Goal: Task Accomplishment & Management: Use online tool/utility

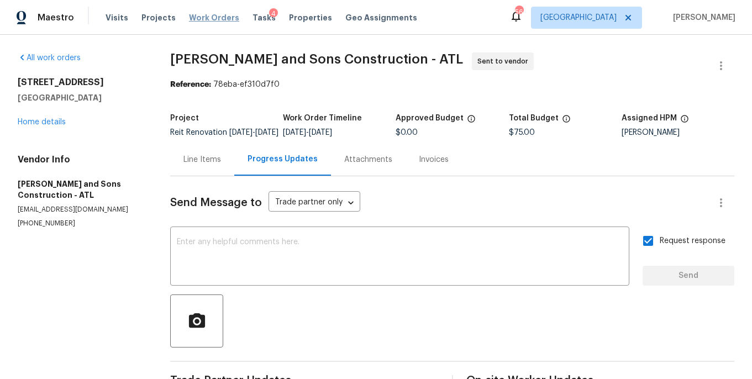
click at [214, 19] on span "Work Orders" at bounding box center [214, 17] width 50 height 11
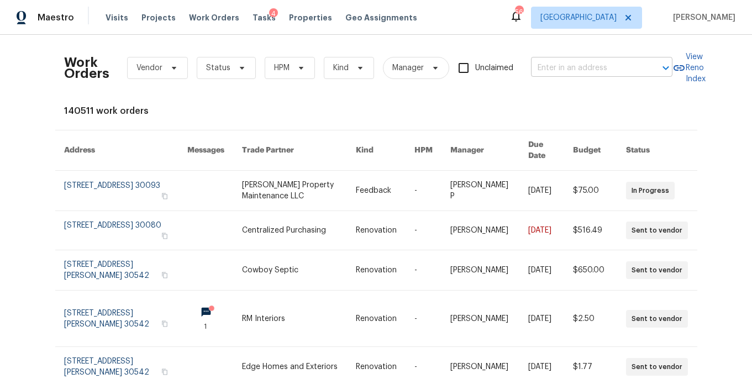
click at [563, 64] on input "text" at bounding box center [586, 68] width 110 height 17
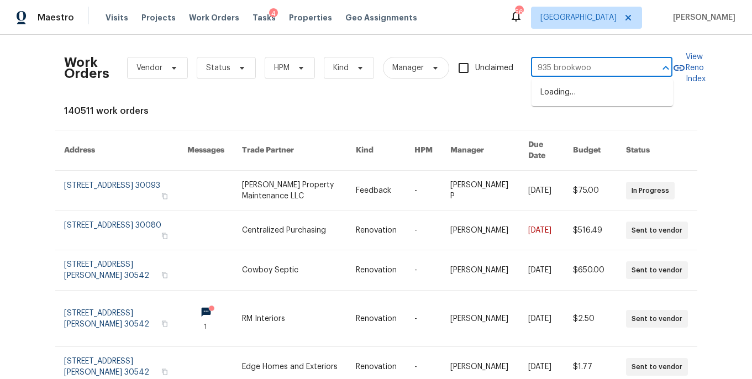
type input "935 brookwood"
click at [566, 92] on li "935 Brookwood Run Dr SW, Lilburn, GA 30047" at bounding box center [602, 92] width 141 height 18
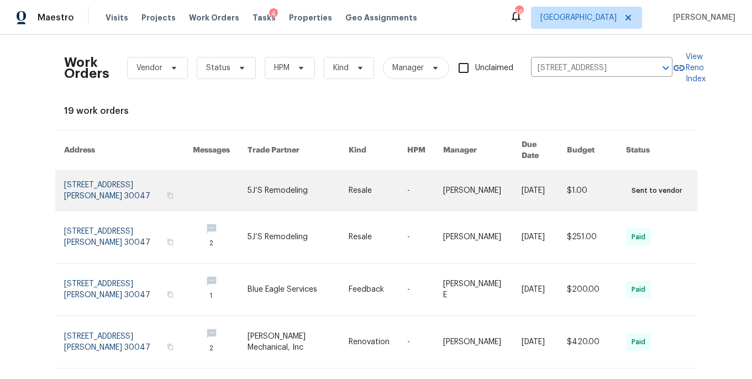
click at [124, 182] on link at bounding box center [128, 191] width 129 height 40
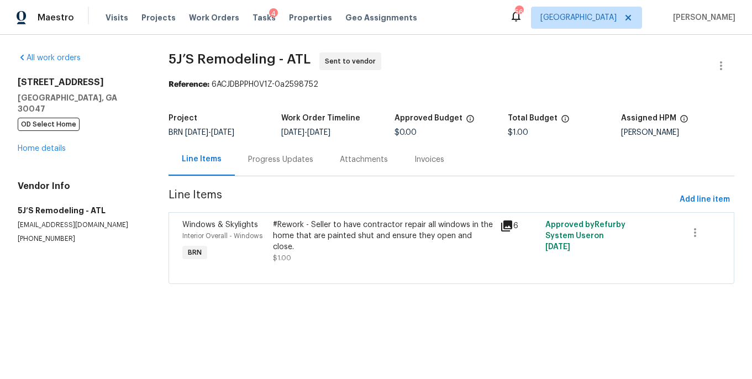
click at [280, 163] on div "Progress Updates" at bounding box center [280, 159] width 65 height 11
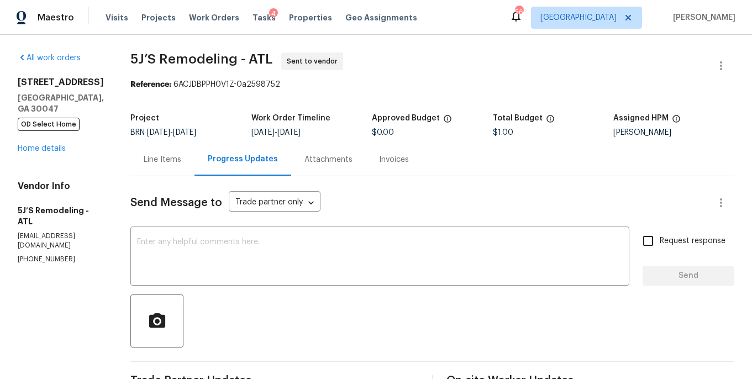
click at [172, 164] on div "Line Items" at bounding box center [163, 159] width 38 height 11
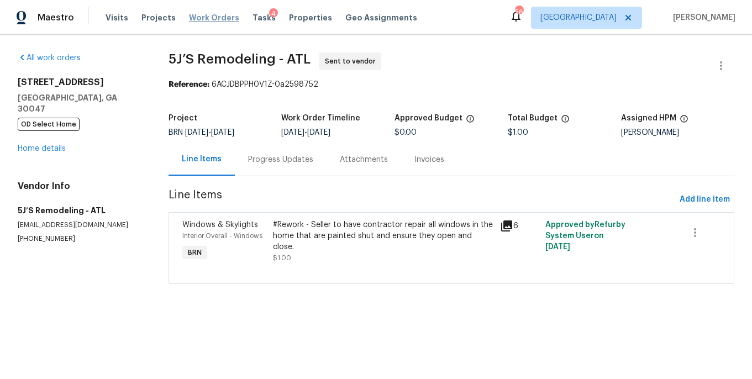
click at [197, 17] on span "Work Orders" at bounding box center [214, 17] width 50 height 11
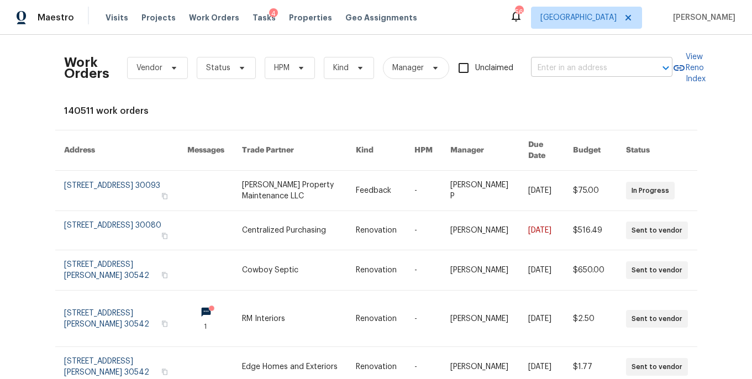
click at [601, 65] on input "text" at bounding box center [586, 68] width 110 height 17
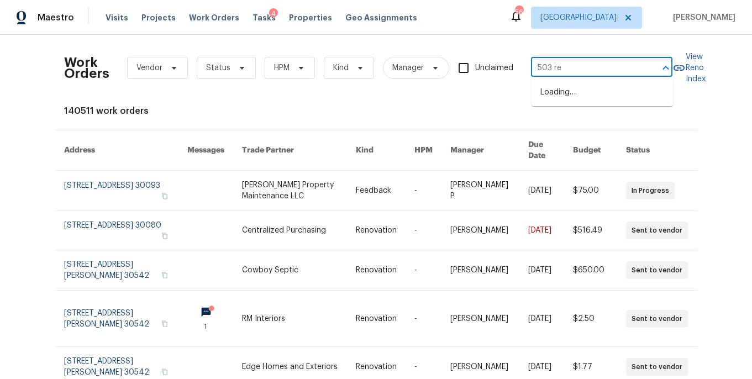
type input "503 ren"
click at [601, 102] on li "503 Rendezvous Rd, Acworth, GA 30102" at bounding box center [602, 98] width 141 height 30
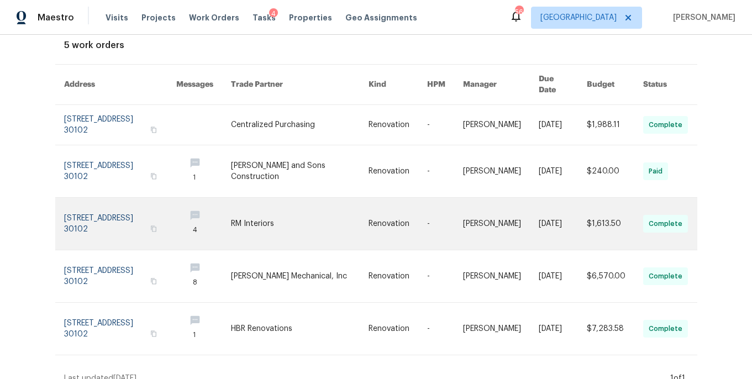
scroll to position [67, 0]
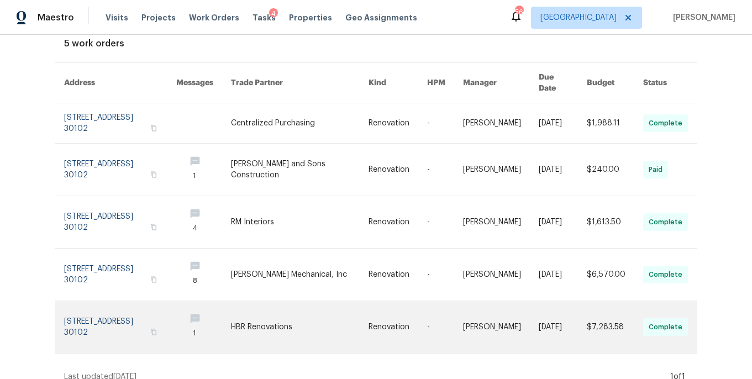
click at [133, 317] on link at bounding box center [120, 327] width 112 height 52
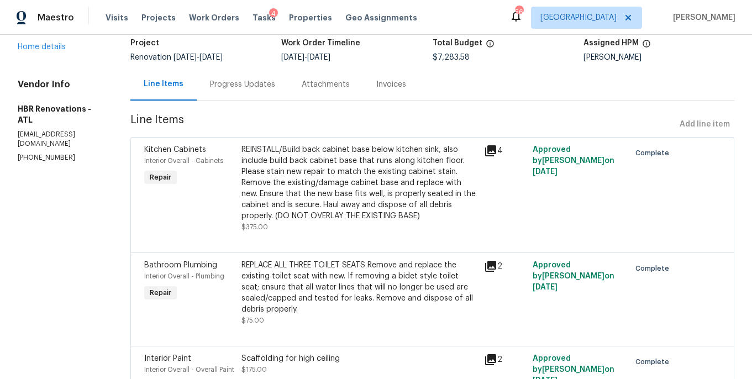
scroll to position [81, 0]
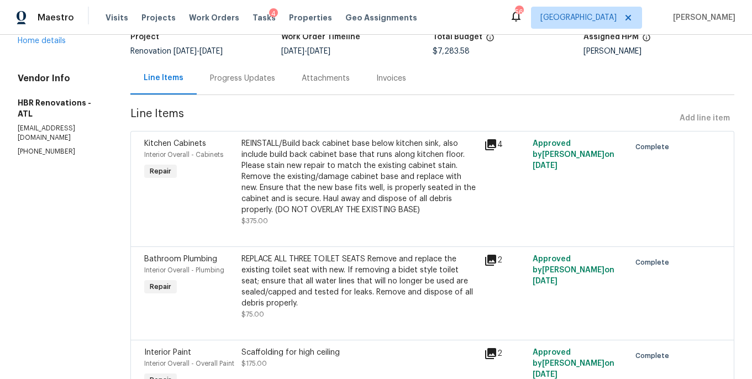
click at [484, 144] on icon at bounding box center [490, 144] width 13 height 13
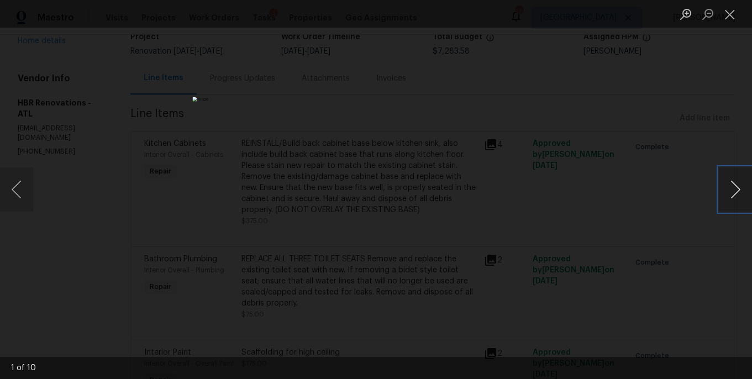
click at [733, 193] on button "Next image" at bounding box center [735, 189] width 33 height 44
click at [732, 11] on button "Close lightbox" at bounding box center [730, 13] width 22 height 19
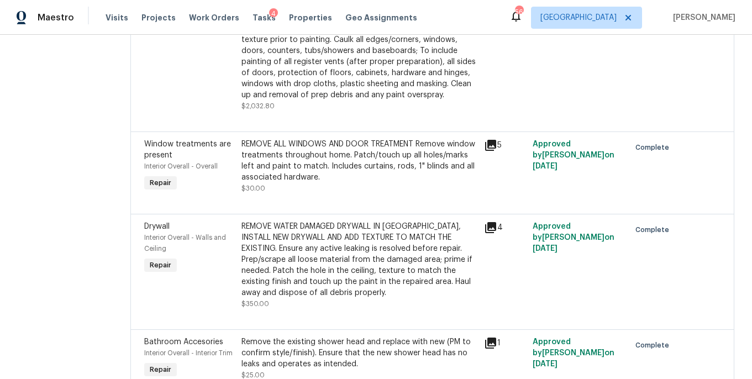
scroll to position [1106, 0]
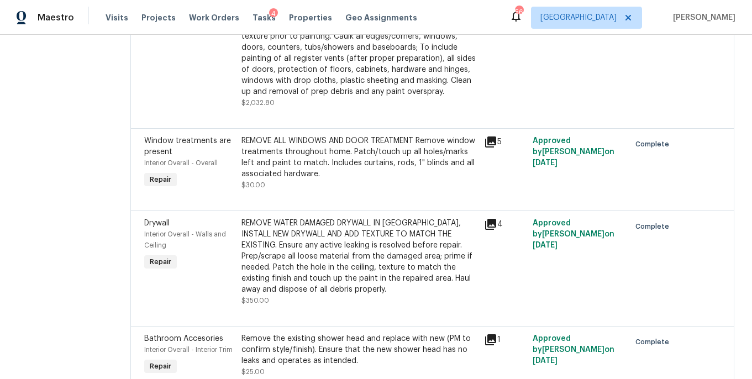
click at [488, 231] on icon at bounding box center [490, 224] width 13 height 13
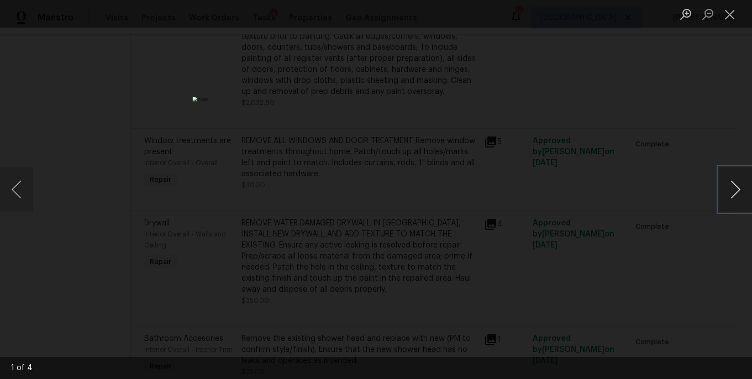
click at [732, 191] on button "Next image" at bounding box center [735, 189] width 33 height 44
click at [733, 17] on button "Close lightbox" at bounding box center [730, 13] width 22 height 19
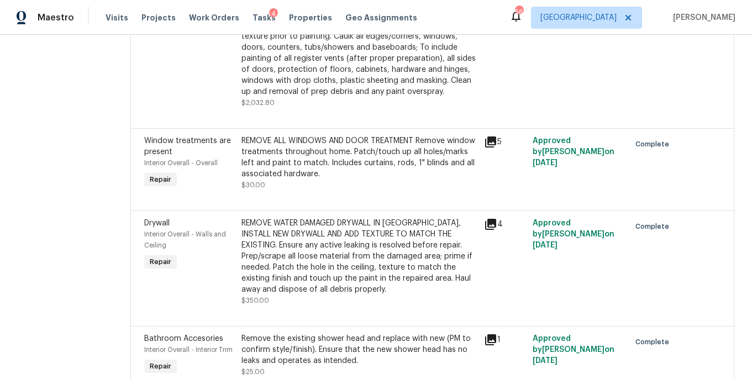
click at [366, 277] on div "REMOVE WATER DAMAGED DRYWALL IN CEILING, INSTALL NEW DRYWALL AND ADD TEXTURE TO…" at bounding box center [359, 256] width 236 height 77
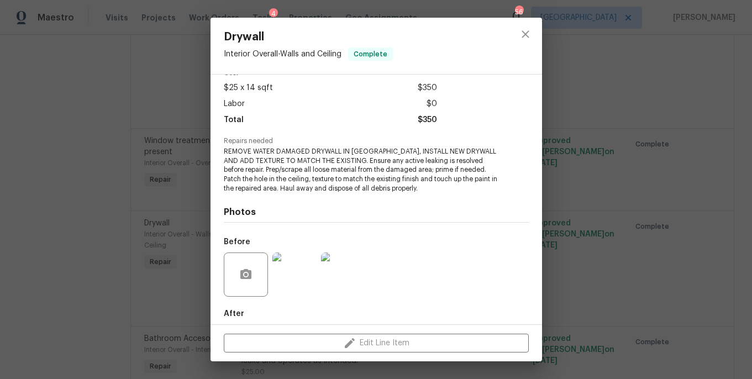
scroll to position [112, 0]
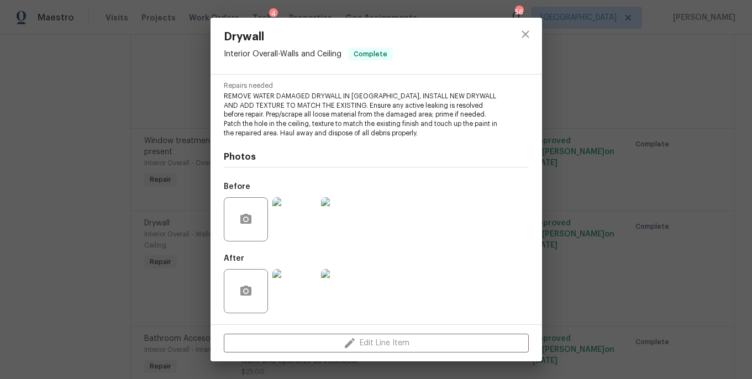
click at [304, 296] on img at bounding box center [294, 291] width 44 height 44
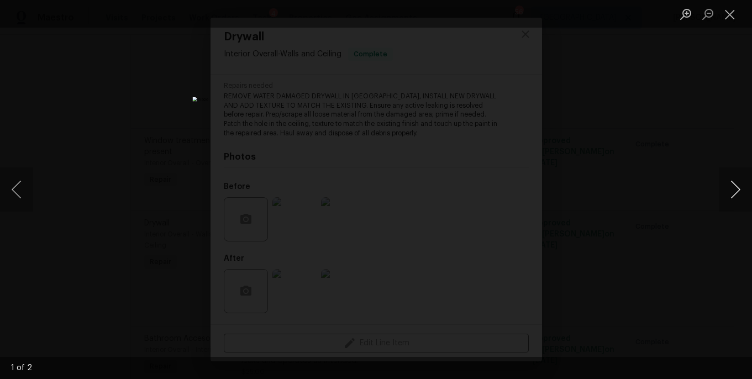
click at [735, 184] on button "Next image" at bounding box center [735, 189] width 33 height 44
click at [731, 26] on li "Lightbox" at bounding box center [730, 14] width 22 height 28
click at [731, 23] on button "Close lightbox" at bounding box center [730, 13] width 22 height 19
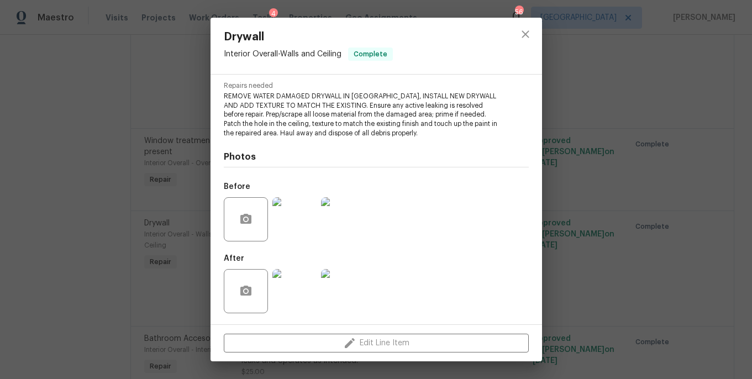
click at [297, 217] on img at bounding box center [294, 219] width 44 height 44
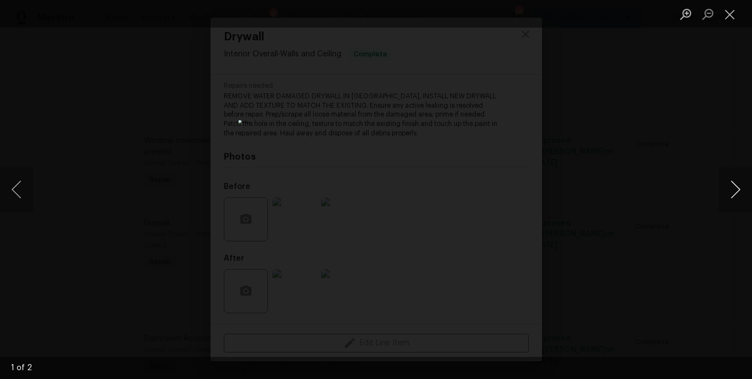
click at [739, 180] on button "Next image" at bounding box center [735, 189] width 33 height 44
click at [729, 20] on button "Close lightbox" at bounding box center [730, 13] width 22 height 19
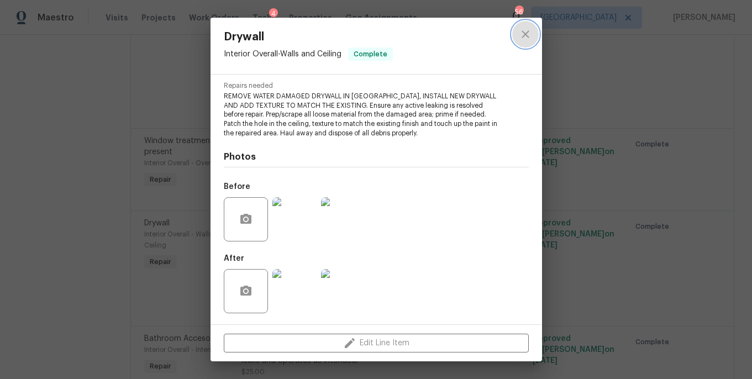
click at [522, 38] on icon "close" at bounding box center [525, 34] width 13 height 13
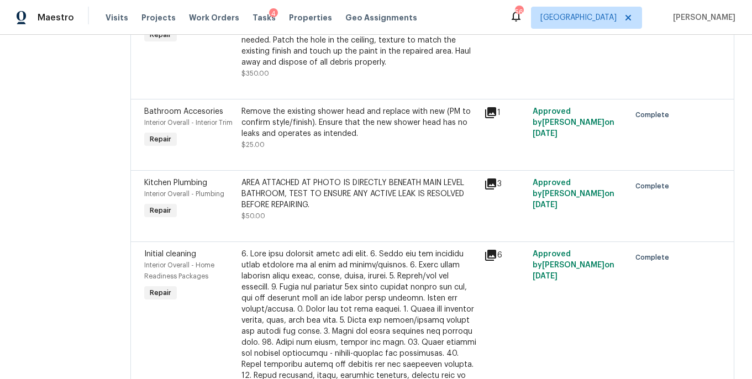
scroll to position [1335, 0]
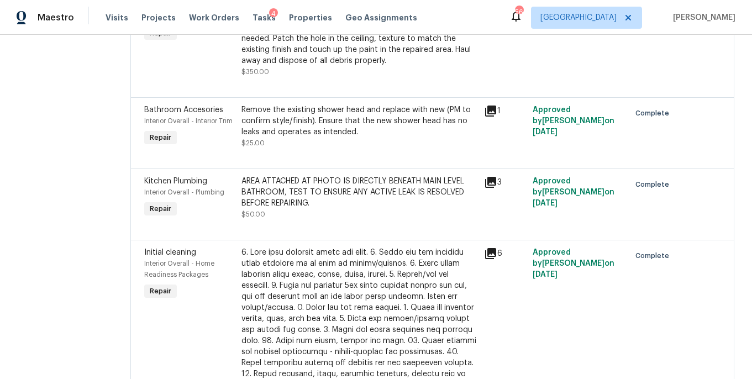
click at [417, 202] on div "AREA ATTACHED AT PHOTO IS DIRECTLY BENEATH MAIN LEVEL BATHROOM, TEST TO ENSURE …" at bounding box center [359, 192] width 236 height 33
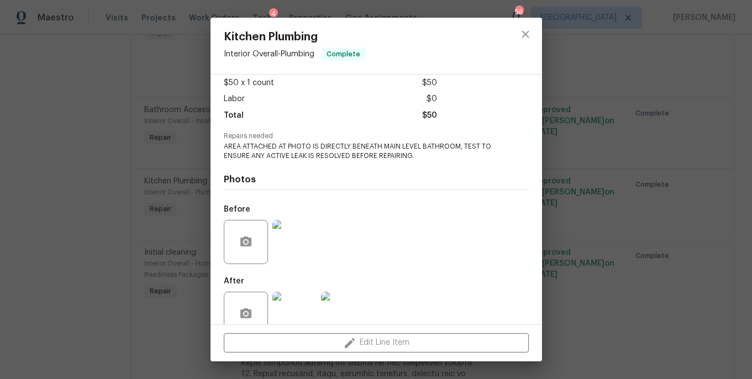
scroll to position [83, 0]
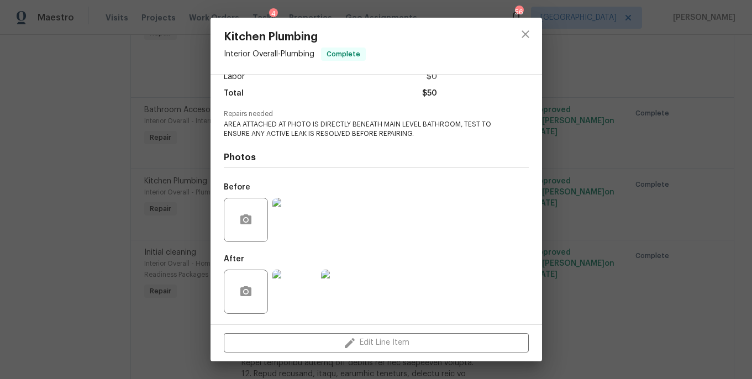
click at [302, 226] on img at bounding box center [294, 220] width 44 height 44
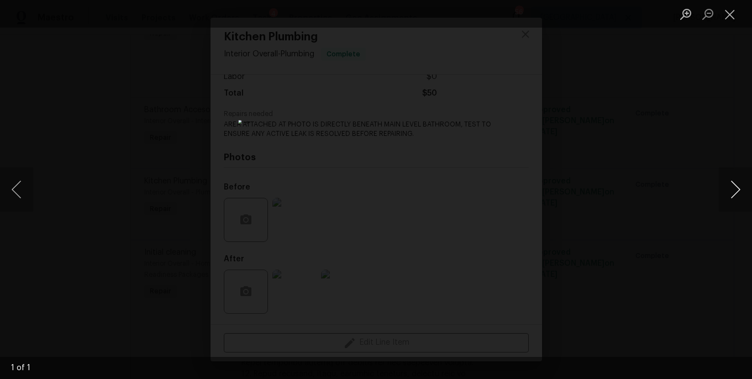
click at [732, 193] on button "Next image" at bounding box center [735, 189] width 33 height 44
click at [733, 204] on button "Next image" at bounding box center [735, 189] width 33 height 44
click at [730, 15] on button "Close lightbox" at bounding box center [730, 13] width 22 height 19
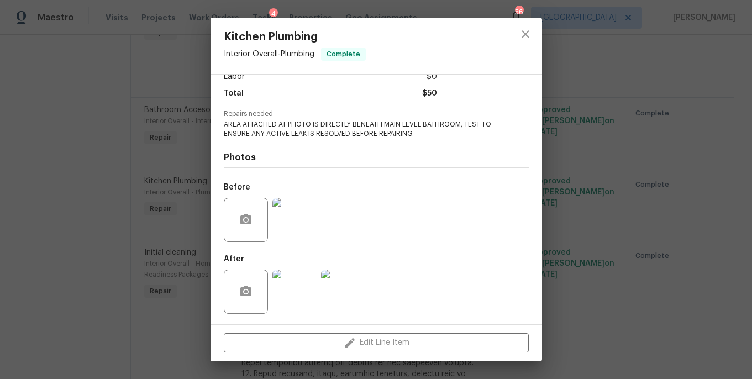
click at [634, 87] on div "Kitchen Plumbing Interior Overall - Plumbing Complete Vendor HBR Renovations Ac…" at bounding box center [376, 189] width 752 height 379
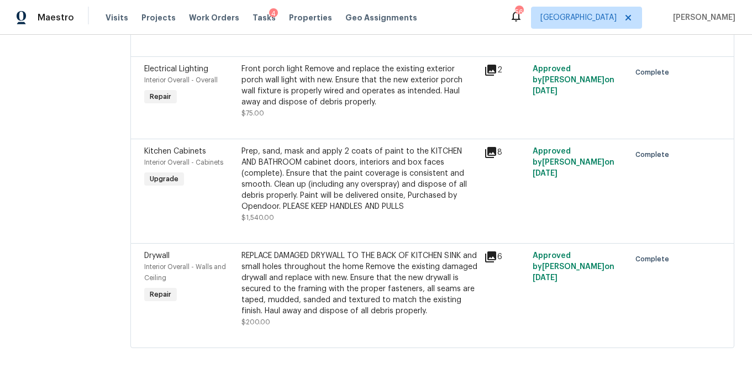
scroll to position [2124, 0]
click at [489, 256] on icon at bounding box center [490, 256] width 11 height 11
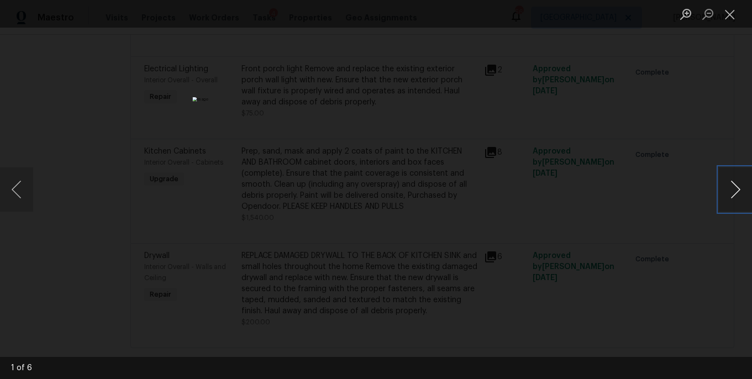
click at [733, 189] on button "Next image" at bounding box center [735, 189] width 33 height 44
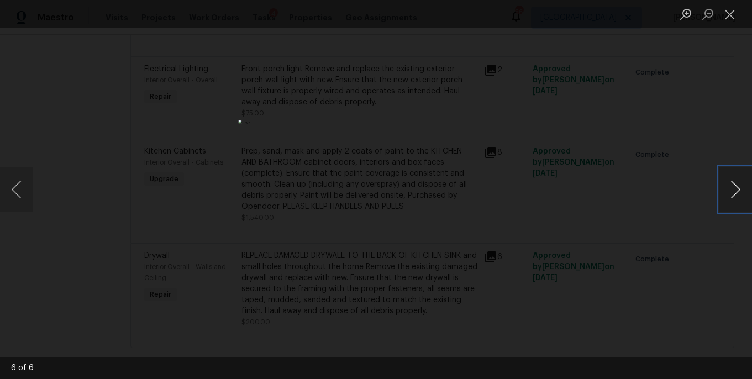
click at [733, 189] on button "Next image" at bounding box center [735, 189] width 33 height 44
click at [734, 13] on button "Close lightbox" at bounding box center [730, 13] width 22 height 19
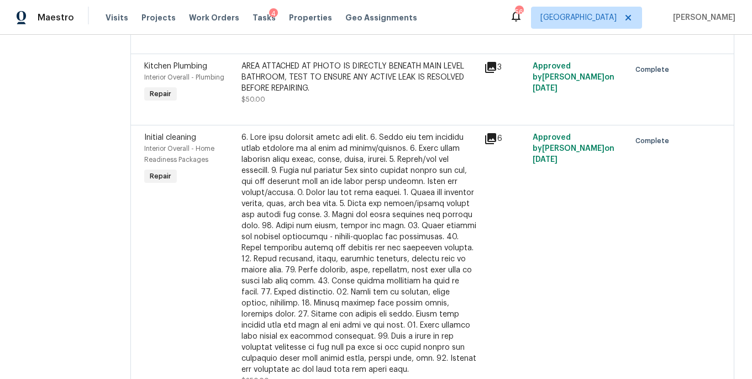
scroll to position [1443, 0]
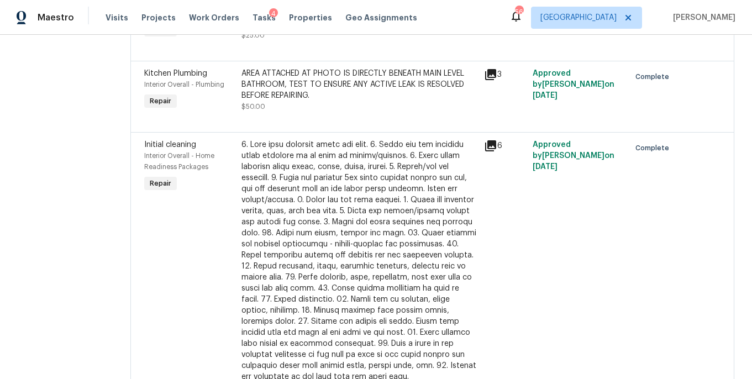
drag, startPoint x: 313, startPoint y: 133, endPoint x: 330, endPoint y: 139, distance: 18.0
click at [330, 125] on div at bounding box center [432, 118] width 576 height 13
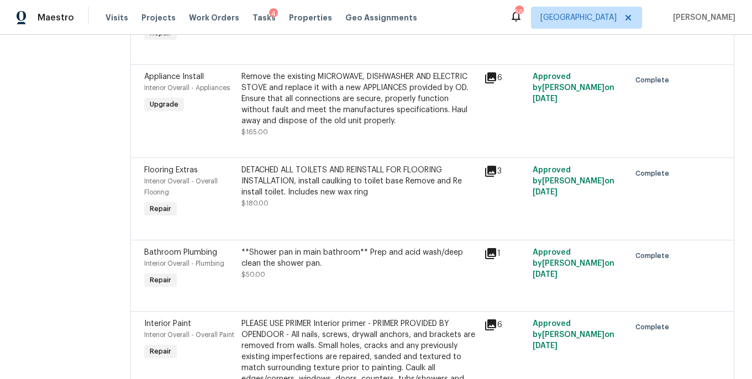
scroll to position [0, 0]
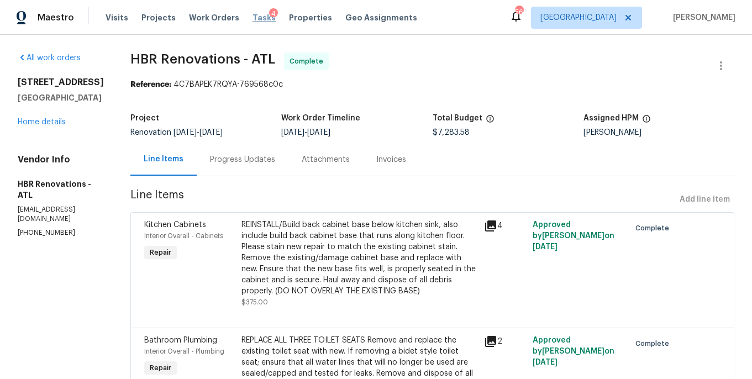
click at [256, 17] on span "Tasks" at bounding box center [263, 18] width 23 height 8
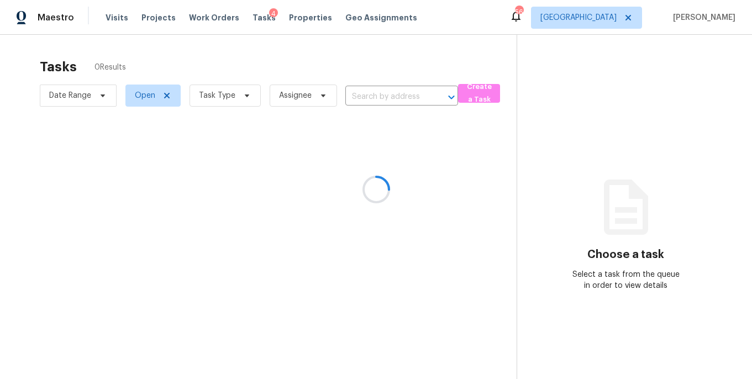
click at [226, 99] on div at bounding box center [376, 189] width 752 height 379
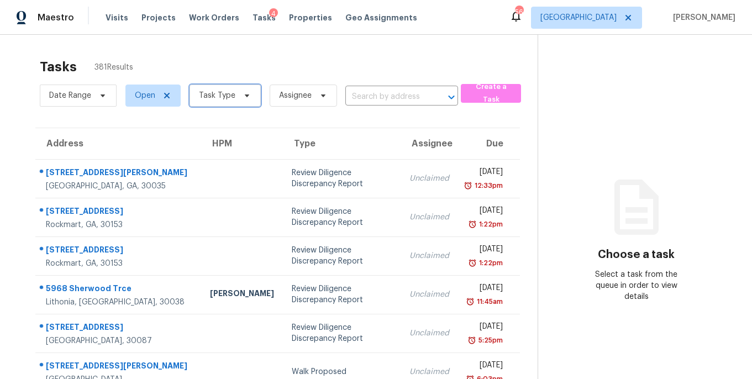
click at [212, 95] on span "Task Type" at bounding box center [217, 95] width 36 height 11
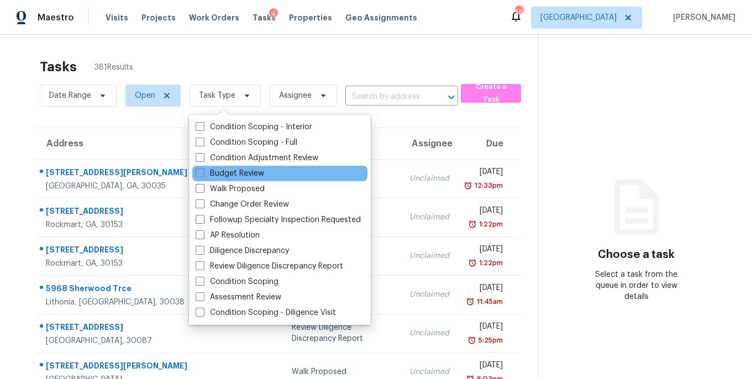
click at [227, 180] on div "Budget Review" at bounding box center [279, 173] width 175 height 15
click at [220, 173] on label "Budget Review" at bounding box center [230, 173] width 69 height 11
click at [203, 173] on input "Budget Review" at bounding box center [199, 171] width 7 height 7
checkbox input "true"
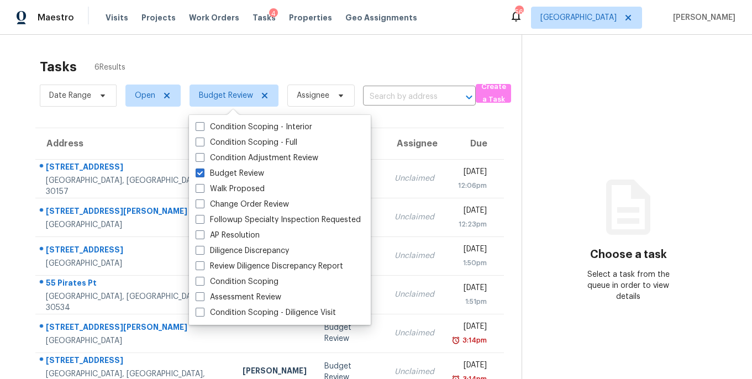
click at [240, 51] on div "Tasks 6 Results Date Range Open Budget Review Assignee ​ Create a Task Address …" at bounding box center [376, 224] width 752 height 379
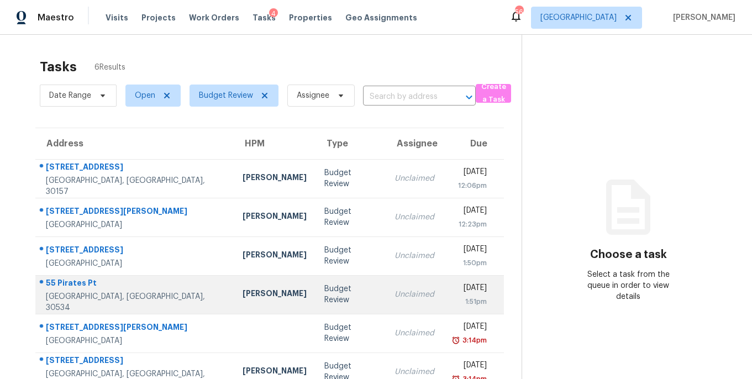
scroll to position [35, 0]
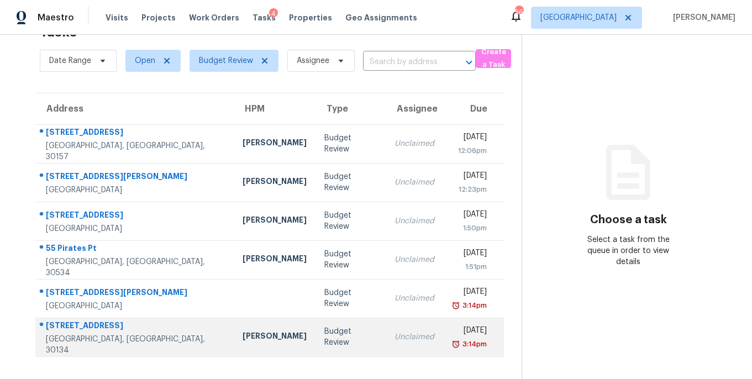
click at [386, 341] on td "Unclaimed" at bounding box center [414, 337] width 57 height 39
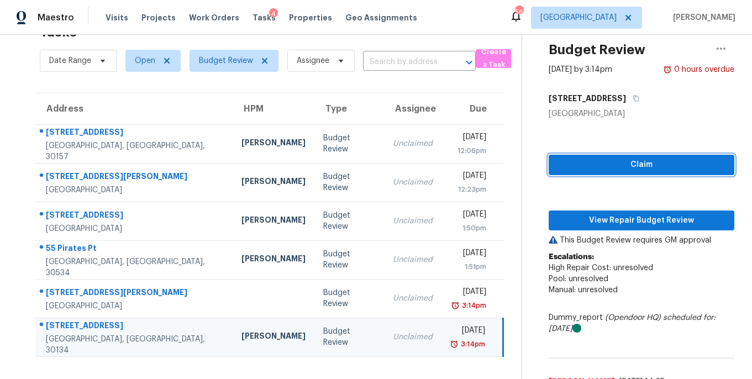
click at [571, 170] on span "Claim" at bounding box center [641, 165] width 168 height 14
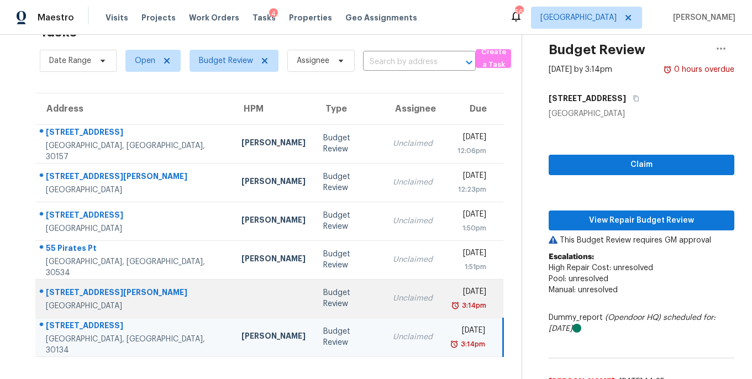
click at [441, 290] on td "Wed, Oct 8th 2025 3:14pm" at bounding box center [472, 298] width 62 height 39
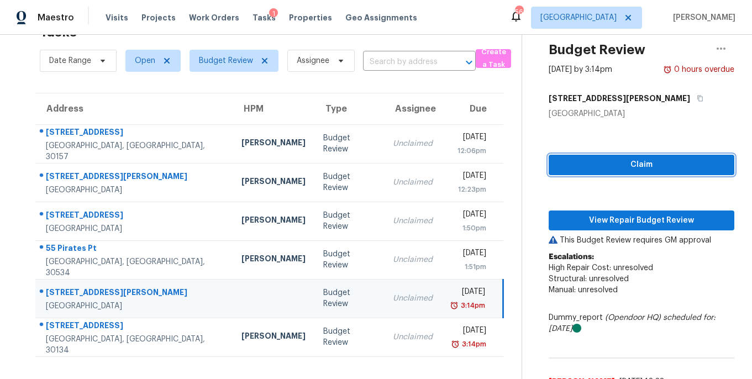
click at [555, 159] on button "Claim" at bounding box center [642, 165] width 186 height 20
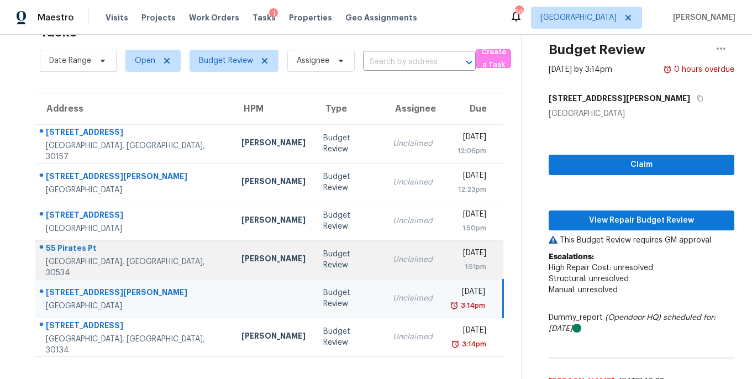
click at [393, 259] on div "Unclaimed" at bounding box center [413, 259] width 40 height 11
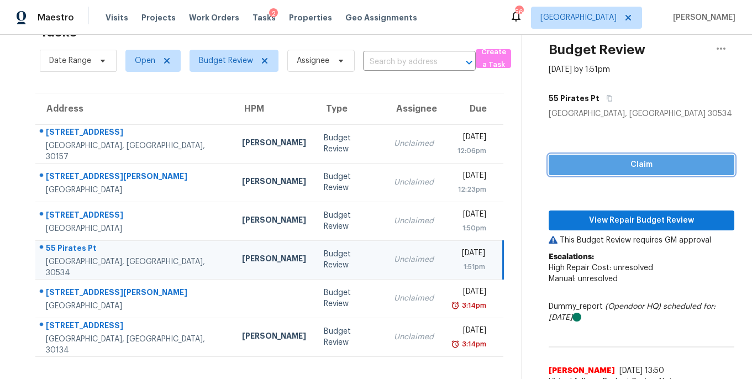
click at [576, 166] on span "Claim" at bounding box center [641, 165] width 168 height 14
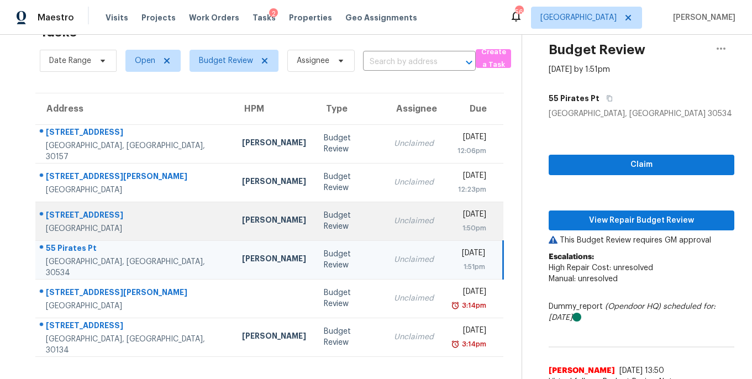
click at [385, 231] on td "Unclaimed" at bounding box center [413, 221] width 57 height 39
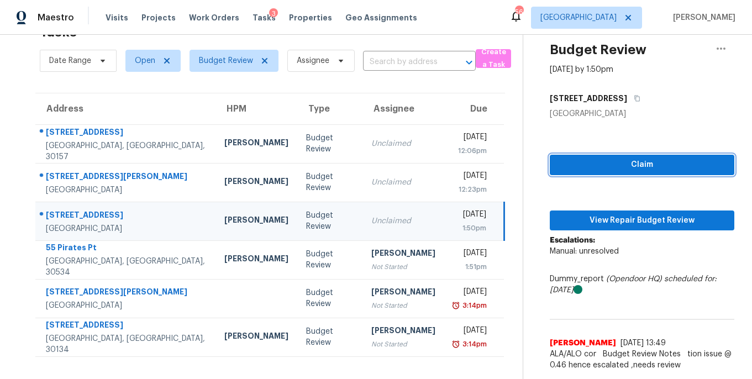
click at [569, 174] on button "Claim" at bounding box center [642, 165] width 185 height 20
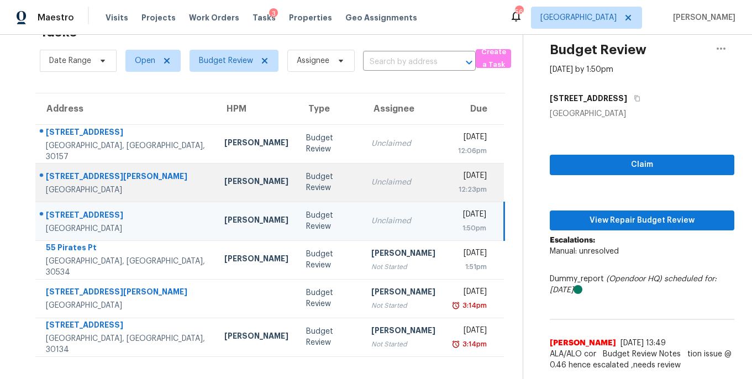
click at [378, 174] on td "Unclaimed" at bounding box center [403, 182] width 82 height 39
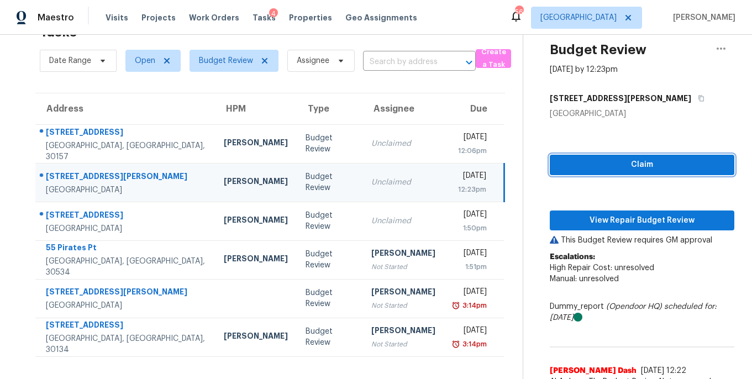
click at [564, 161] on span "Claim" at bounding box center [642, 165] width 167 height 14
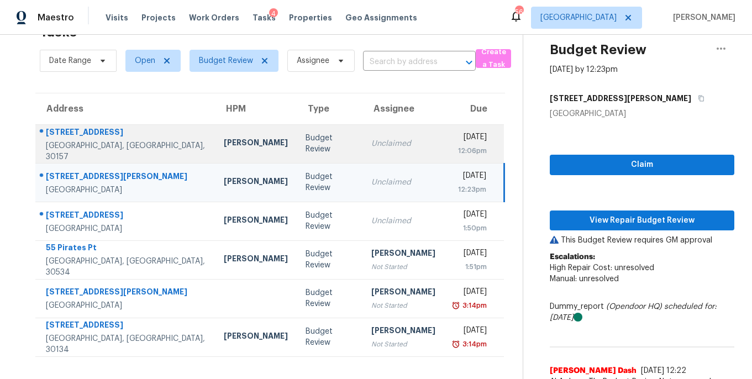
click at [371, 148] on div "Unclaimed" at bounding box center [403, 143] width 64 height 11
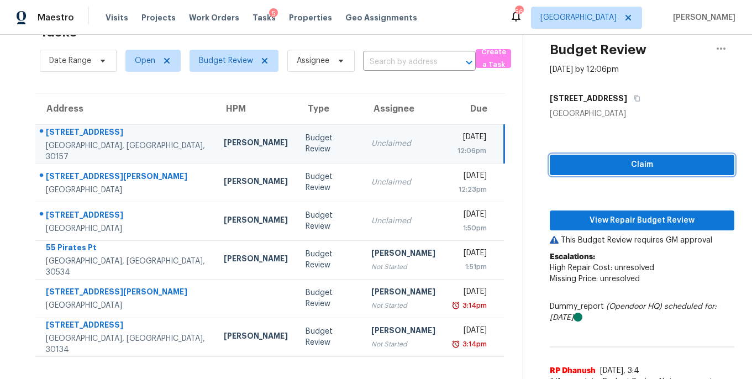
click at [550, 157] on button "Claim" at bounding box center [642, 165] width 185 height 20
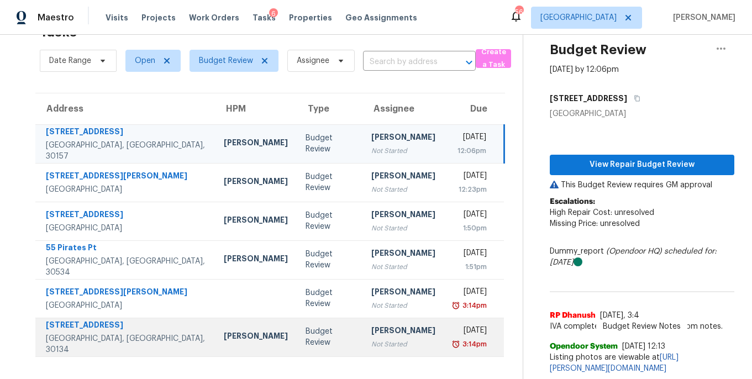
click at [371, 325] on div "[PERSON_NAME]" at bounding box center [403, 332] width 64 height 14
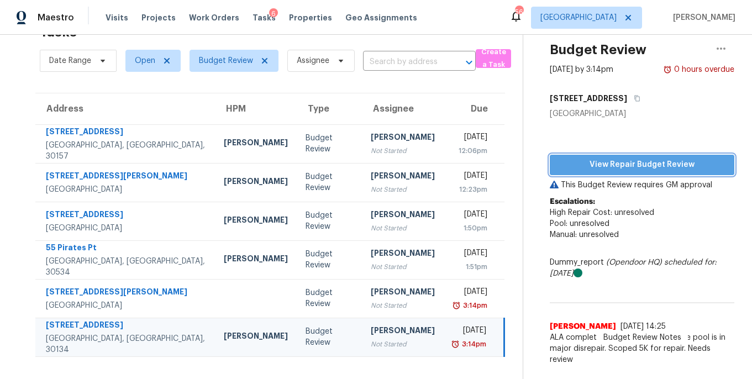
click at [633, 158] on span "View Repair Budget Review" at bounding box center [642, 165] width 167 height 14
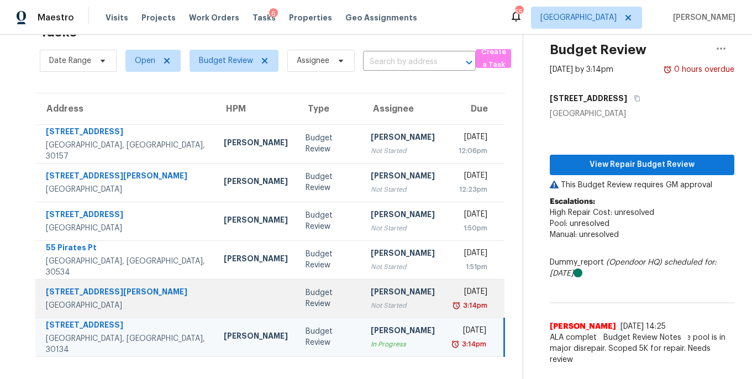
click at [376, 304] on div "Not Started" at bounding box center [403, 305] width 64 height 11
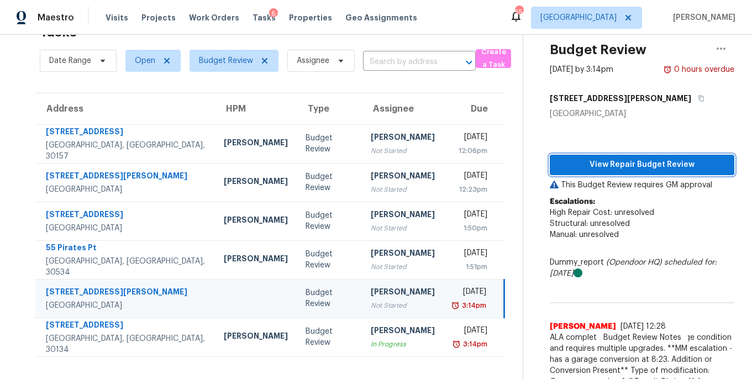
click at [616, 171] on span "View Repair Budget Review" at bounding box center [642, 165] width 167 height 14
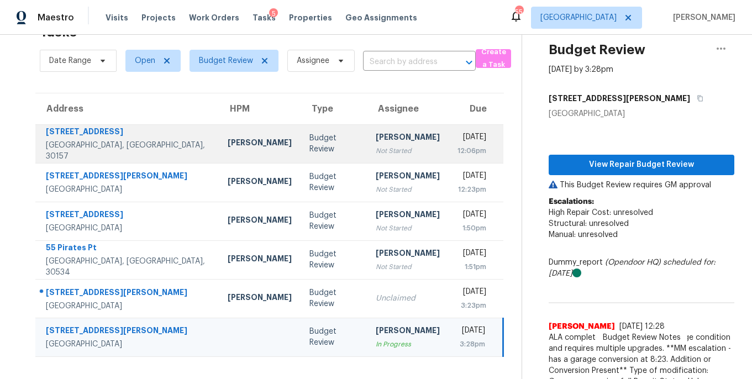
click at [376, 154] on div "Not Started" at bounding box center [408, 150] width 64 height 11
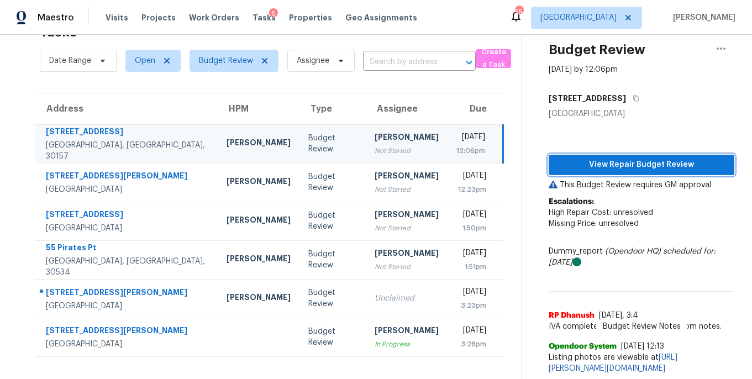
click at [578, 166] on span "View Repair Budget Review" at bounding box center [641, 165] width 168 height 14
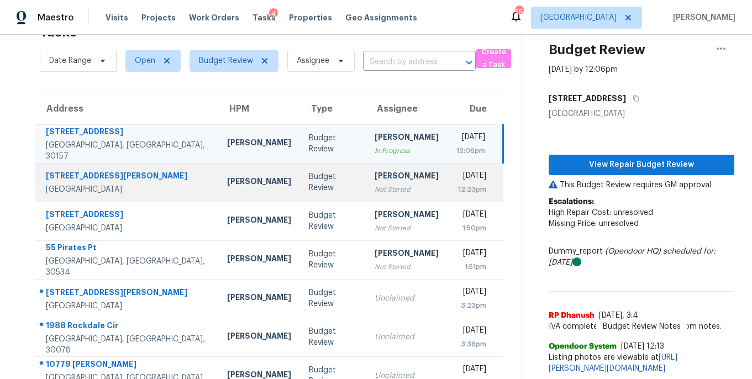
click at [375, 190] on div "Not Started" at bounding box center [407, 189] width 64 height 11
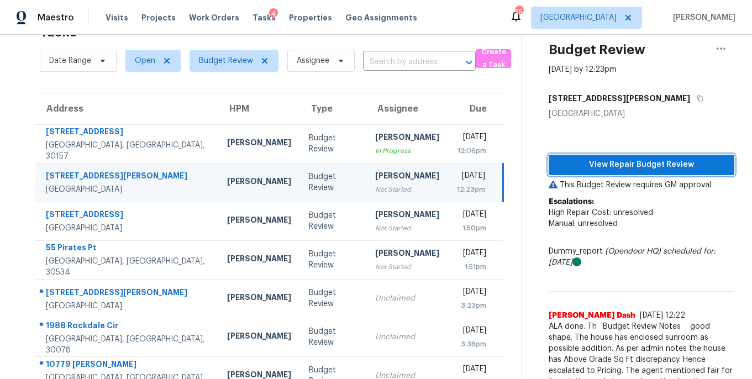
click at [593, 171] on span "View Repair Budget Review" at bounding box center [641, 165] width 168 height 14
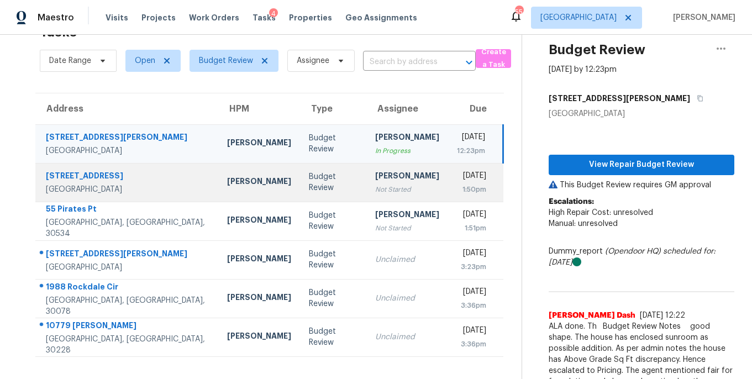
click at [379, 172] on div "[PERSON_NAME]" at bounding box center [407, 177] width 64 height 14
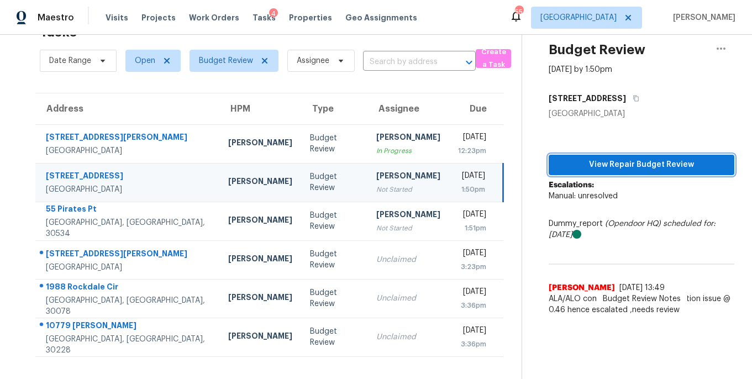
click at [615, 160] on span "View Repair Budget Review" at bounding box center [641, 165] width 168 height 14
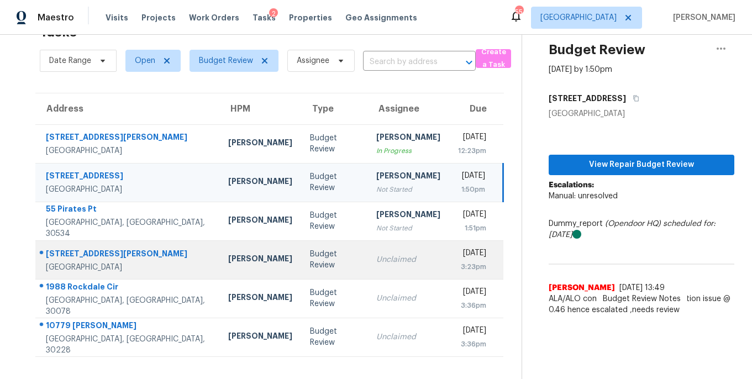
click at [376, 261] on div "Unclaimed" at bounding box center [408, 259] width 64 height 11
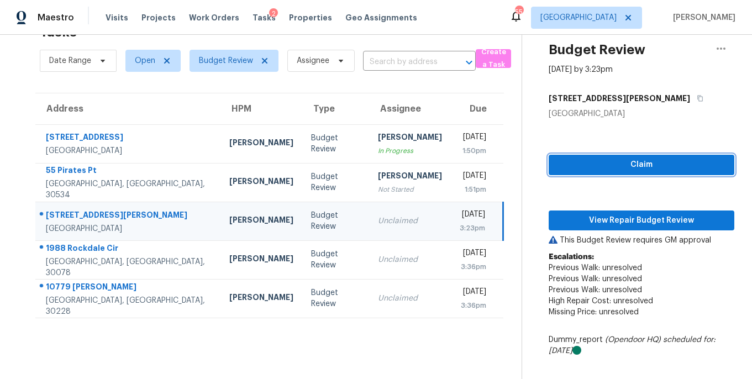
click at [583, 162] on span "Claim" at bounding box center [641, 165] width 168 height 14
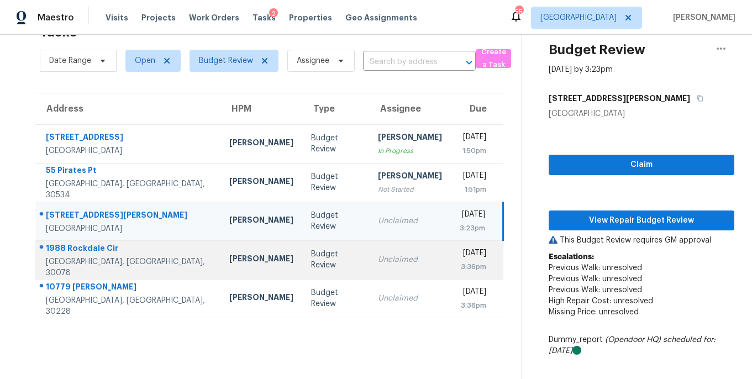
click at [369, 266] on td "Unclaimed" at bounding box center [410, 259] width 82 height 39
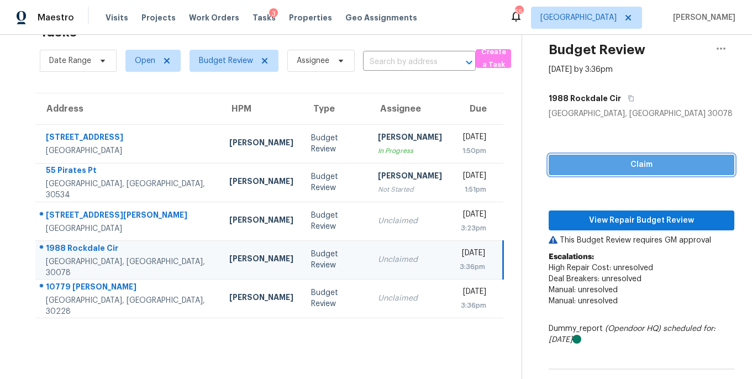
click at [570, 174] on button "Claim" at bounding box center [642, 165] width 186 height 20
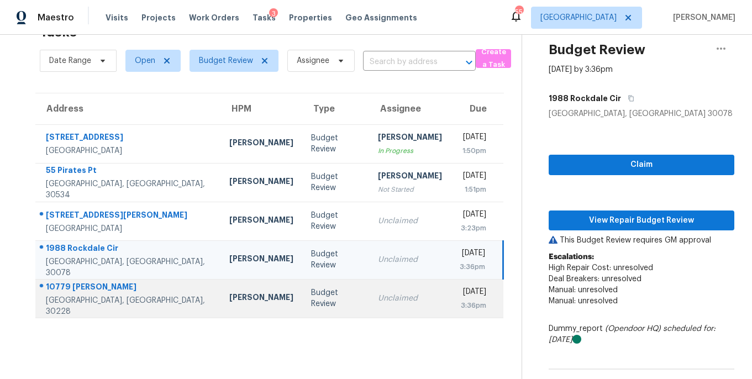
click at [369, 315] on td "Unclaimed" at bounding box center [410, 298] width 82 height 39
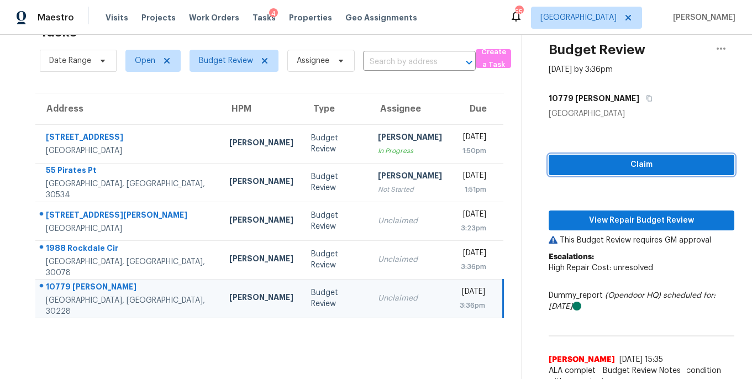
click at [588, 165] on span "Claim" at bounding box center [641, 165] width 168 height 14
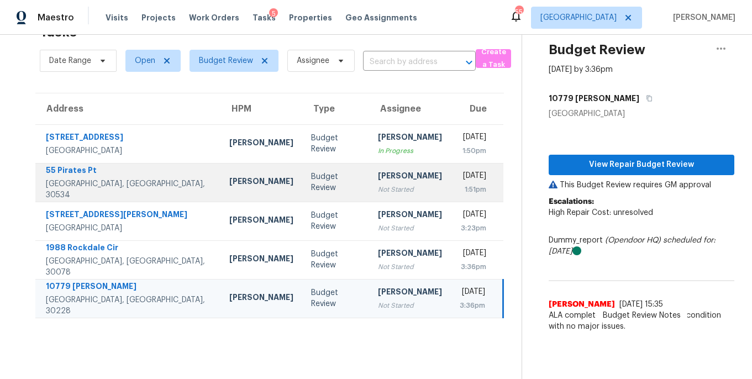
click at [378, 192] on div "Not Started" at bounding box center [410, 189] width 64 height 11
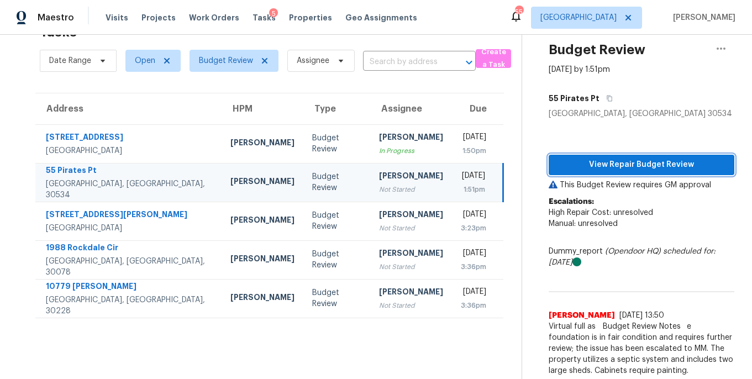
click at [590, 164] on span "View Repair Budget Review" at bounding box center [641, 165] width 168 height 14
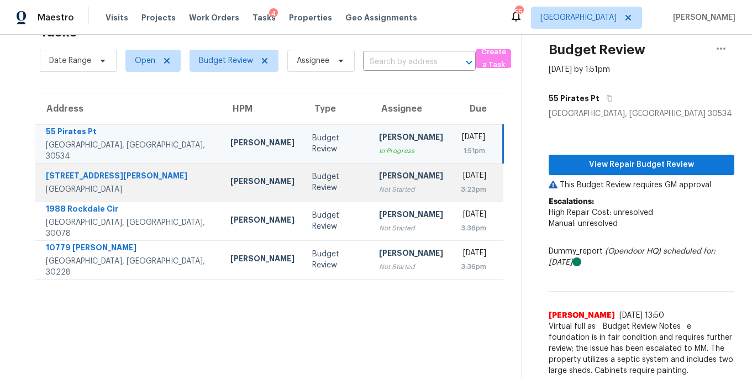
click at [379, 181] on div "[PERSON_NAME]" at bounding box center [411, 177] width 64 height 14
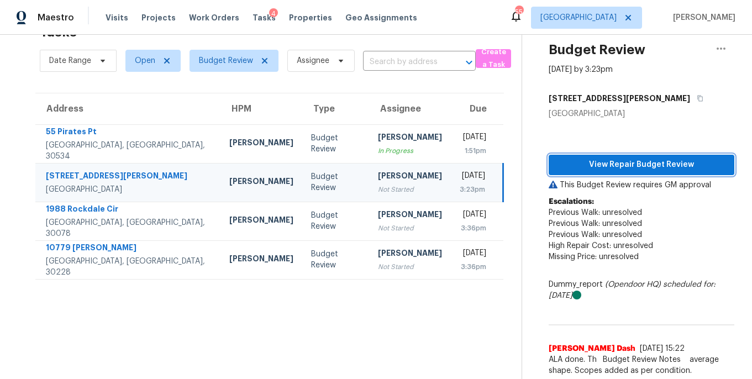
click at [638, 165] on span "View Repair Budget Review" at bounding box center [641, 165] width 168 height 14
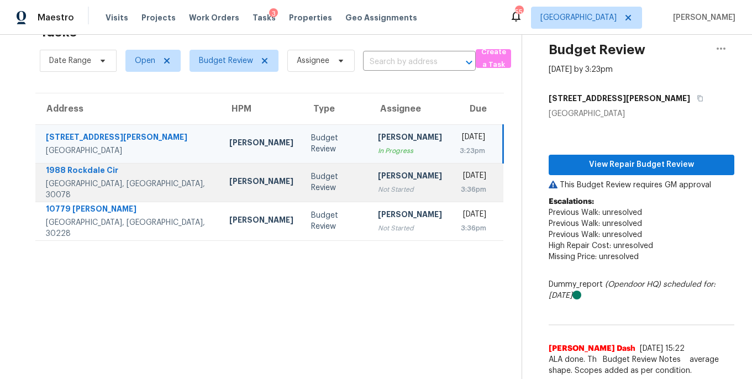
click at [403, 191] on td "Cynthia Herriott Not Started" at bounding box center [410, 182] width 82 height 39
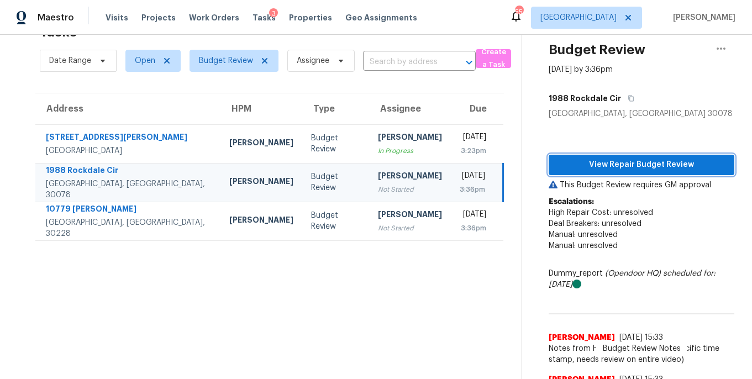
click at [606, 165] on span "View Repair Budget Review" at bounding box center [641, 165] width 168 height 14
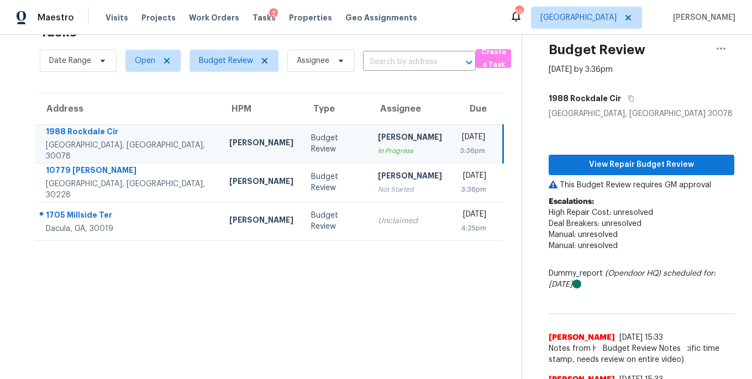
scroll to position [0, 0]
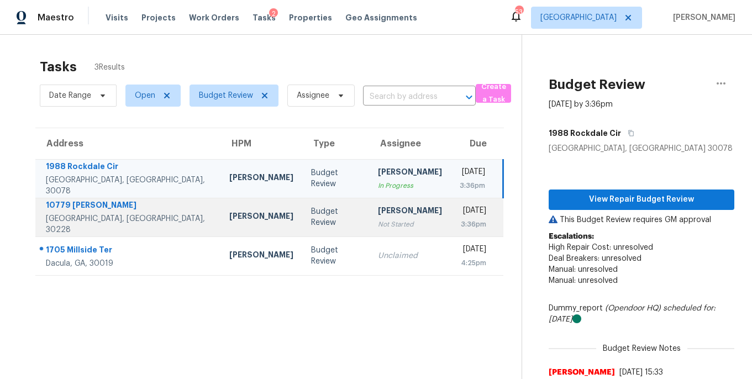
click at [378, 224] on div "Not Started" at bounding box center [410, 224] width 64 height 11
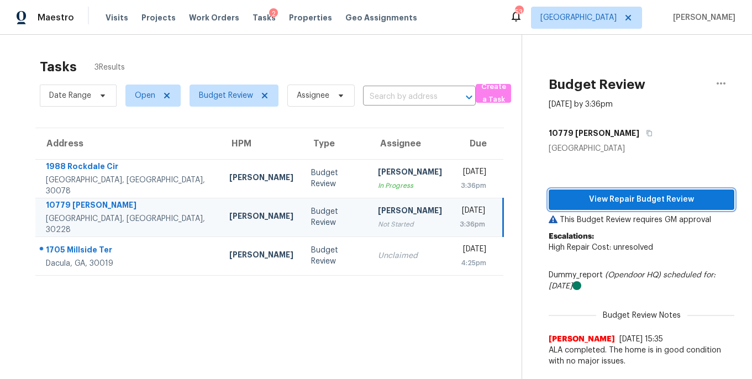
click at [594, 199] on span "View Repair Budget Review" at bounding box center [641, 200] width 168 height 14
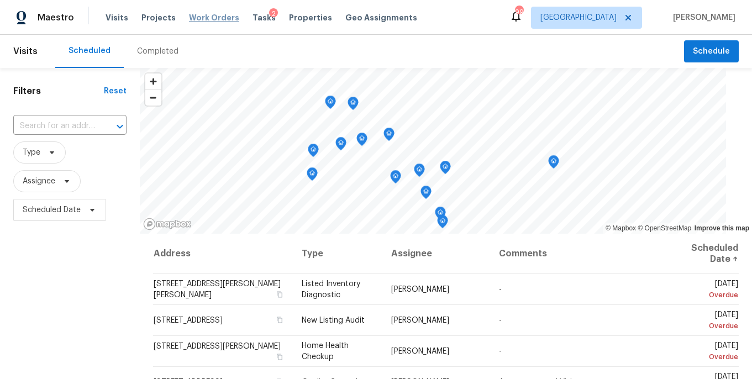
click at [215, 19] on span "Work Orders" at bounding box center [214, 17] width 50 height 11
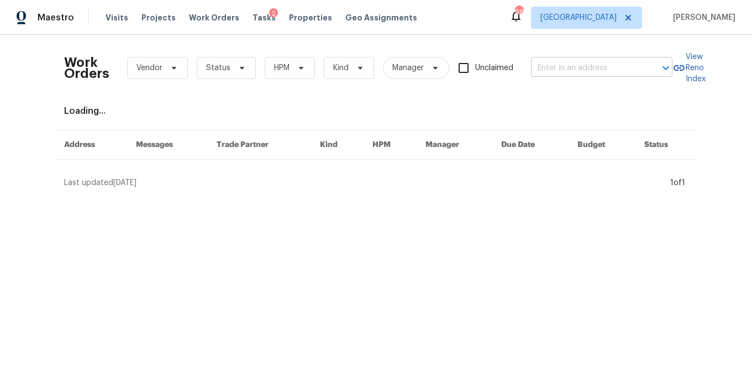
click at [552, 67] on input "text" at bounding box center [586, 68] width 110 height 17
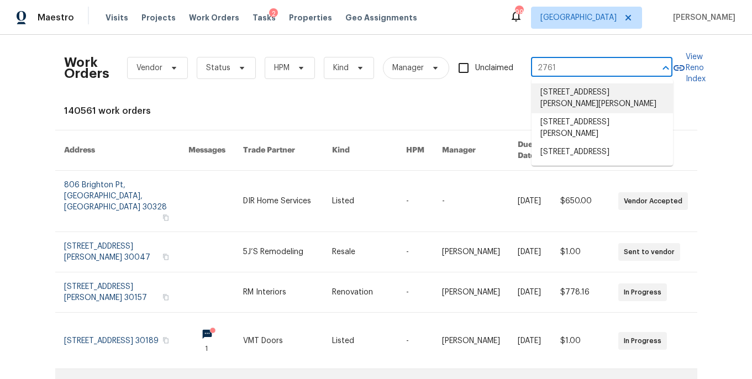
type input "2761"
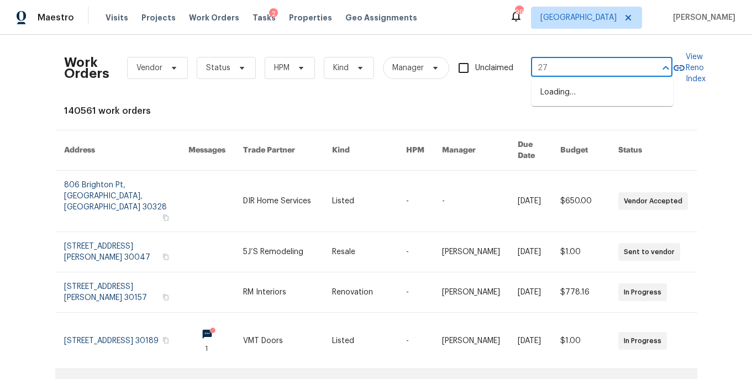
type input "2"
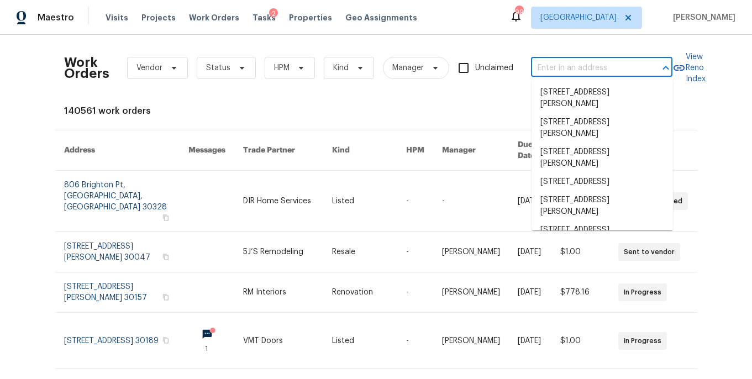
click at [159, 10] on div "Visits Projects Work Orders Tasks 2 Properties Geo Assignments" at bounding box center [268, 18] width 325 height 22
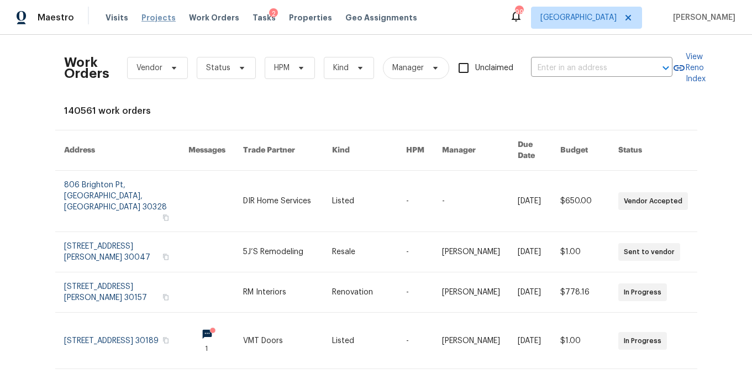
click at [160, 19] on span "Projects" at bounding box center [158, 17] width 34 height 11
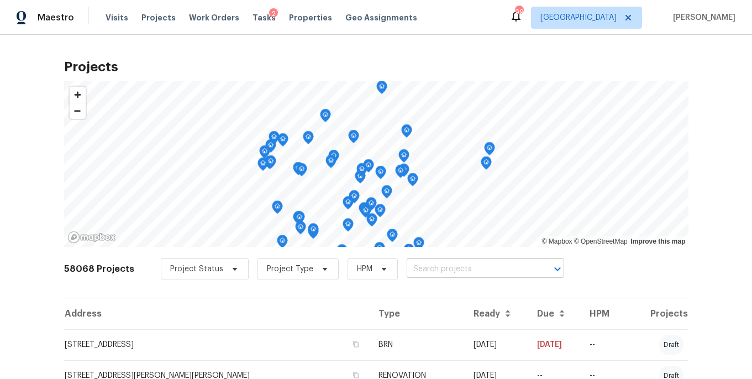
click at [459, 267] on input "text" at bounding box center [470, 269] width 127 height 17
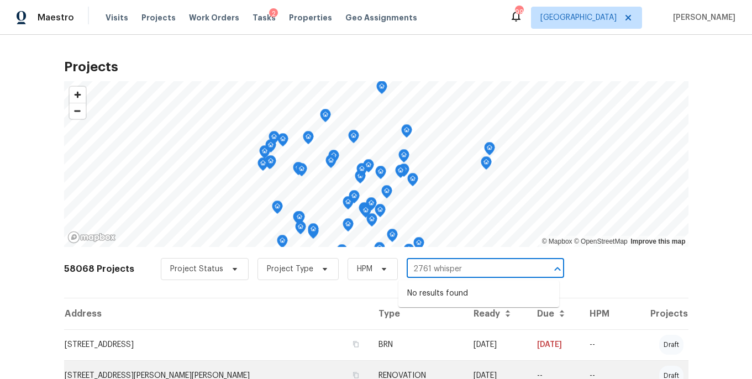
type input "2761 whisper"
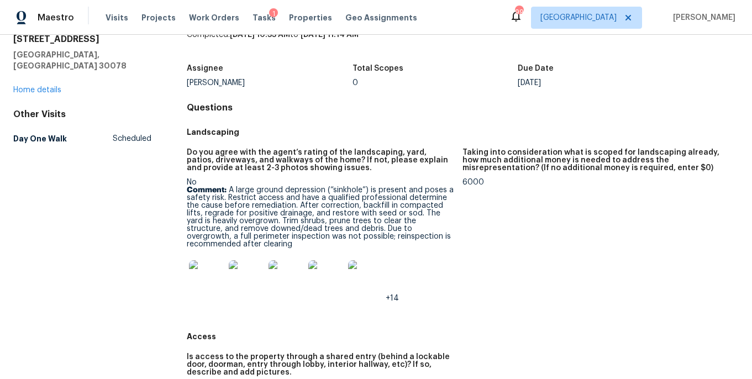
scroll to position [49, 0]
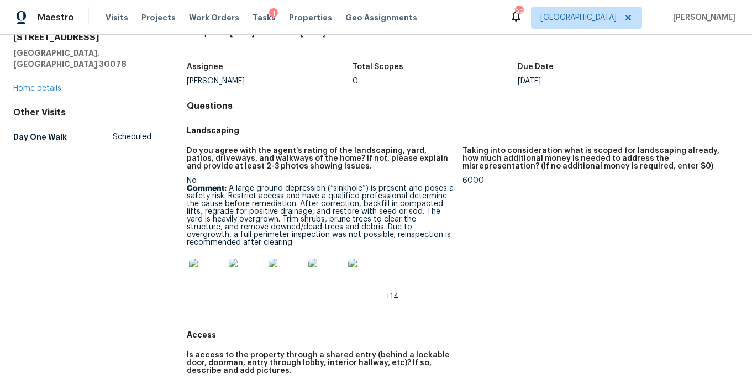
click at [206, 281] on img at bounding box center [206, 276] width 35 height 35
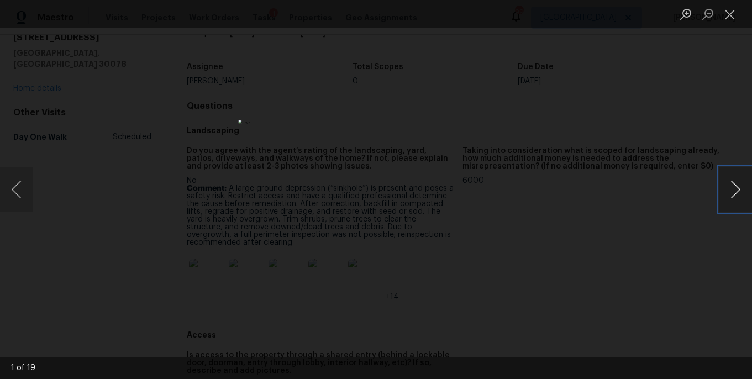
click at [734, 190] on button "Next image" at bounding box center [735, 189] width 33 height 44
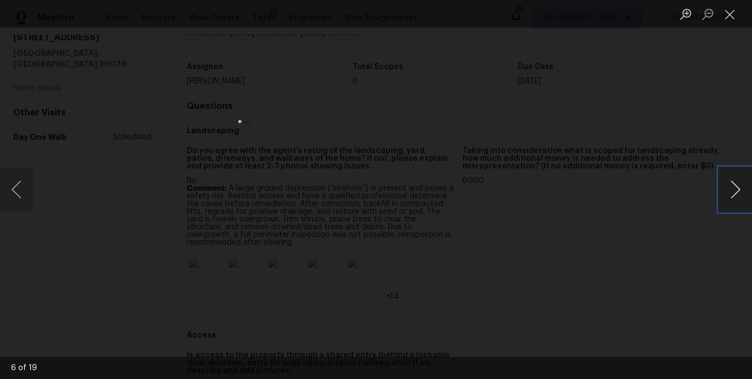
click at [734, 190] on button "Next image" at bounding box center [735, 189] width 33 height 44
click at [732, 13] on button "Close lightbox" at bounding box center [730, 13] width 22 height 19
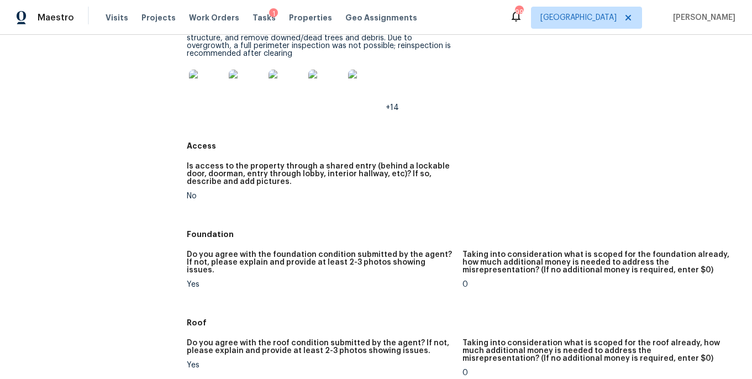
scroll to position [0, 0]
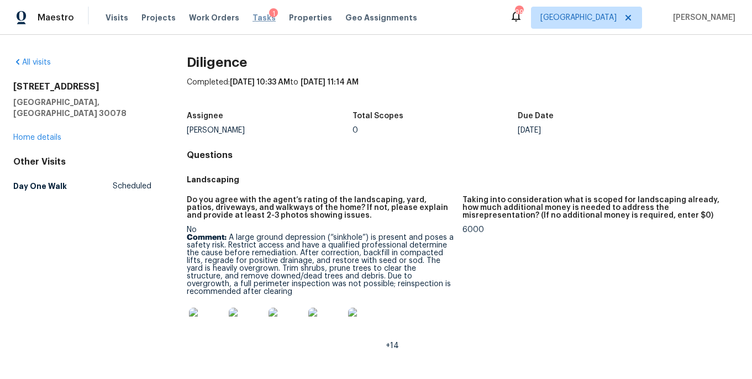
click at [252, 18] on span "Tasks" at bounding box center [263, 18] width 23 height 8
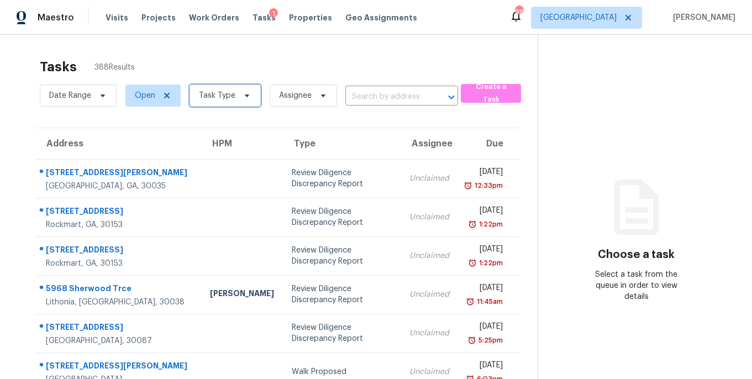
click at [234, 98] on span "Task Type" at bounding box center [225, 96] width 71 height 22
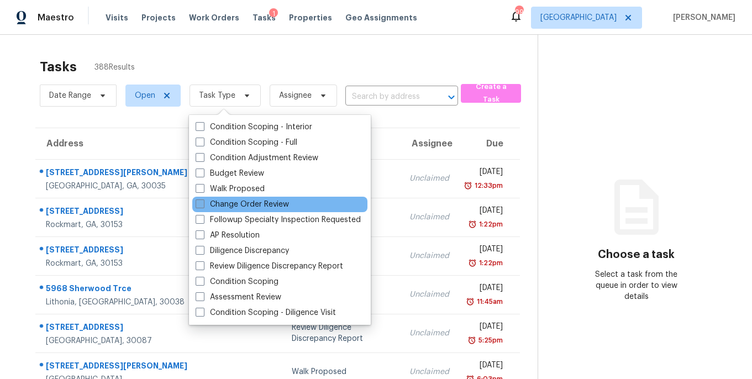
click at [248, 206] on label "Change Order Review" at bounding box center [242, 204] width 93 height 11
click at [203, 206] on input "Change Order Review" at bounding box center [199, 202] width 7 height 7
checkbox input "true"
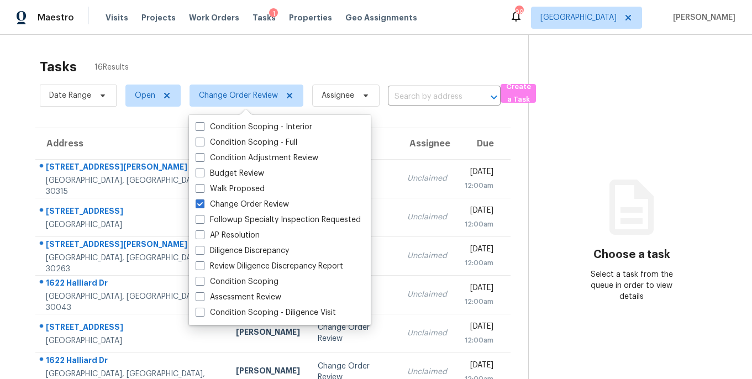
click at [617, 78] on section "Choose a task Select a task from the queue in order to view details" at bounding box center [631, 305] width 206 height 541
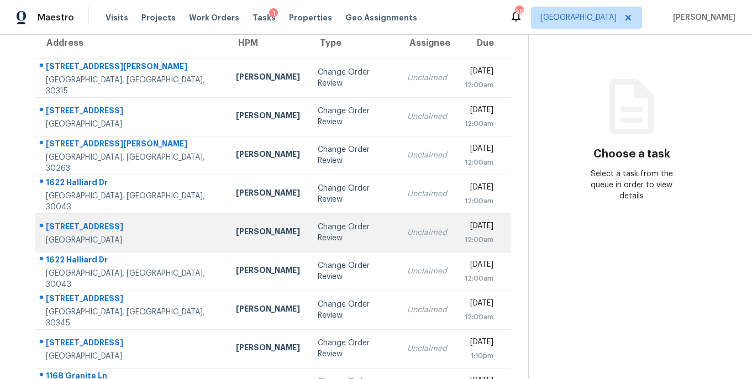
scroll to position [83, 0]
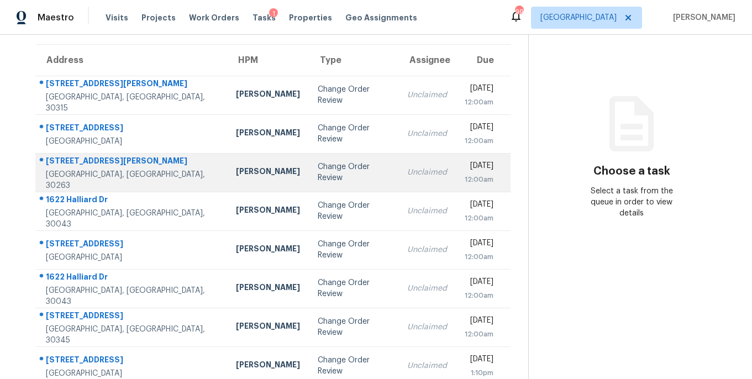
click at [315, 165] on td "Change Order Review" at bounding box center [354, 172] width 90 height 39
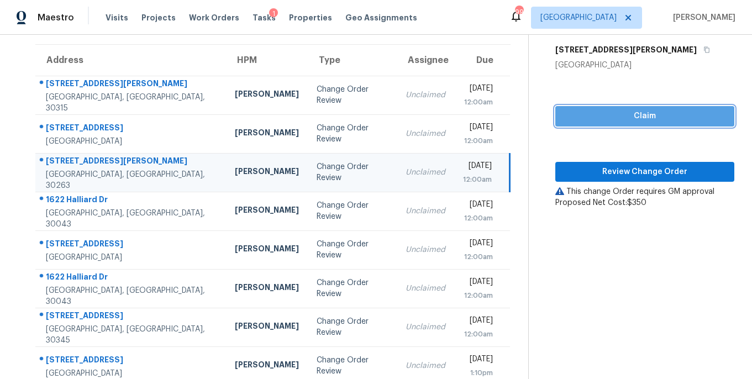
click at [641, 114] on span "Claim" at bounding box center [644, 116] width 161 height 14
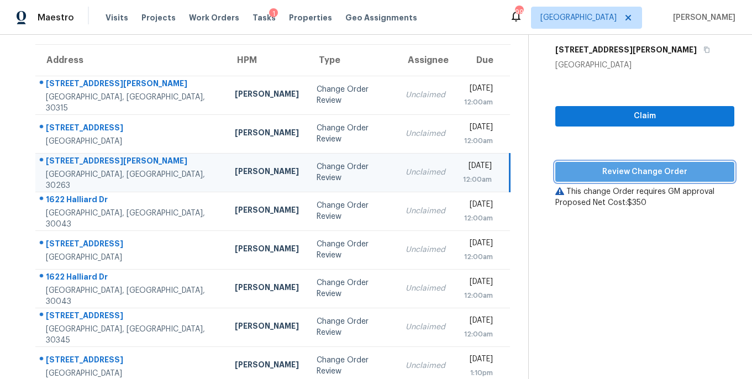
click at [640, 170] on span "Review Change Order" at bounding box center [644, 172] width 161 height 14
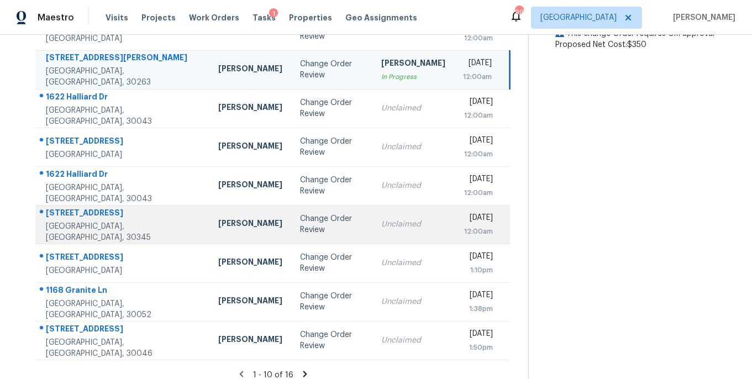
scroll to position [196, 0]
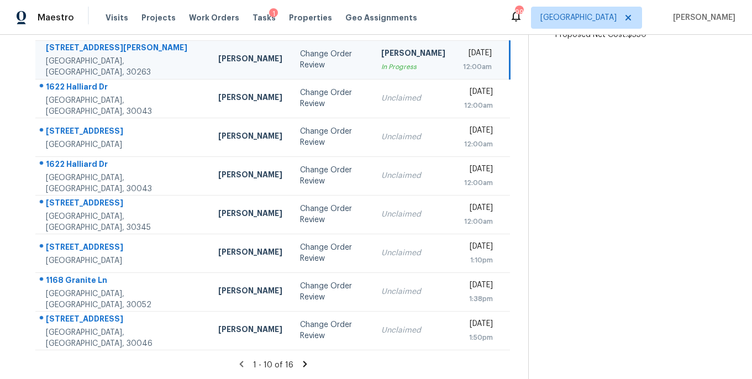
click at [300, 367] on icon at bounding box center [305, 364] width 10 height 10
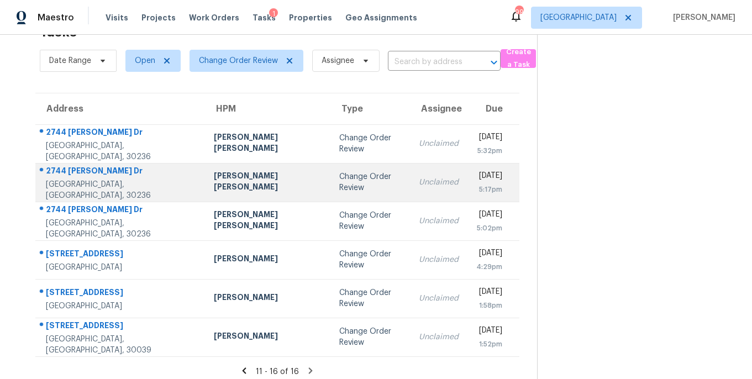
scroll to position [41, 0]
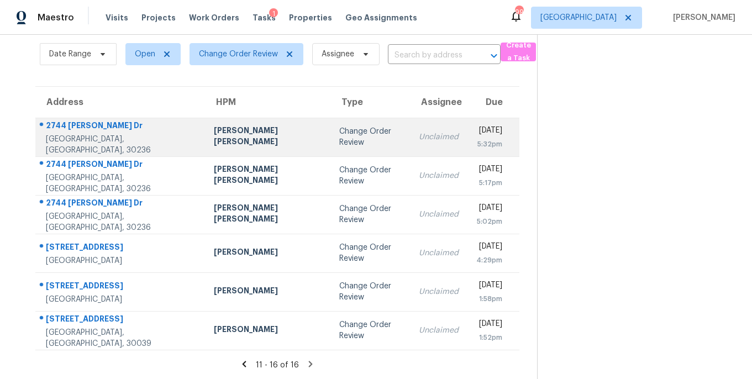
click at [231, 131] on div "[PERSON_NAME] [PERSON_NAME]" at bounding box center [268, 137] width 108 height 25
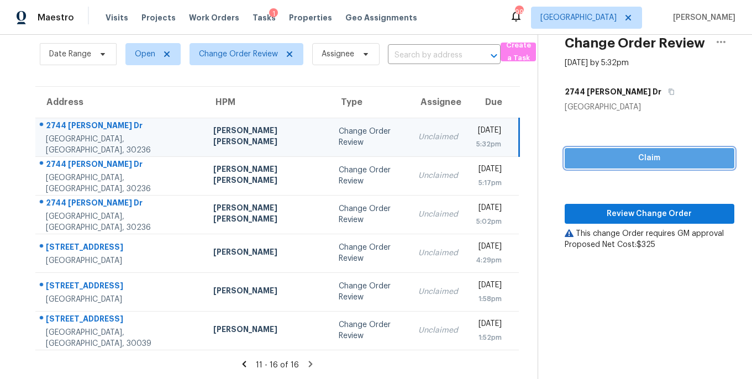
click at [609, 158] on span "Claim" at bounding box center [649, 158] width 152 height 14
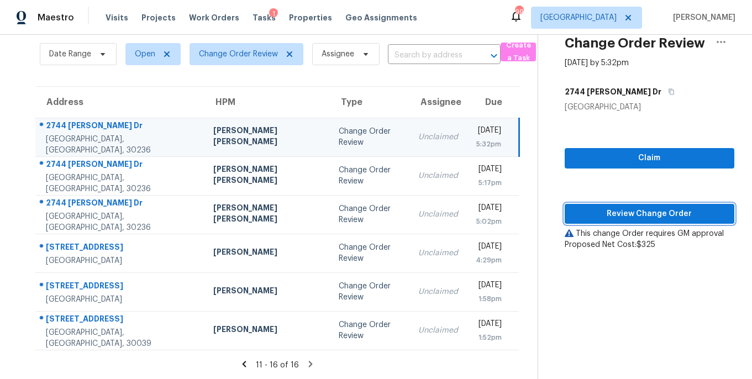
click at [617, 212] on span "Review Change Order" at bounding box center [649, 214] width 152 height 14
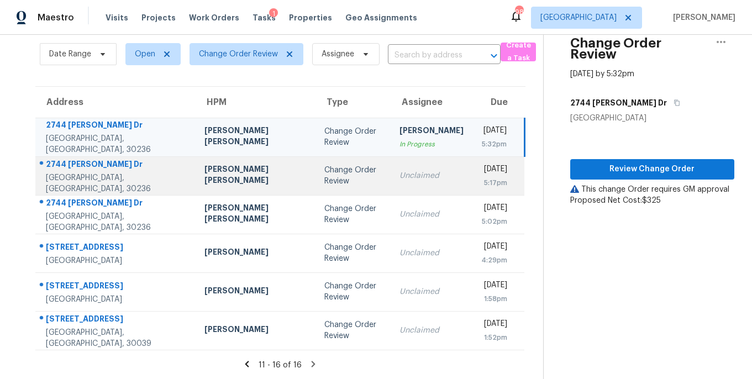
click at [324, 176] on div "Change Order Review" at bounding box center [352, 176] width 57 height 22
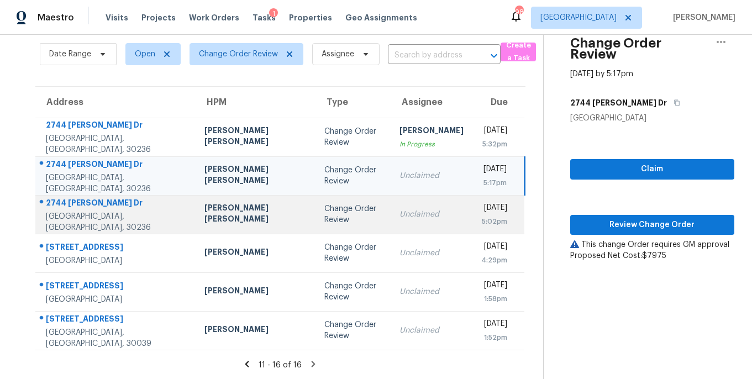
click at [412, 215] on td "Unclaimed" at bounding box center [432, 214] width 82 height 39
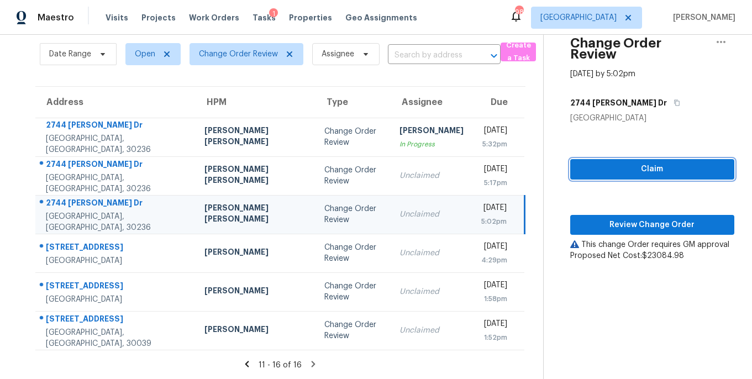
click at [609, 163] on span "Claim" at bounding box center [652, 169] width 146 height 14
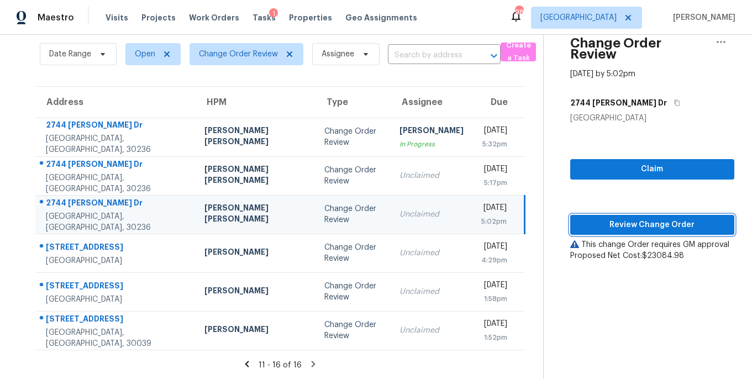
click at [618, 218] on span "Review Change Order" at bounding box center [652, 225] width 146 height 14
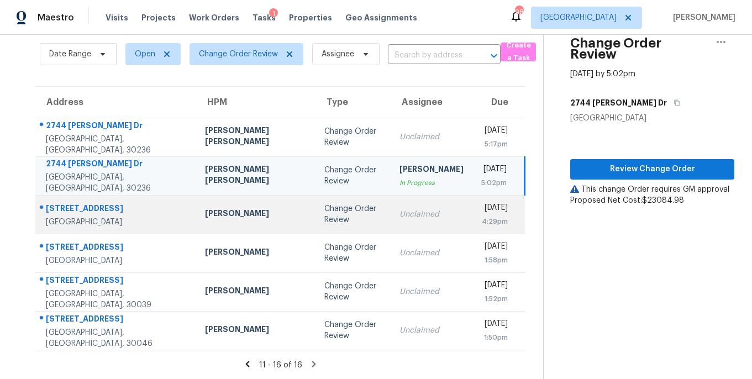
click at [391, 222] on td "Unclaimed" at bounding box center [432, 214] width 82 height 39
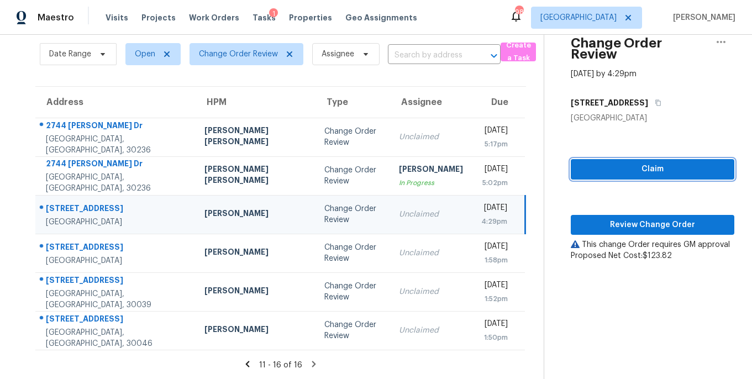
click at [622, 162] on span "Claim" at bounding box center [653, 169] width 146 height 14
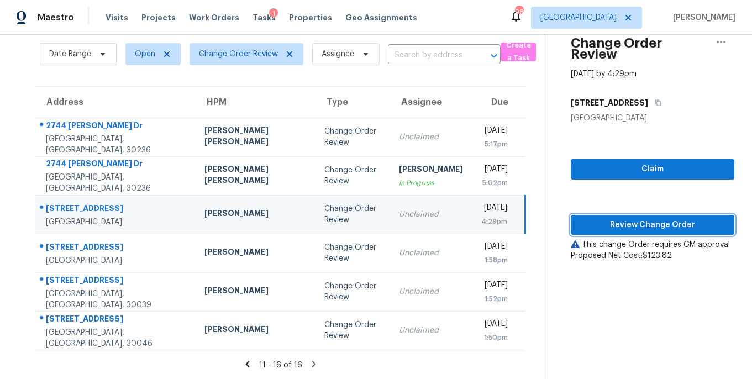
click at [630, 218] on span "Review Change Order" at bounding box center [653, 225] width 146 height 14
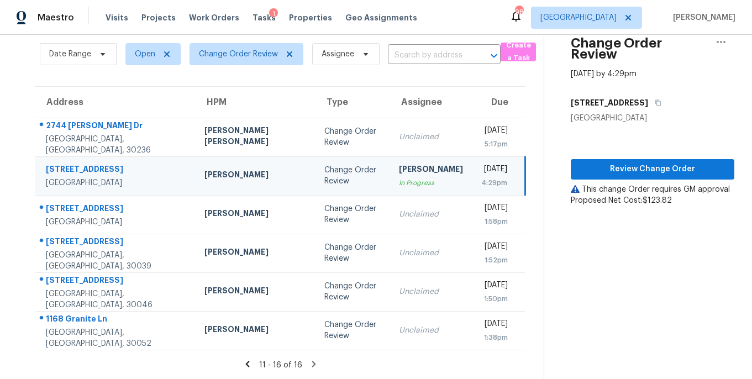
click at [390, 156] on td "Cynthia Herriott In Progress" at bounding box center [431, 175] width 82 height 39
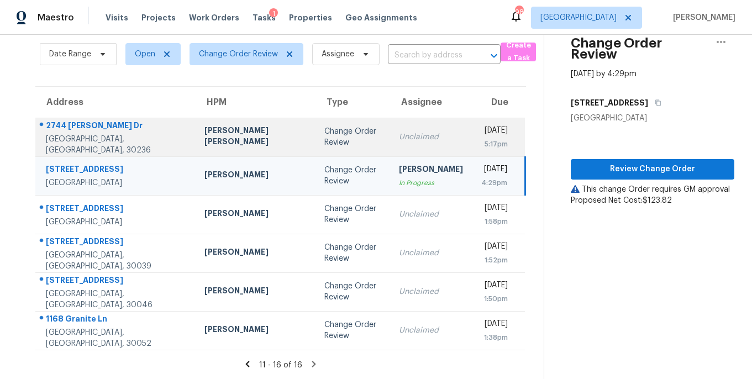
click at [399, 133] on div "Unclaimed" at bounding box center [431, 136] width 64 height 11
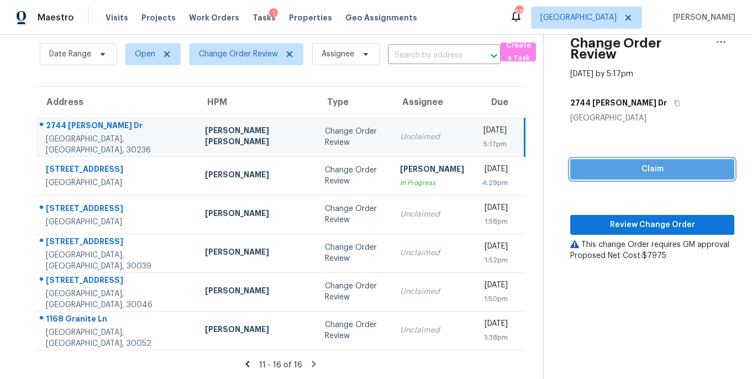
click at [640, 162] on span "Claim" at bounding box center [652, 169] width 146 height 14
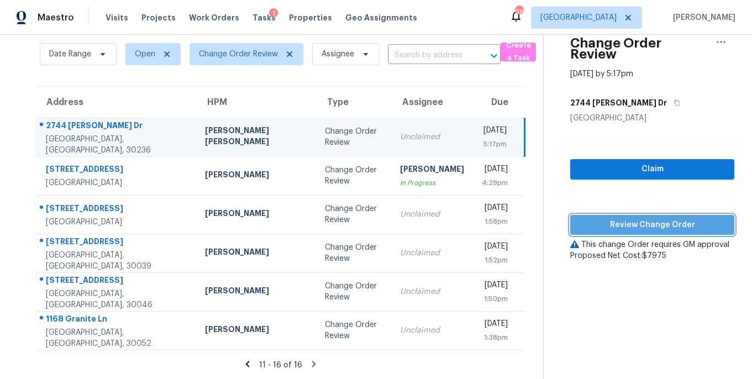
click at [632, 218] on span "Review Change Order" at bounding box center [652, 225] width 146 height 14
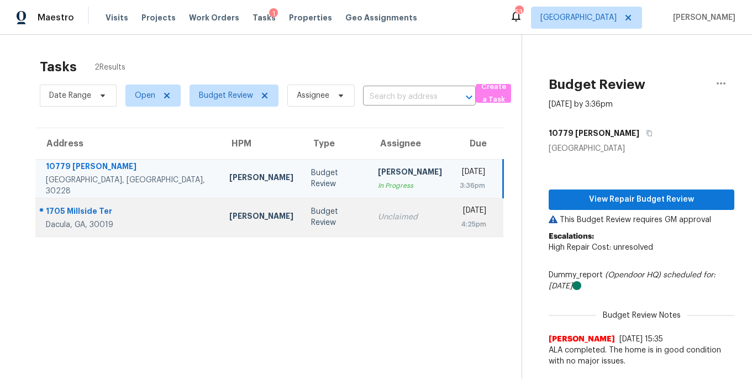
click at [369, 224] on td "Unclaimed" at bounding box center [410, 217] width 82 height 39
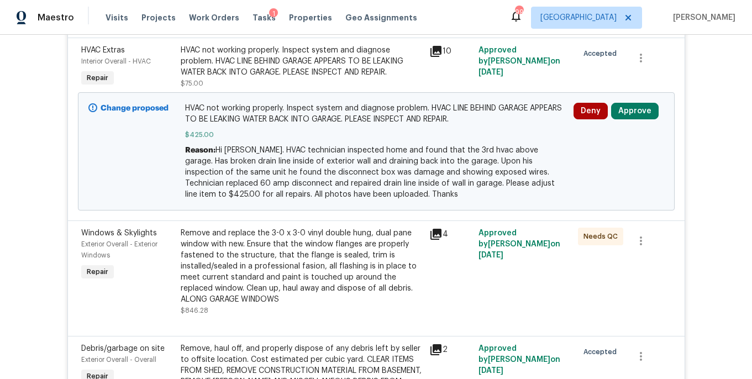
scroll to position [263, 0]
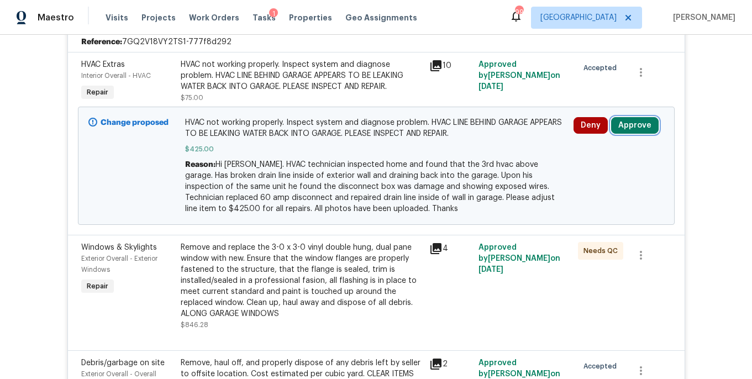
click at [638, 127] on button "Approve" at bounding box center [635, 125] width 48 height 17
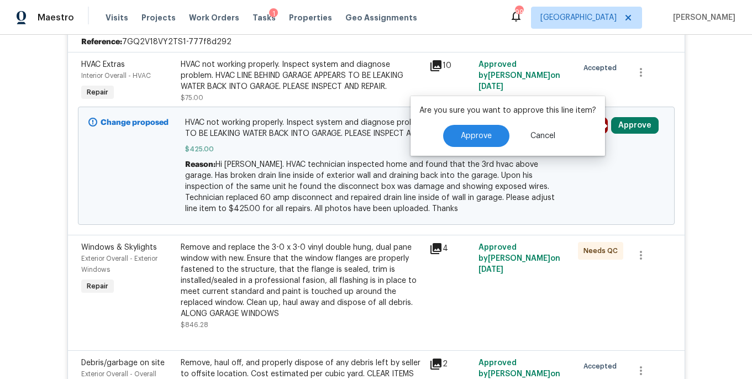
click at [493, 147] on div "Are you sure you want to approve this line item? Approve Cancel" at bounding box center [508, 126] width 194 height 60
click at [486, 146] on button "Approve" at bounding box center [476, 136] width 66 height 22
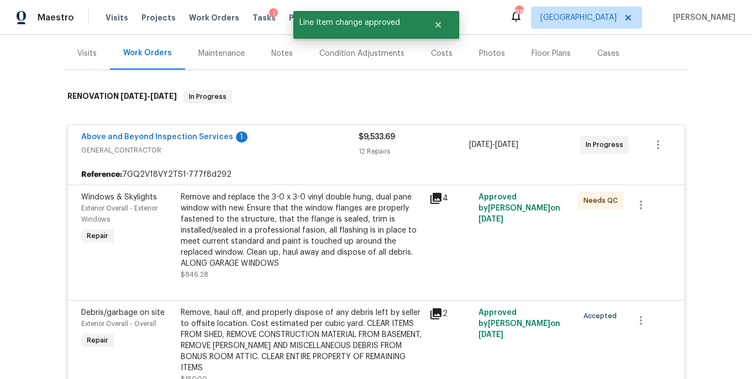
scroll to position [0, 0]
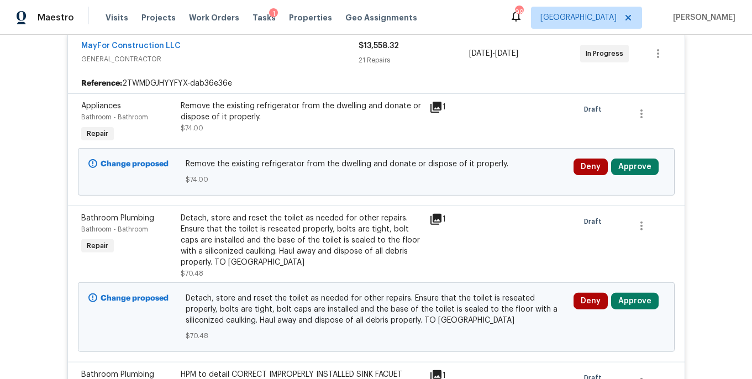
scroll to position [285, 0]
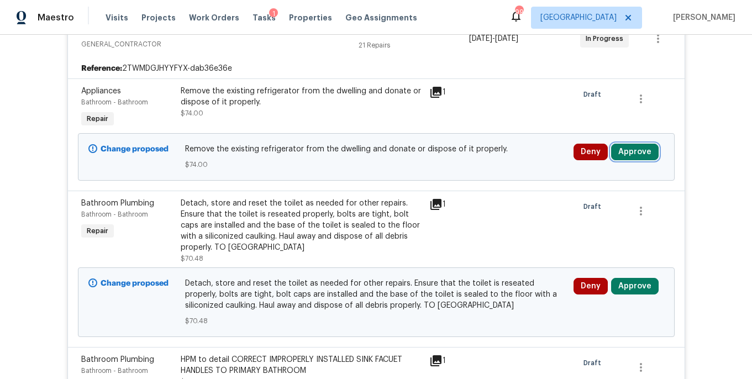
click at [622, 147] on button "Approve" at bounding box center [635, 152] width 48 height 17
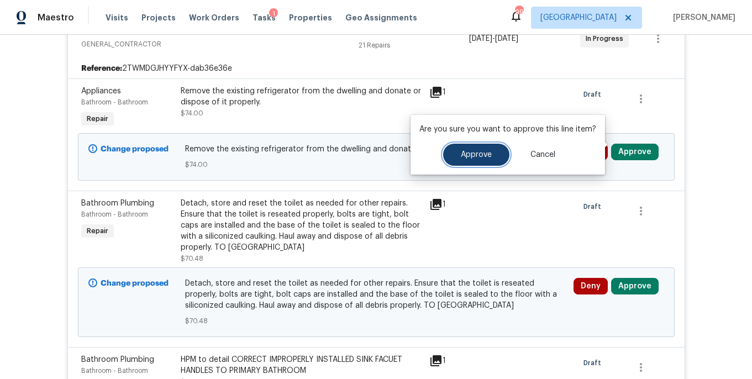
click at [481, 151] on span "Approve" at bounding box center [476, 155] width 31 height 8
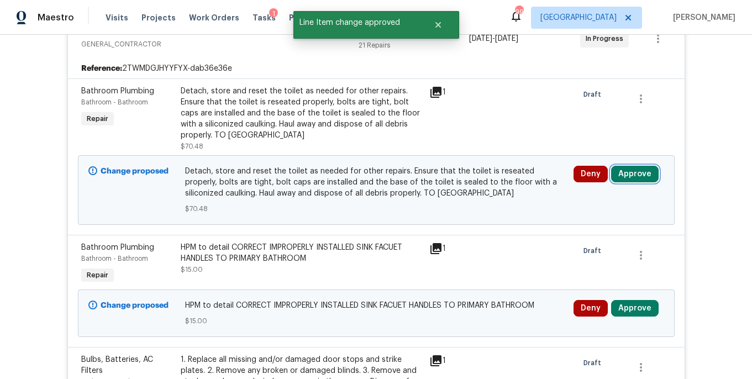
click at [627, 172] on button "Approve" at bounding box center [635, 174] width 48 height 17
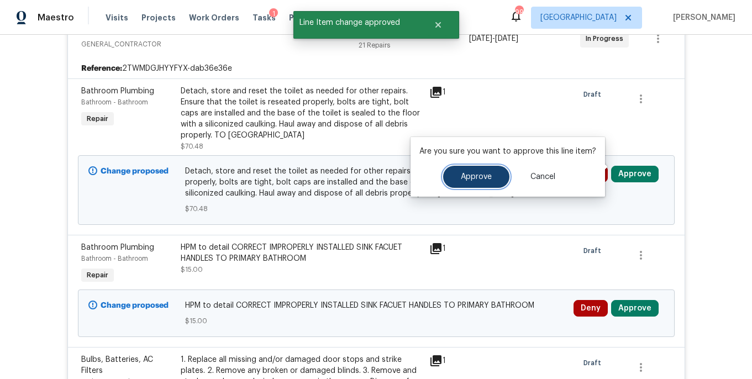
click at [470, 187] on button "Approve" at bounding box center [476, 177] width 66 height 22
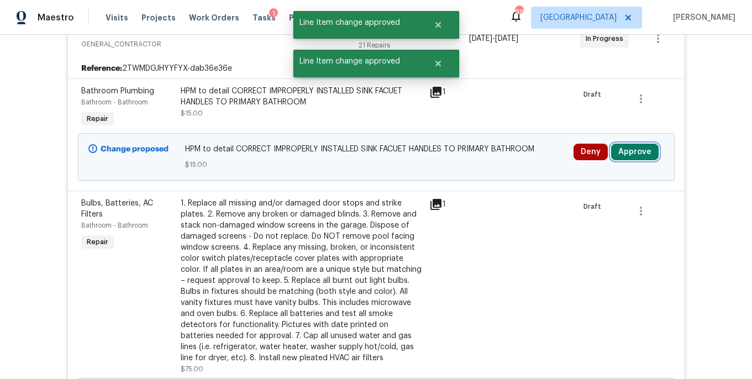
click at [635, 144] on button "Approve" at bounding box center [635, 152] width 48 height 17
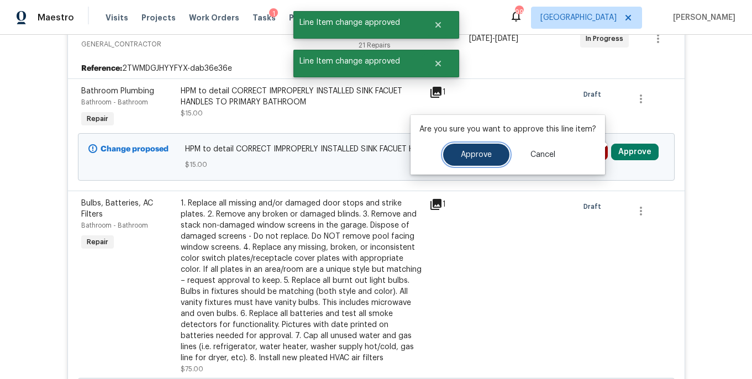
click at [478, 157] on span "Approve" at bounding box center [476, 155] width 31 height 8
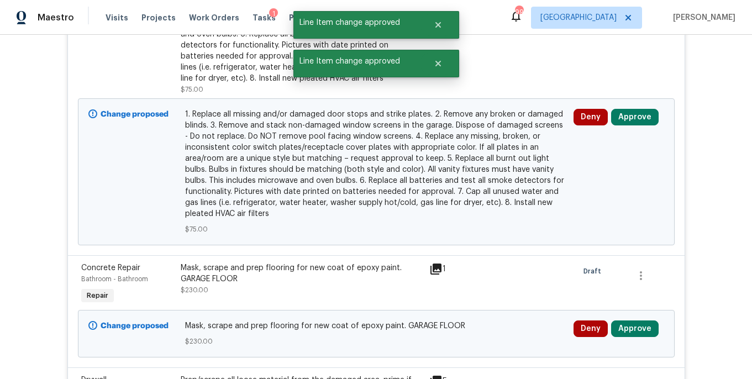
scroll to position [452, 0]
click at [632, 110] on button "Approve" at bounding box center [635, 116] width 48 height 17
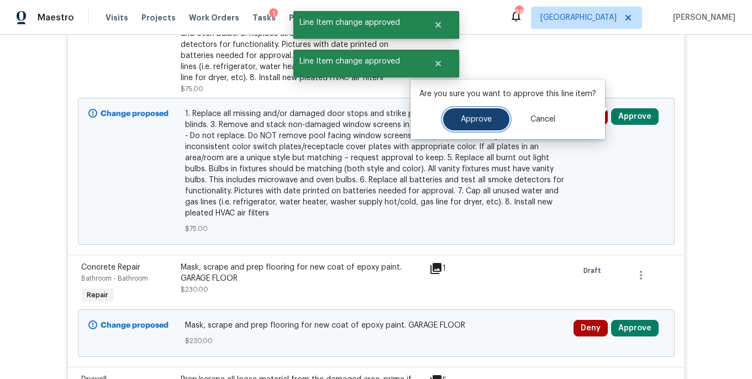
click at [498, 123] on button "Approve" at bounding box center [476, 119] width 66 height 22
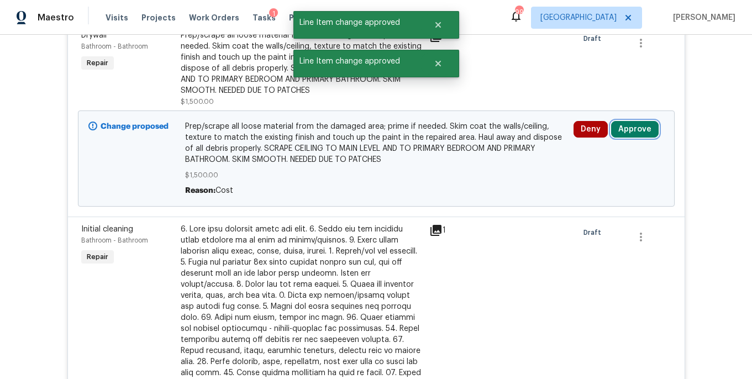
click at [638, 126] on button "Approve" at bounding box center [635, 129] width 48 height 17
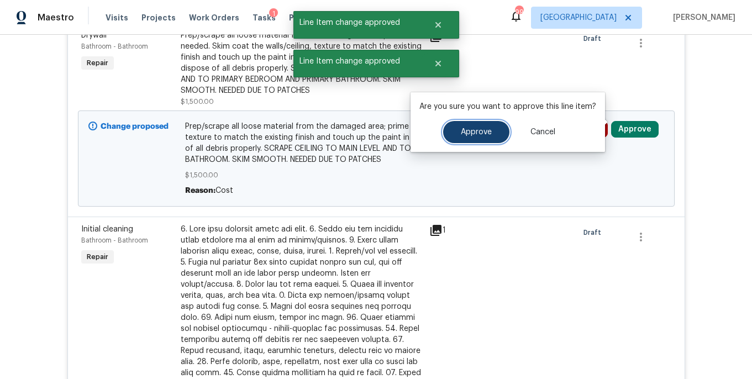
click at [456, 138] on button "Approve" at bounding box center [476, 132] width 66 height 22
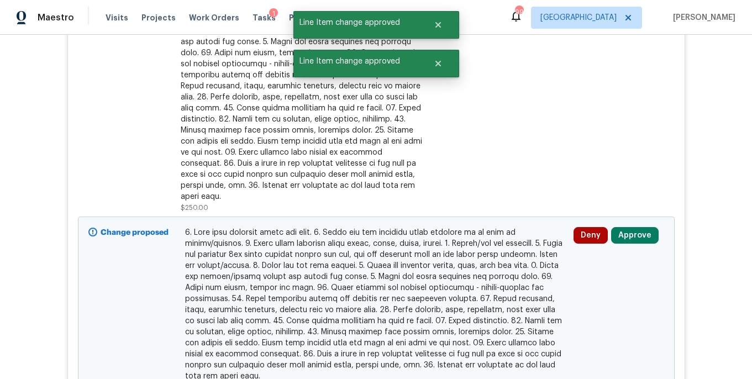
scroll to position [561, 0]
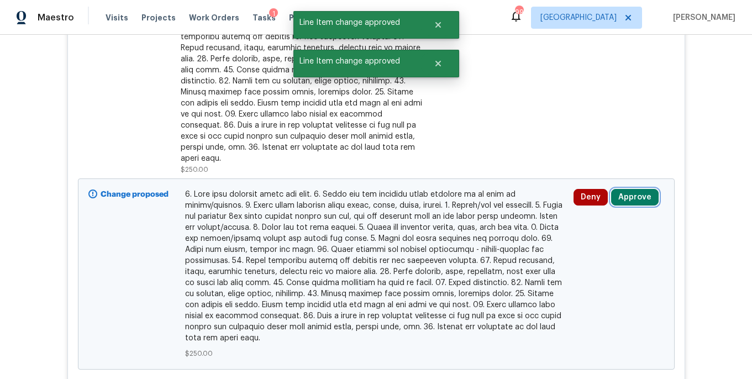
click at [614, 189] on button "Approve" at bounding box center [635, 197] width 48 height 17
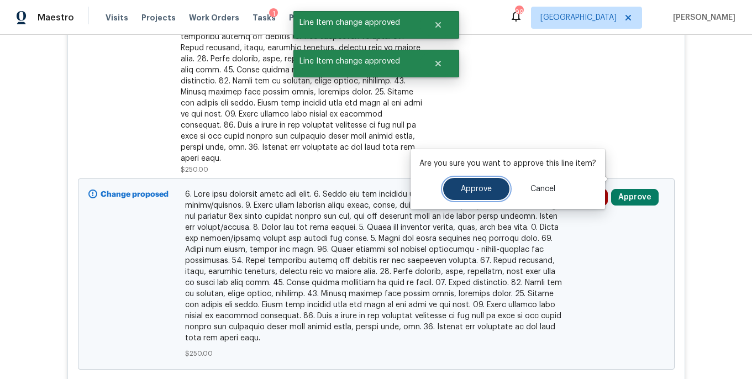
click at [483, 196] on button "Approve" at bounding box center [476, 189] width 66 height 22
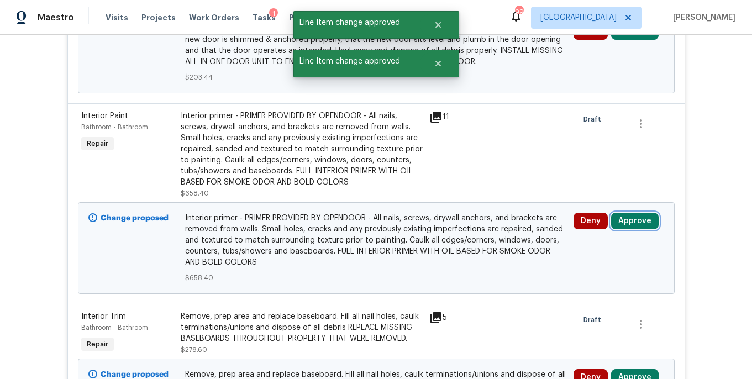
click at [622, 213] on button "Approve" at bounding box center [635, 221] width 48 height 17
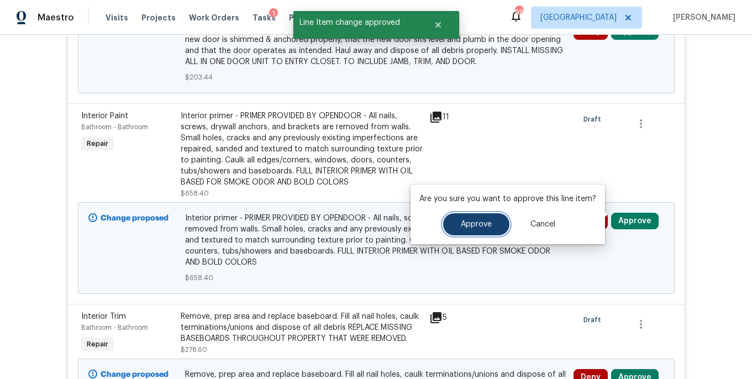
click at [490, 218] on button "Approve" at bounding box center [476, 224] width 66 height 22
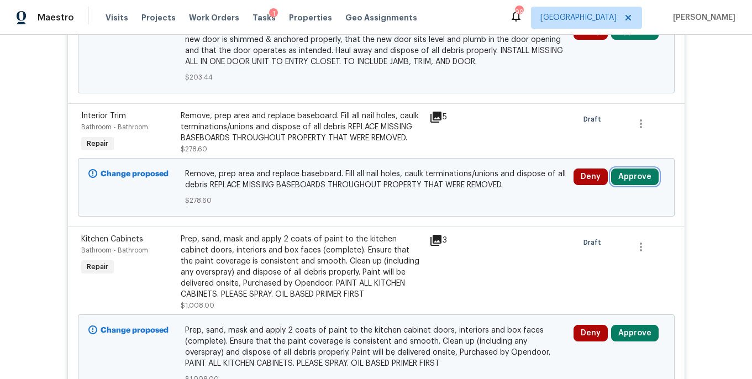
click at [640, 170] on button "Approve" at bounding box center [635, 177] width 48 height 17
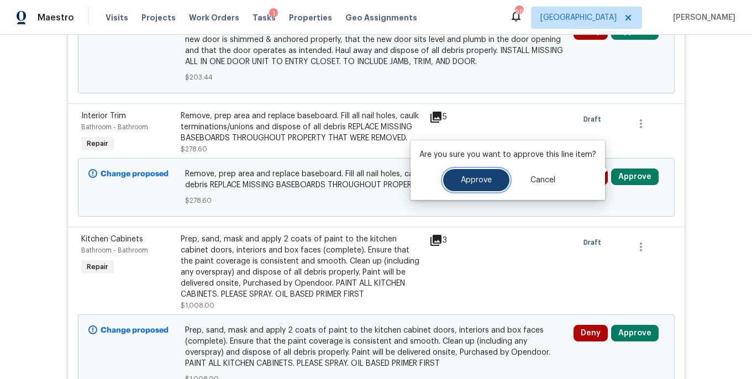
click at [488, 182] on span "Approve" at bounding box center [476, 180] width 31 height 8
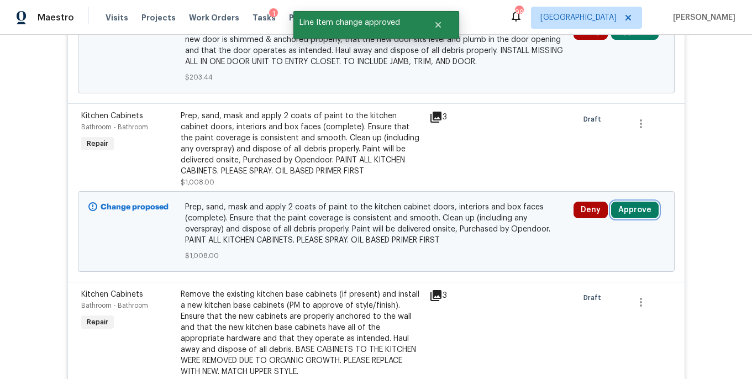
click at [624, 206] on button "Approve" at bounding box center [635, 210] width 48 height 17
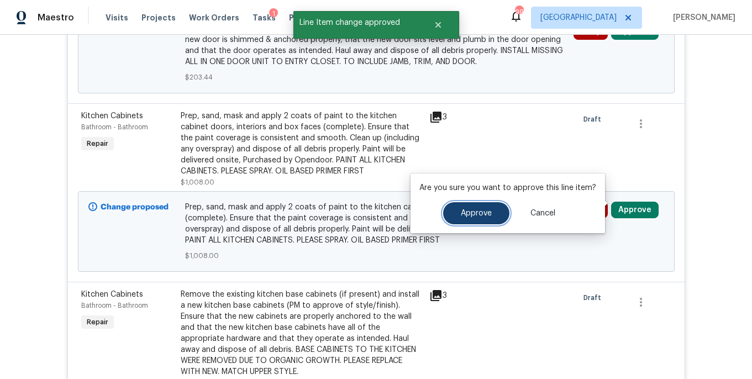
click at [489, 213] on span "Approve" at bounding box center [476, 213] width 31 height 8
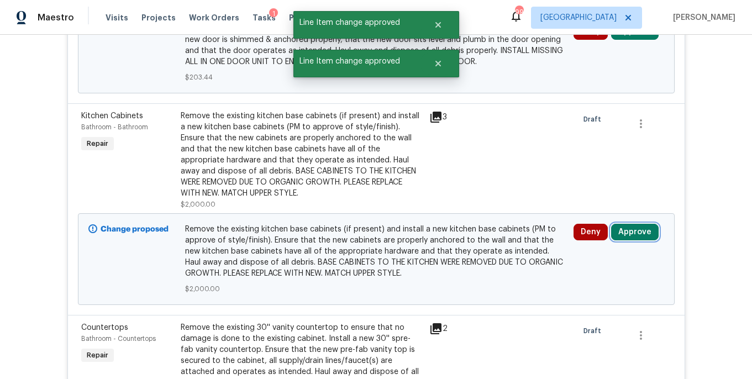
click at [620, 225] on button "Approve" at bounding box center [635, 232] width 48 height 17
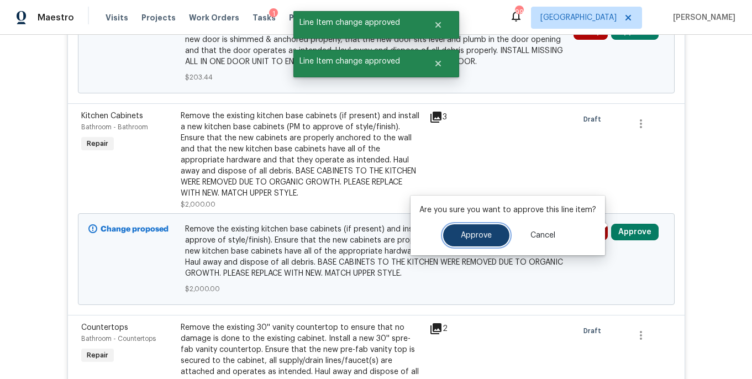
click at [477, 231] on span "Approve" at bounding box center [476, 235] width 31 height 8
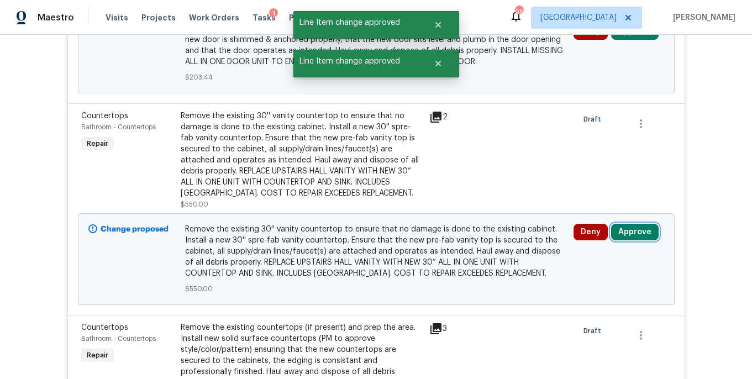
click at [625, 227] on button "Approve" at bounding box center [635, 232] width 48 height 17
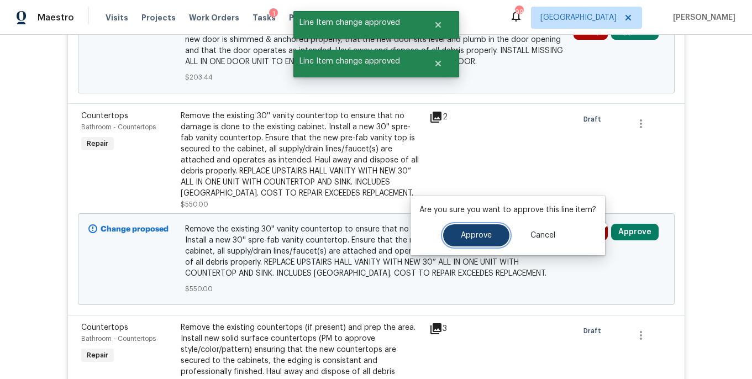
click at [501, 234] on button "Approve" at bounding box center [476, 235] width 66 height 22
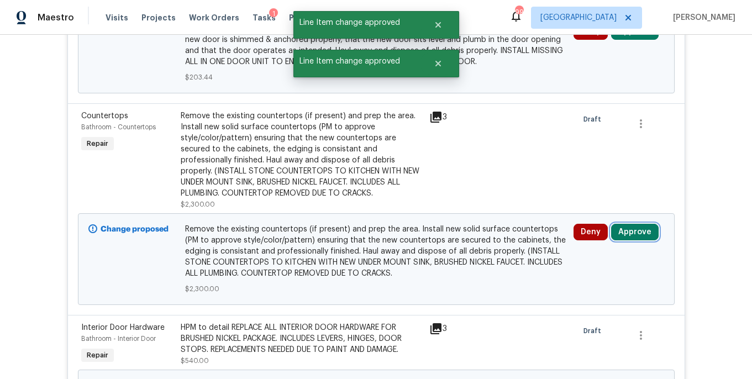
click at [641, 231] on button "Approve" at bounding box center [635, 232] width 48 height 17
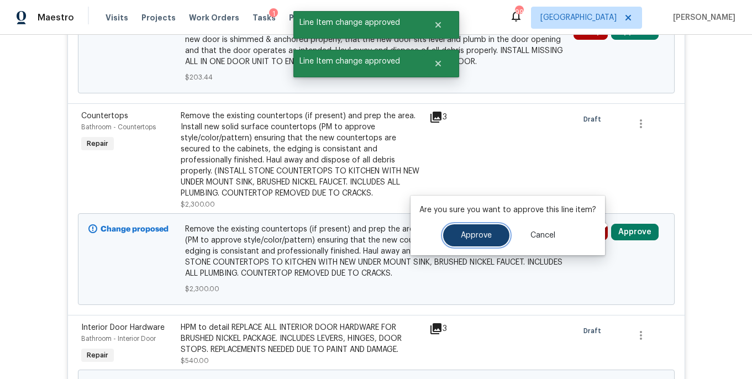
click at [485, 241] on button "Approve" at bounding box center [476, 235] width 66 height 22
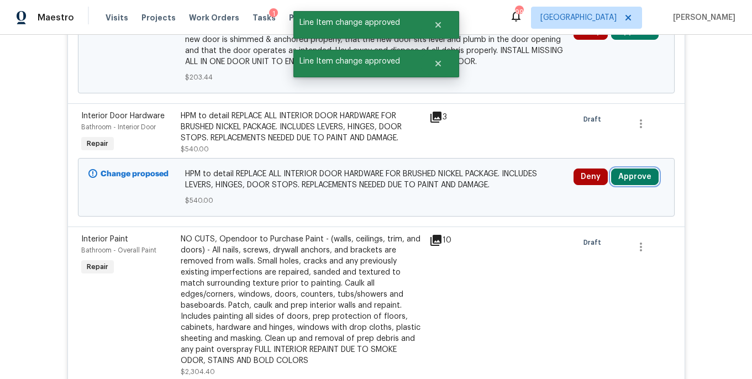
click at [634, 173] on button "Approve" at bounding box center [635, 177] width 48 height 17
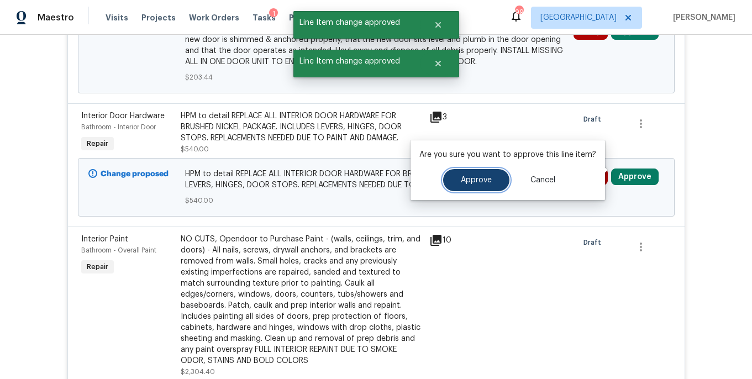
click at [481, 189] on button "Approve" at bounding box center [476, 180] width 66 height 22
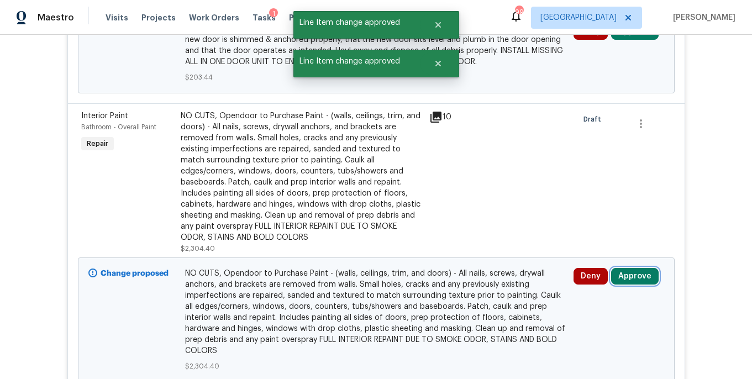
click at [632, 268] on button "Approve" at bounding box center [635, 276] width 48 height 17
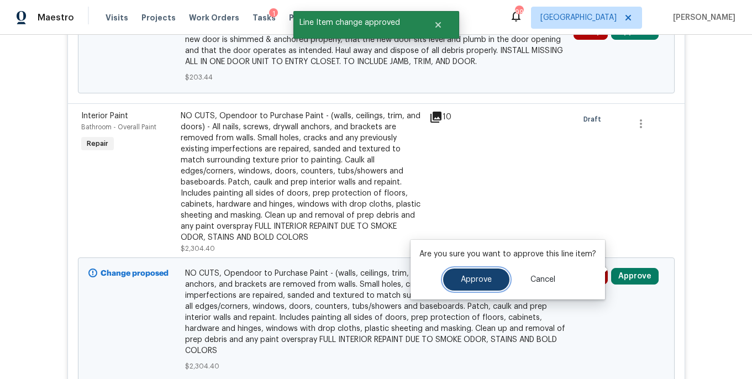
click at [492, 273] on button "Approve" at bounding box center [476, 280] width 66 height 22
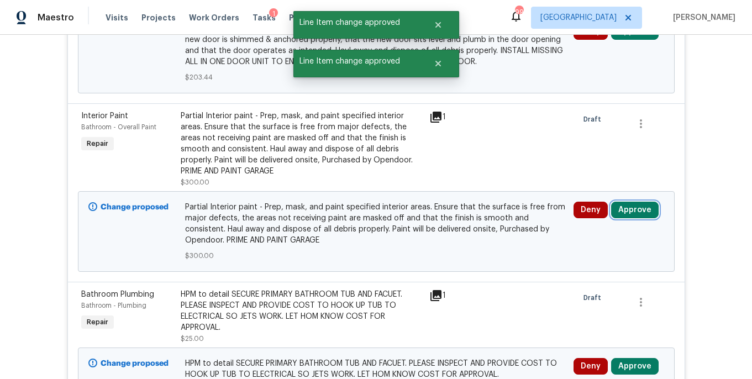
click at [642, 203] on button "Approve" at bounding box center [635, 210] width 48 height 17
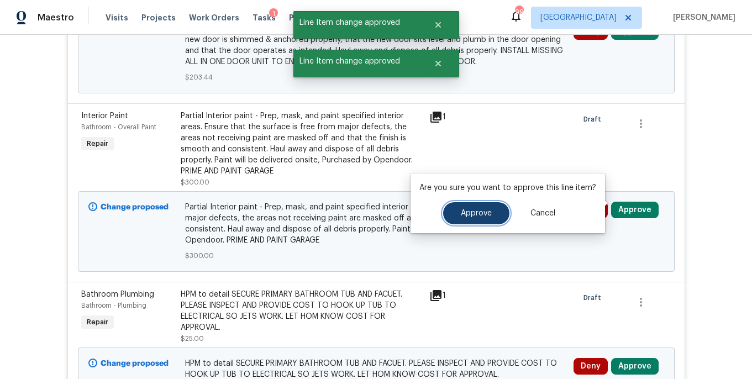
click at [475, 220] on button "Approve" at bounding box center [476, 213] width 66 height 22
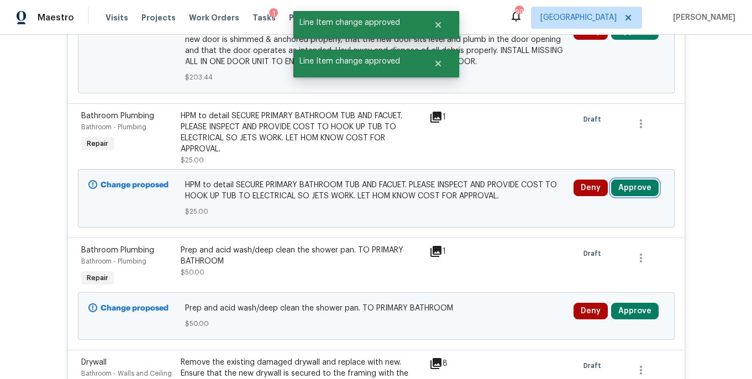
click at [640, 181] on button "Approve" at bounding box center [635, 188] width 48 height 17
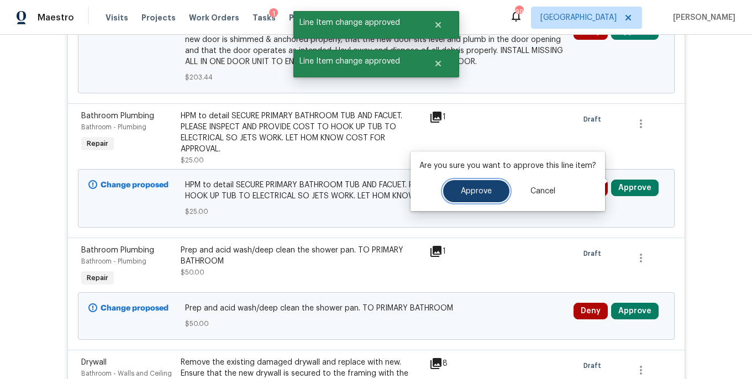
click at [488, 192] on span "Approve" at bounding box center [476, 191] width 31 height 8
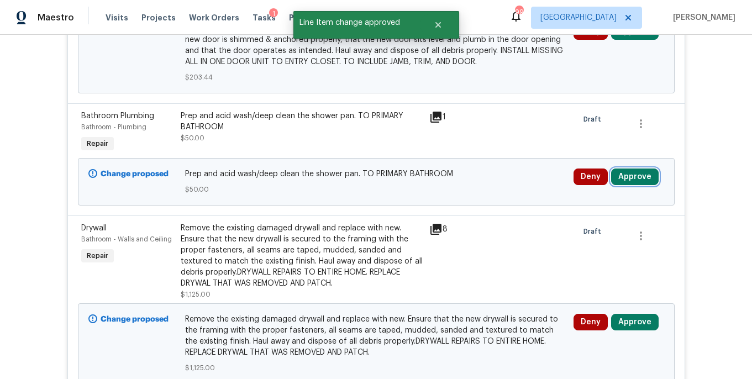
click at [622, 173] on button "Approve" at bounding box center [635, 177] width 48 height 17
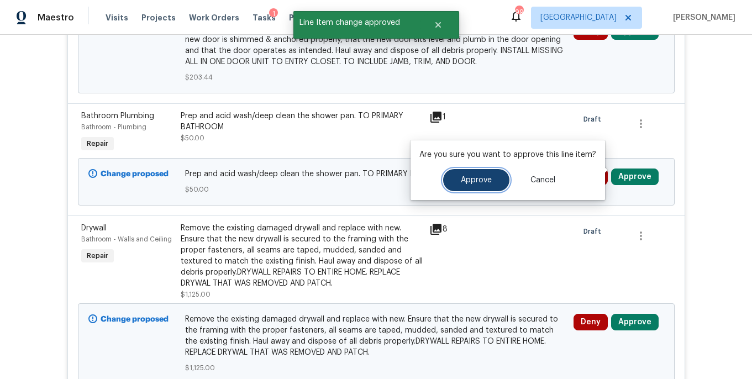
click at [485, 180] on span "Approve" at bounding box center [476, 180] width 31 height 8
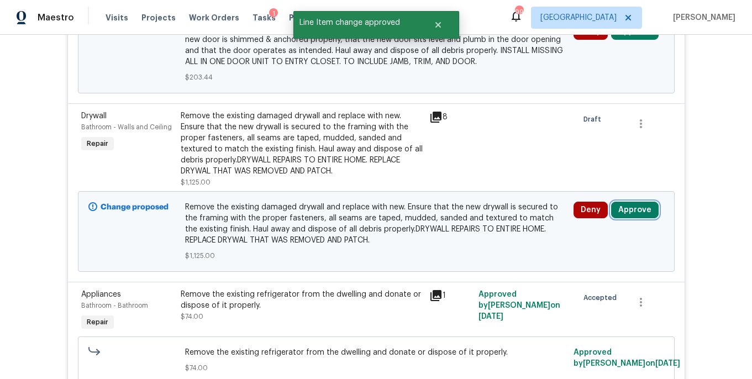
click at [633, 202] on button "Approve" at bounding box center [635, 210] width 48 height 17
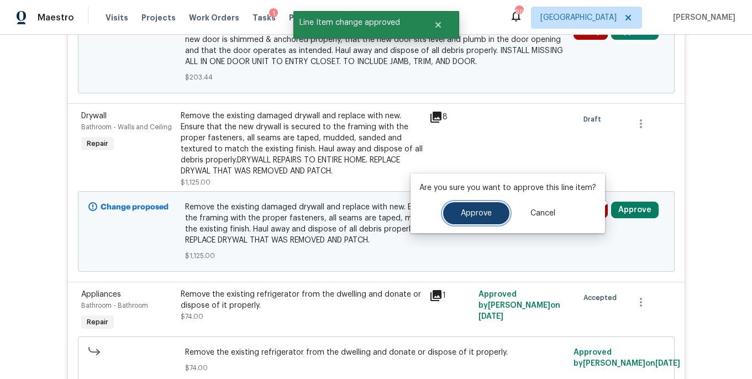
click at [461, 221] on button "Approve" at bounding box center [476, 213] width 66 height 22
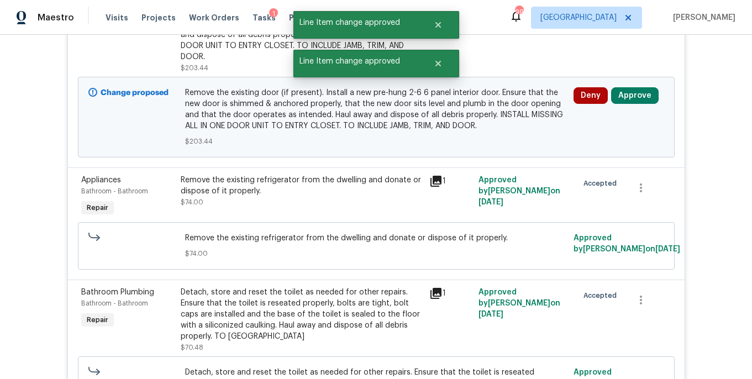
scroll to position [429, 0]
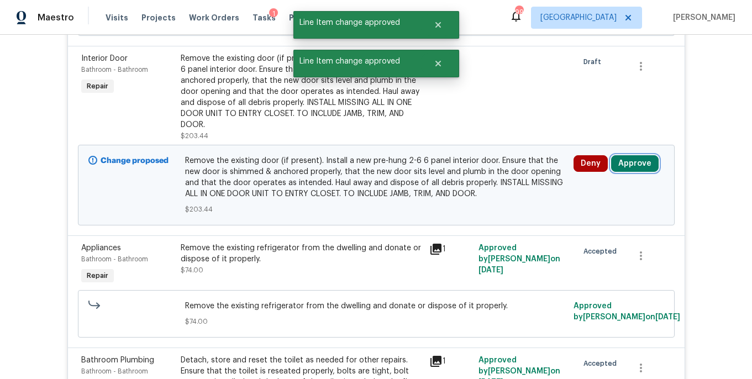
click at [632, 155] on button "Approve" at bounding box center [635, 163] width 48 height 17
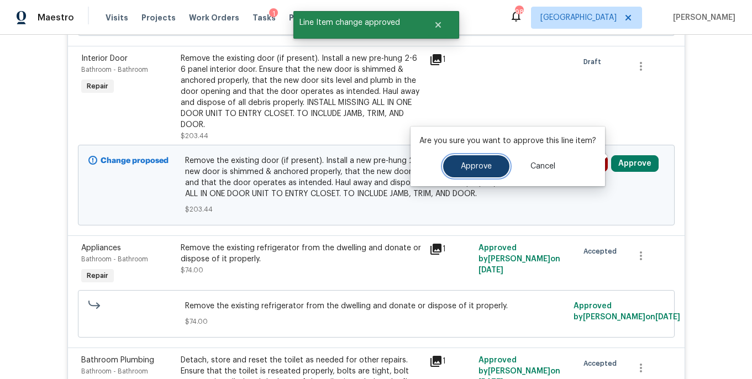
click at [504, 170] on button "Approve" at bounding box center [476, 166] width 66 height 22
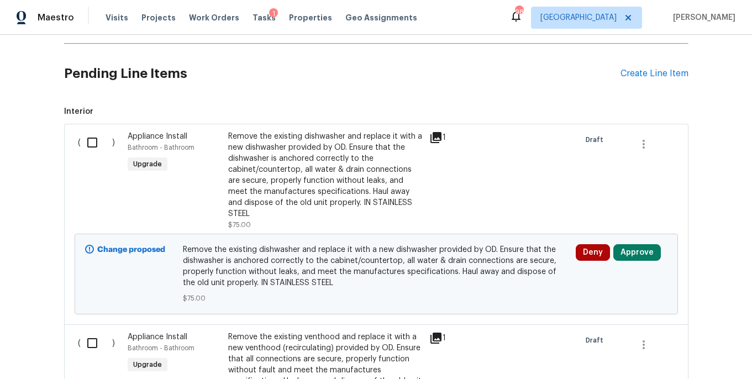
scroll to position [4276, 0]
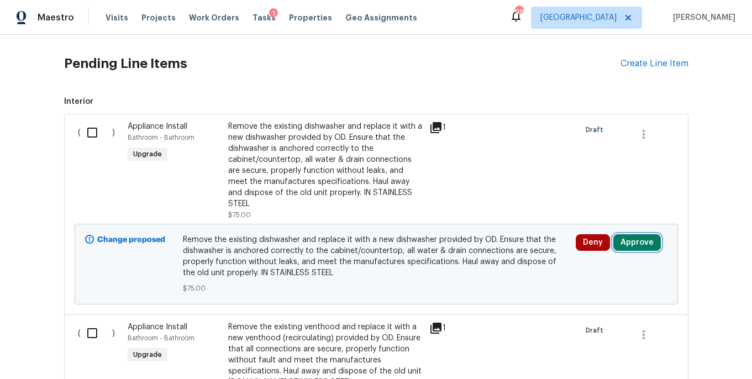
click at [634, 234] on button "Approve" at bounding box center [637, 242] width 48 height 17
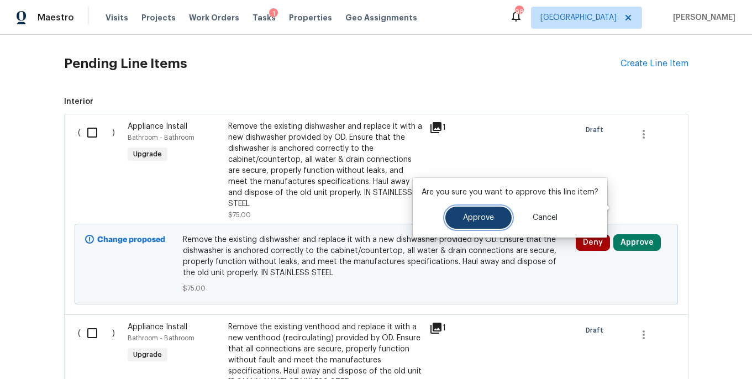
click at [485, 214] on span "Approve" at bounding box center [478, 218] width 31 height 8
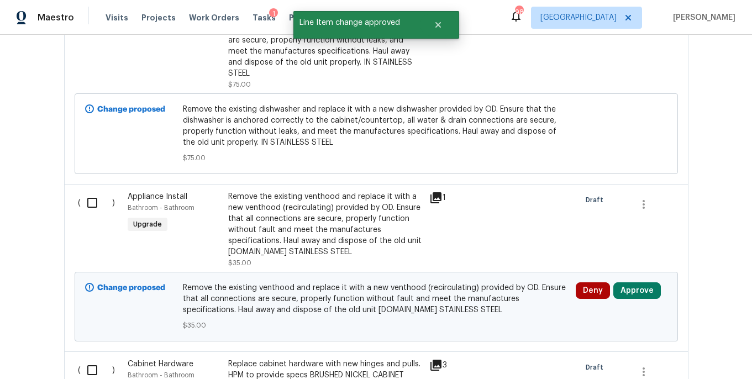
scroll to position [4418, 0]
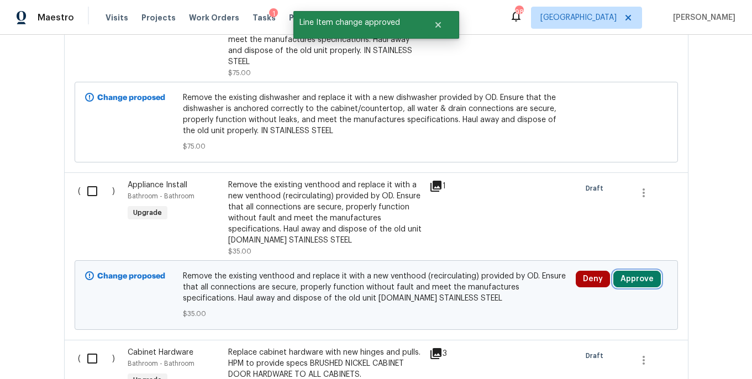
click at [624, 271] on button "Approve" at bounding box center [637, 279] width 48 height 17
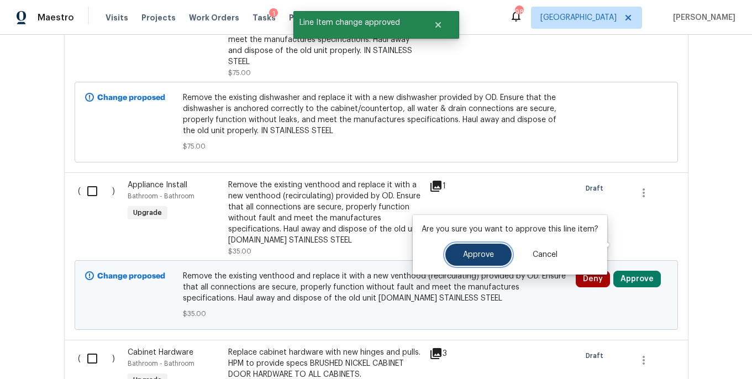
click at [483, 254] on span "Approve" at bounding box center [478, 255] width 31 height 8
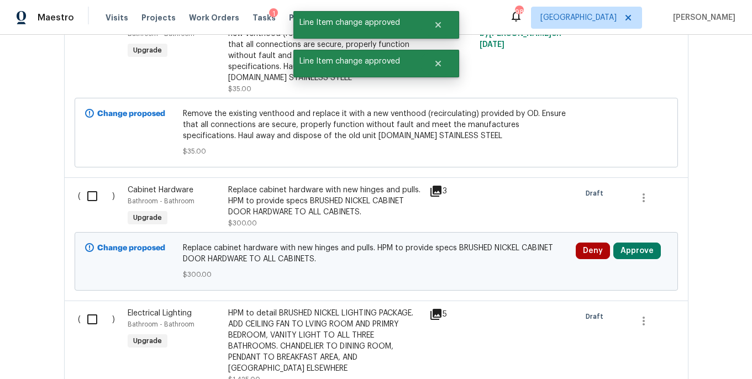
scroll to position [4597, 0]
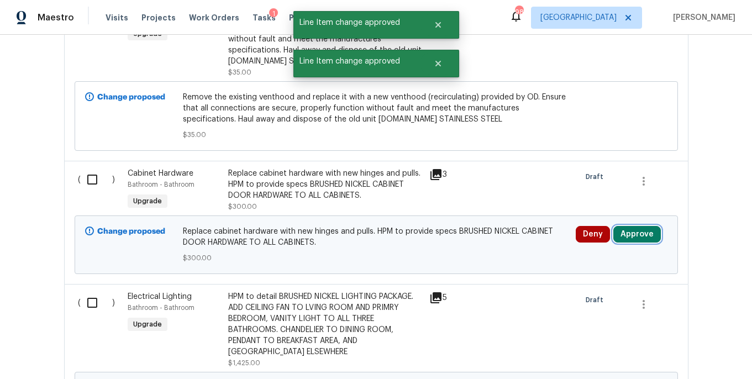
click at [635, 226] on button "Approve" at bounding box center [637, 234] width 48 height 17
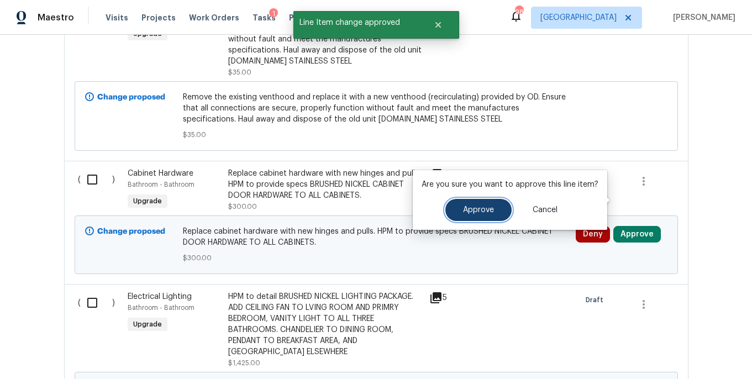
click at [490, 215] on button "Approve" at bounding box center [478, 210] width 66 height 22
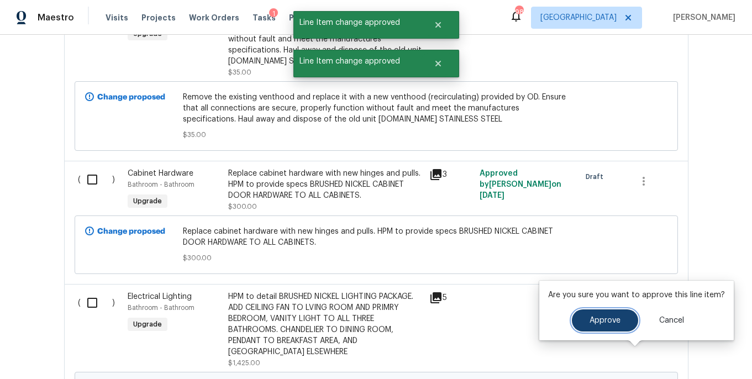
click at [590, 320] on span "Approve" at bounding box center [605, 321] width 31 height 8
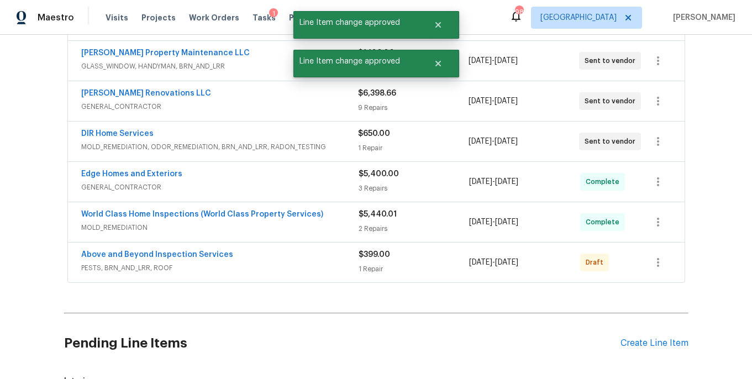
scroll to position [3978, 0]
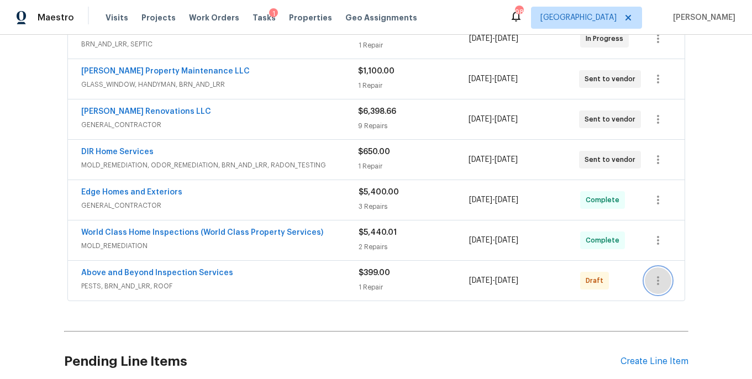
click at [656, 274] on icon "button" at bounding box center [657, 280] width 13 height 13
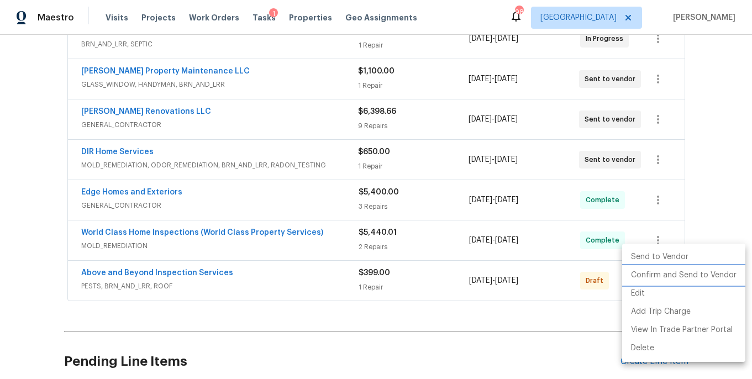
click at [656, 280] on li "Confirm and Send to Vendor" at bounding box center [683, 275] width 123 height 18
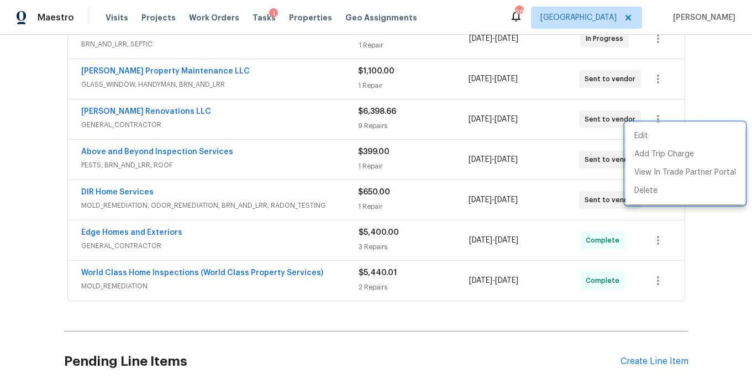
click at [721, 114] on div at bounding box center [376, 189] width 752 height 379
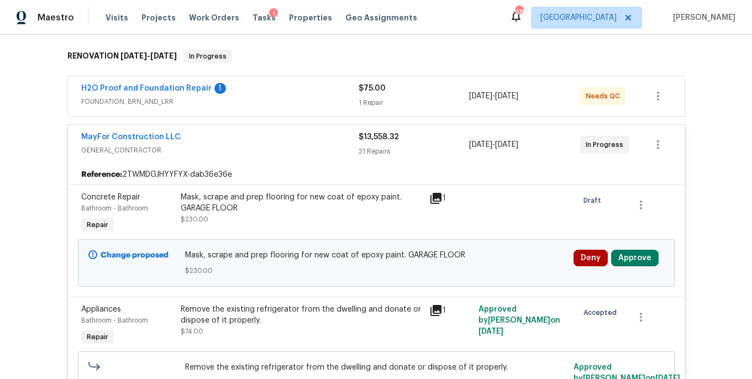
scroll to position [191, 0]
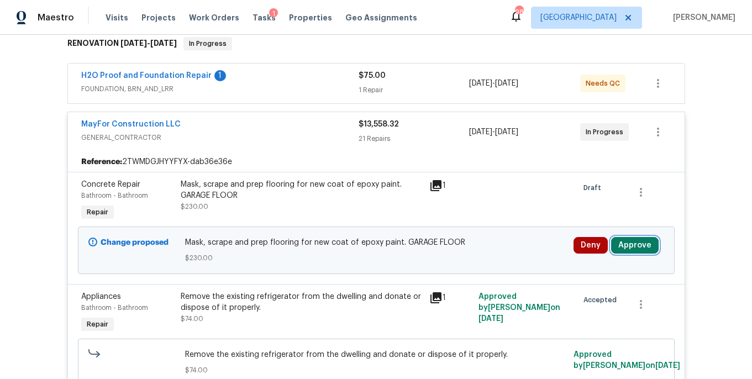
click at [630, 237] on button "Approve" at bounding box center [635, 245] width 48 height 17
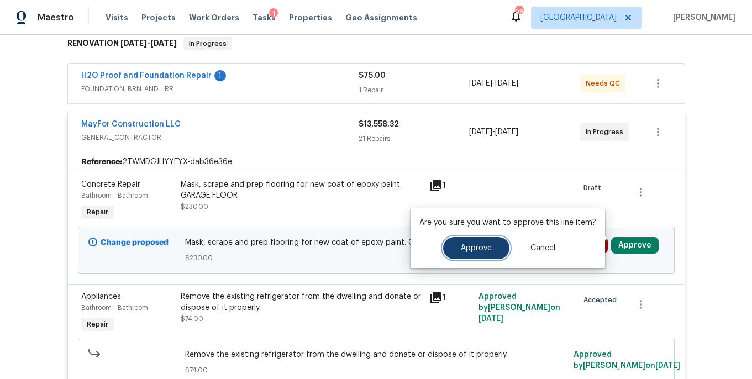
click at [481, 251] on span "Approve" at bounding box center [476, 248] width 31 height 8
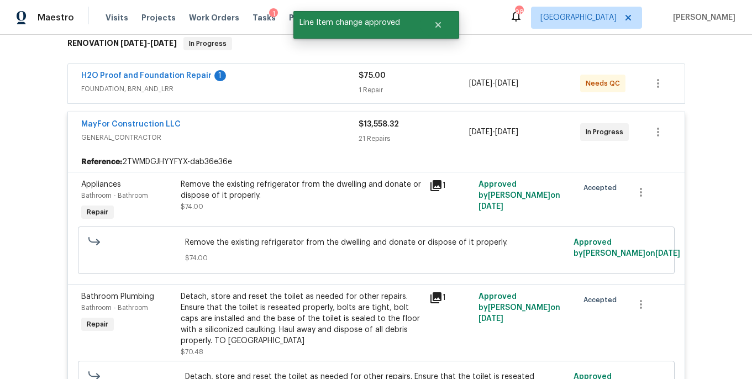
scroll to position [0, 0]
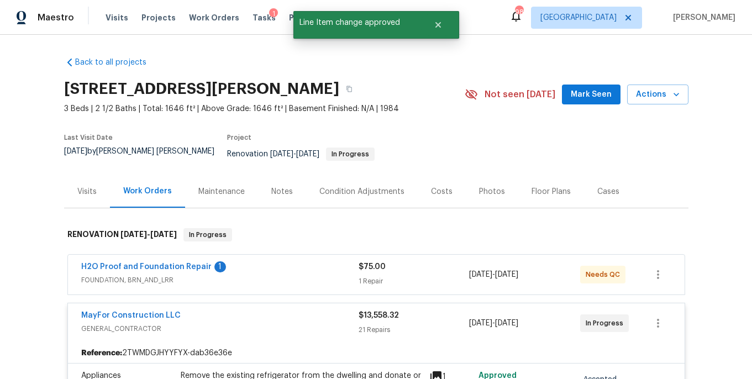
click at [275, 186] on div "Notes" at bounding box center [282, 191] width 22 height 11
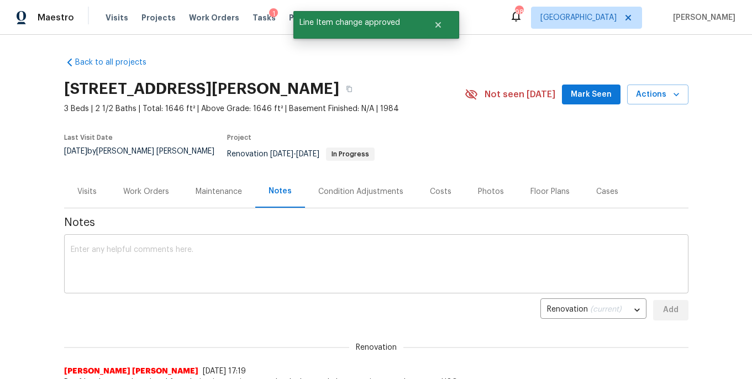
click at [204, 254] on textarea at bounding box center [376, 265] width 611 height 39
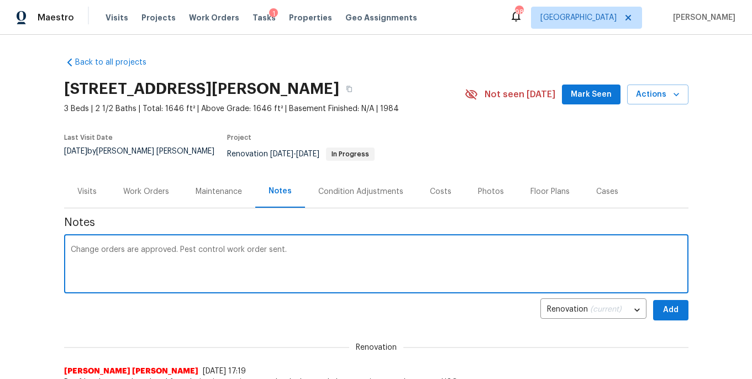
type textarea "Change orders are approved. Pest control work order sent."
click at [662, 304] on span "Add" at bounding box center [671, 310] width 18 height 14
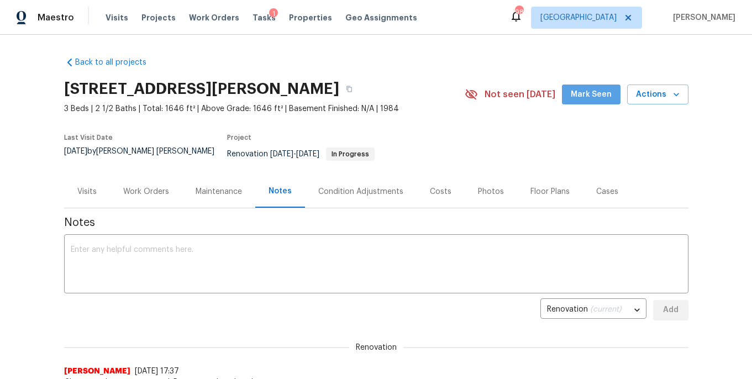
click at [596, 98] on span "Mark Seen" at bounding box center [591, 95] width 41 height 14
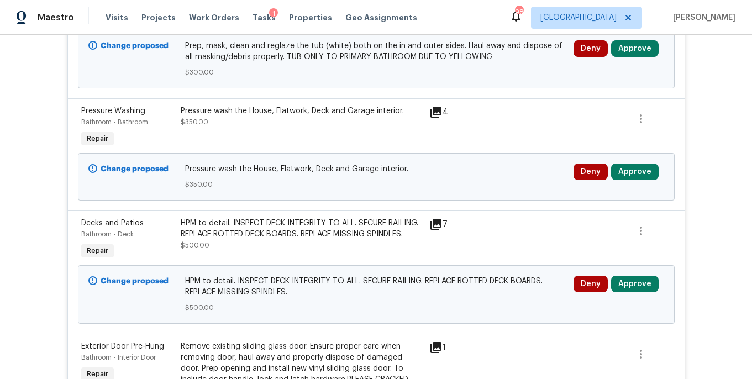
scroll to position [5531, 0]
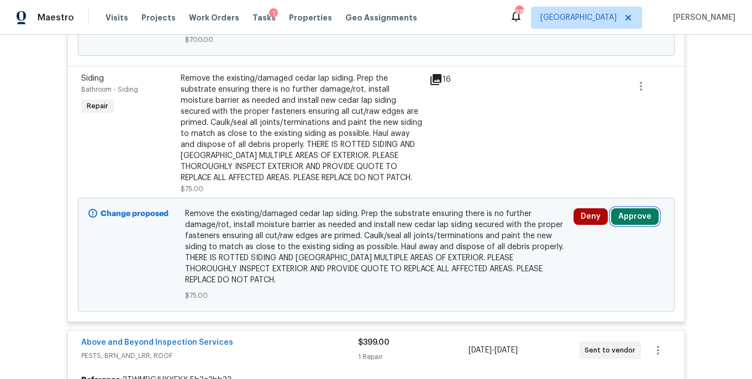
click at [623, 208] on button "Approve" at bounding box center [635, 216] width 48 height 17
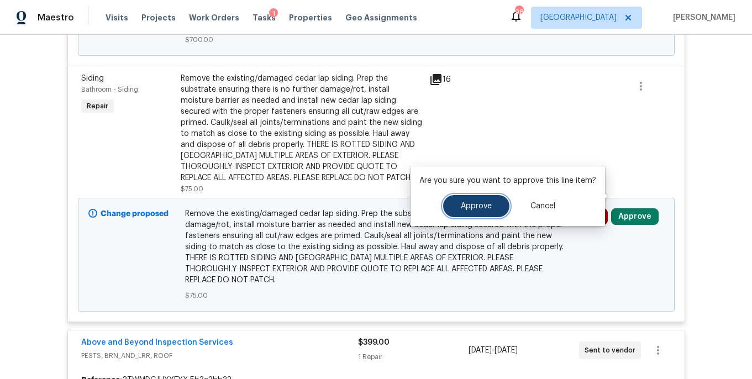
click at [486, 199] on button "Approve" at bounding box center [476, 206] width 66 height 22
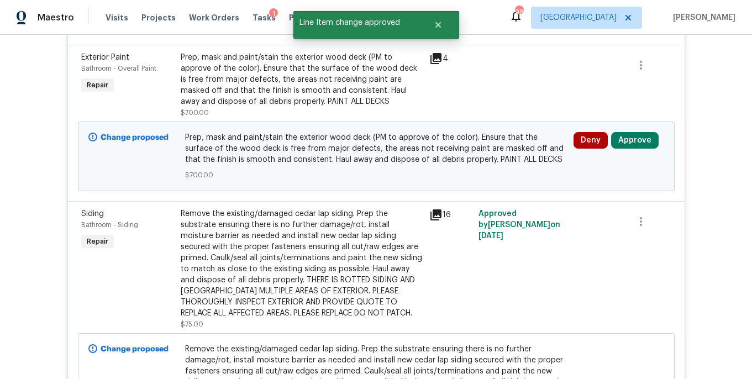
scroll to position [5331, 0]
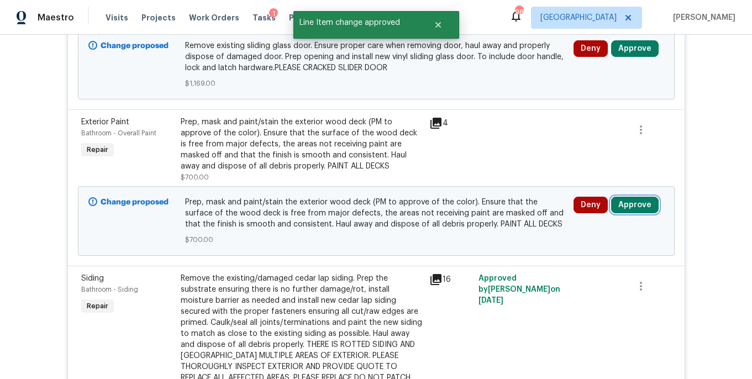
click at [635, 197] on button "Approve" at bounding box center [635, 205] width 48 height 17
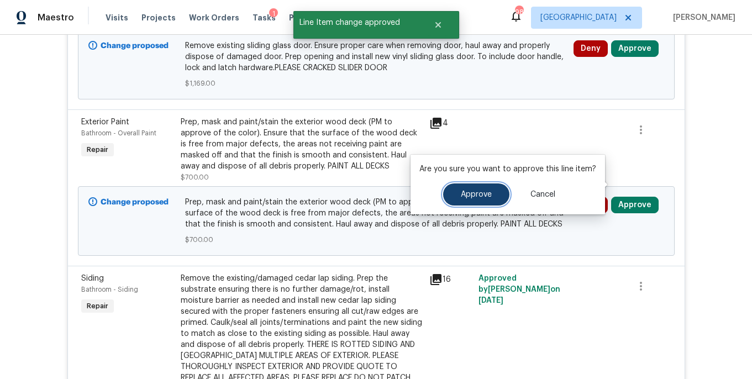
click at [477, 200] on button "Approve" at bounding box center [476, 194] width 66 height 22
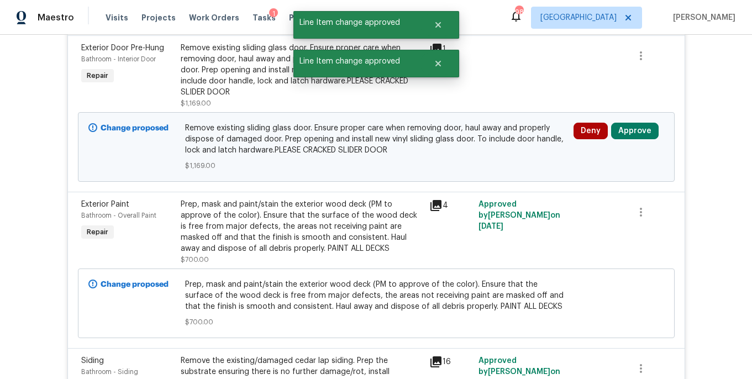
scroll to position [5150, 0]
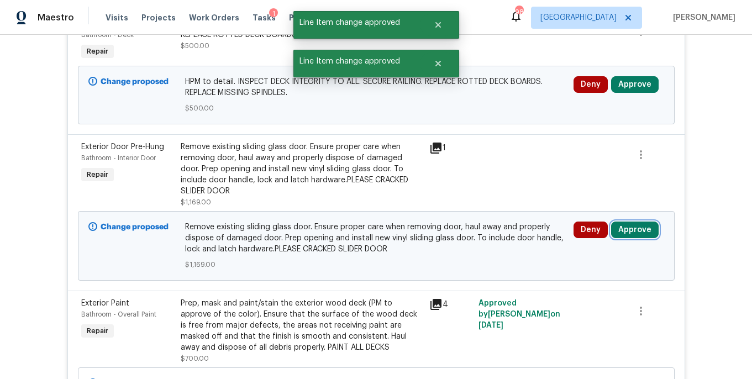
click at [627, 222] on button "Approve" at bounding box center [635, 230] width 48 height 17
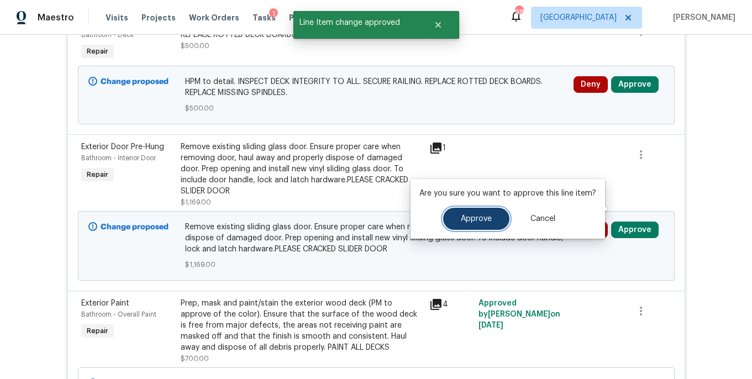
click at [481, 209] on button "Approve" at bounding box center [476, 219] width 66 height 22
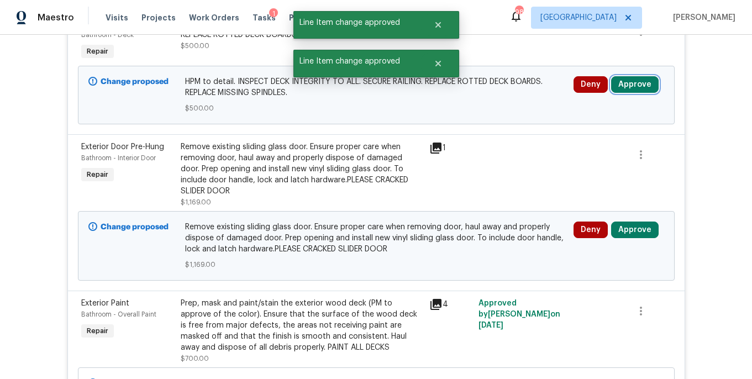
click at [632, 76] on button "Approve" at bounding box center [635, 84] width 48 height 17
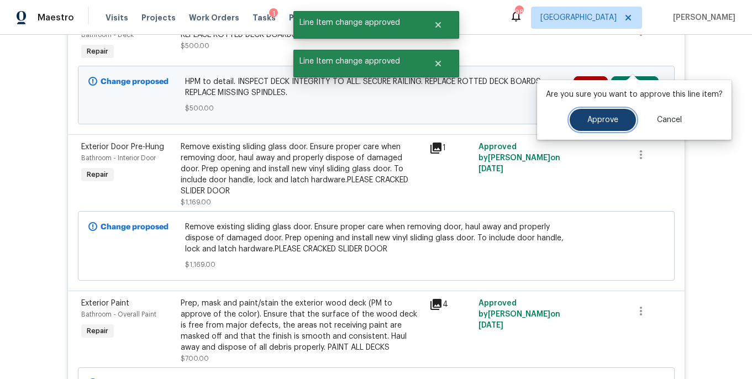
click at [592, 119] on span "Approve" at bounding box center [602, 120] width 31 height 8
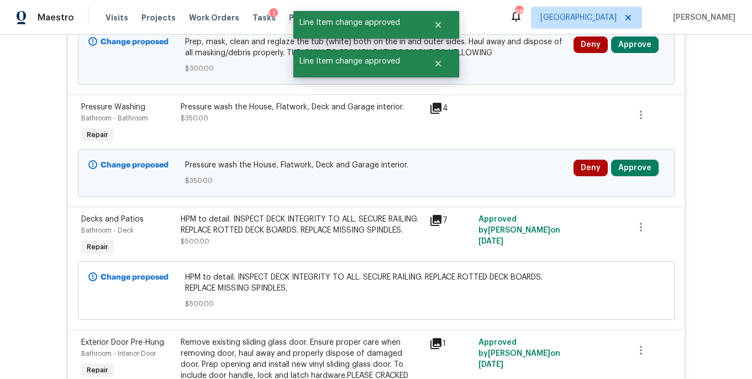
scroll to position [4926, 0]
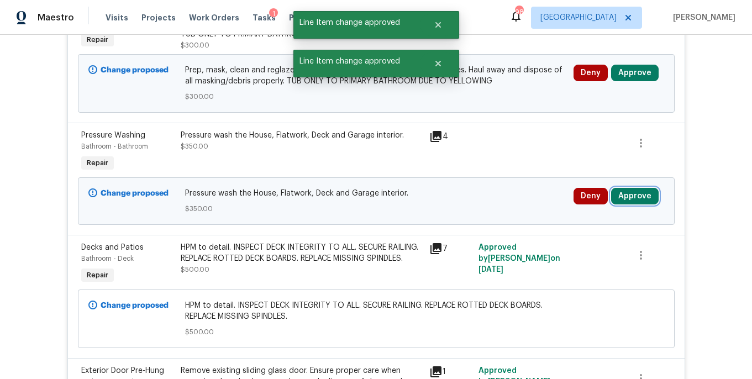
click at [628, 188] on button "Approve" at bounding box center [635, 196] width 48 height 17
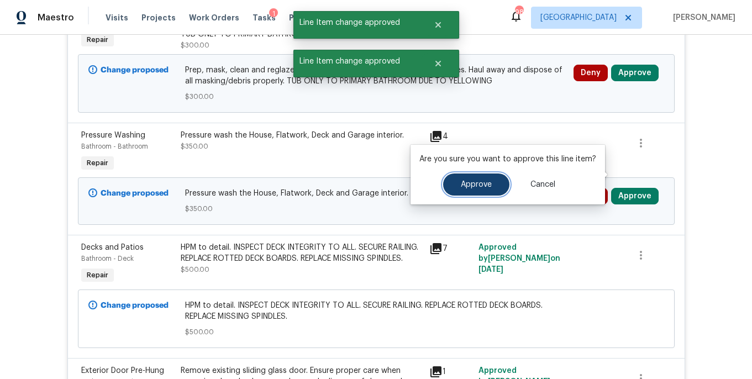
click at [503, 180] on button "Approve" at bounding box center [476, 184] width 66 height 22
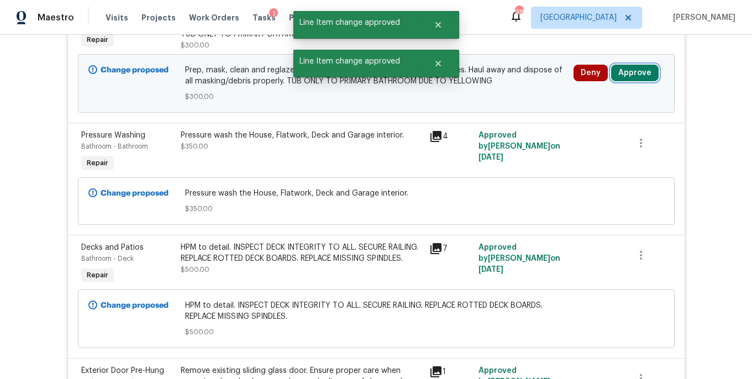
click at [643, 65] on button "Approve" at bounding box center [635, 73] width 48 height 17
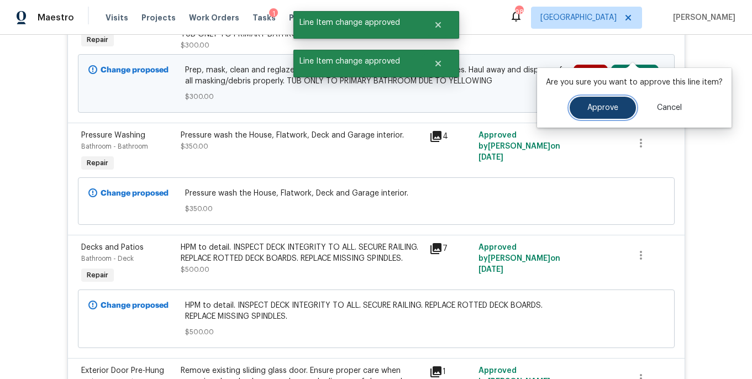
click at [616, 97] on button "Approve" at bounding box center [603, 108] width 66 height 22
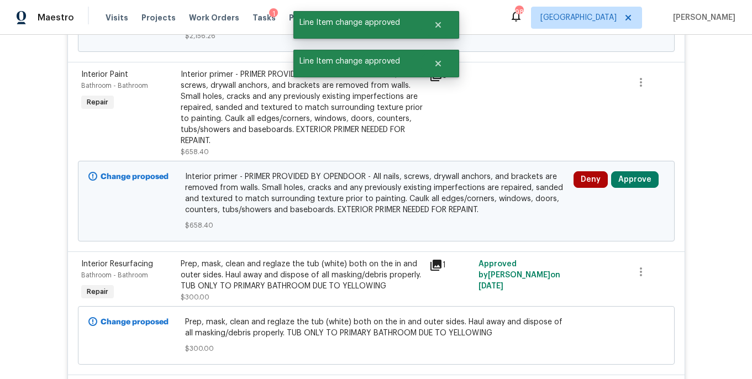
scroll to position [4667, 0]
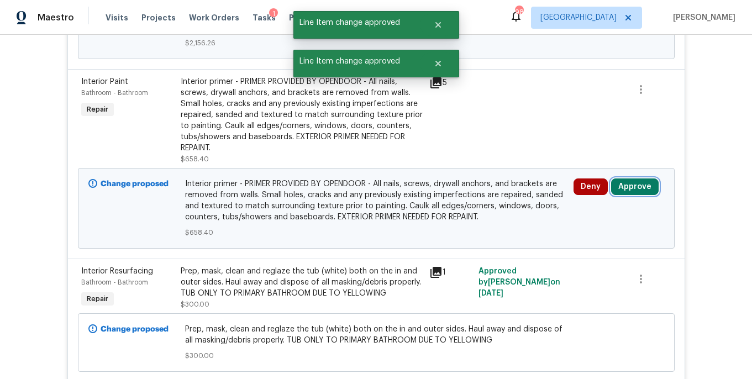
click at [627, 178] on button "Approve" at bounding box center [635, 186] width 48 height 17
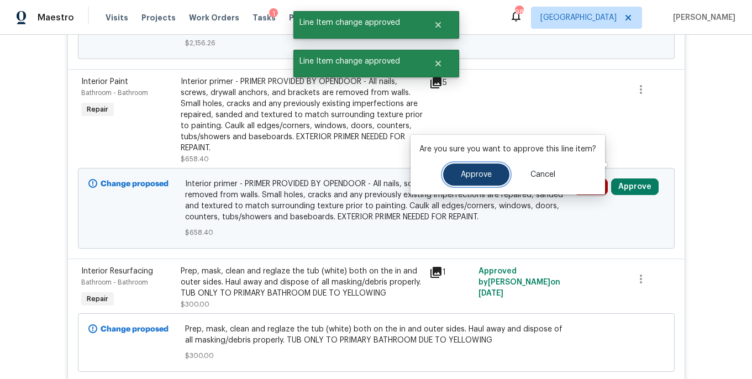
click at [486, 175] on span "Approve" at bounding box center [476, 175] width 31 height 8
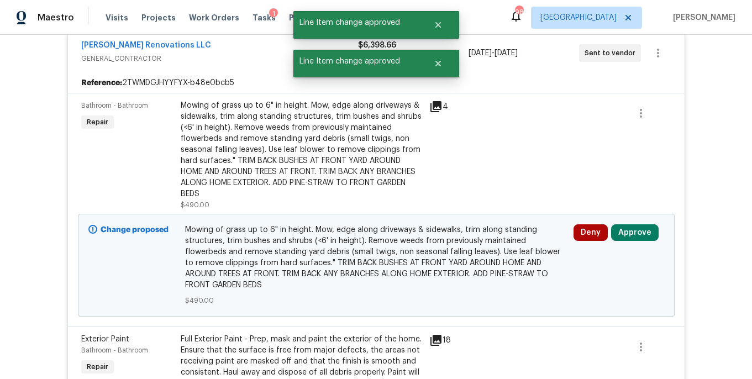
scroll to position [4240, 0]
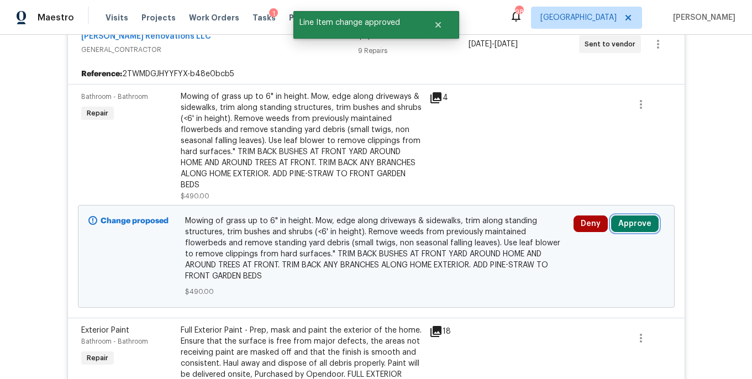
click at [631, 215] on button "Approve" at bounding box center [635, 223] width 48 height 17
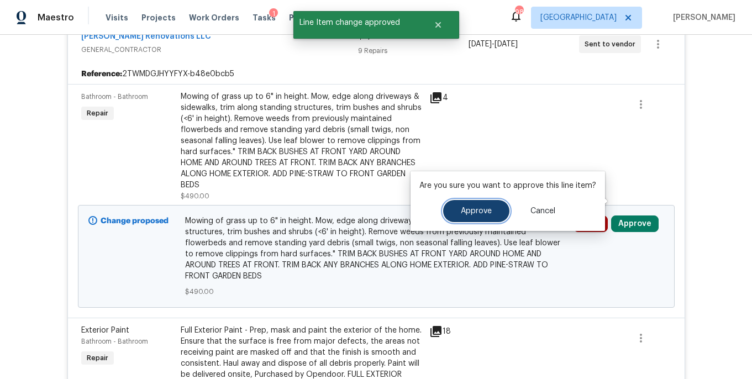
click at [477, 207] on span "Approve" at bounding box center [476, 211] width 31 height 8
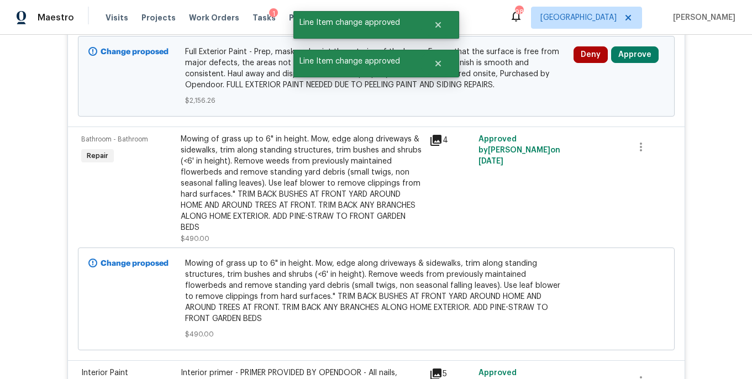
scroll to position [4363, 0]
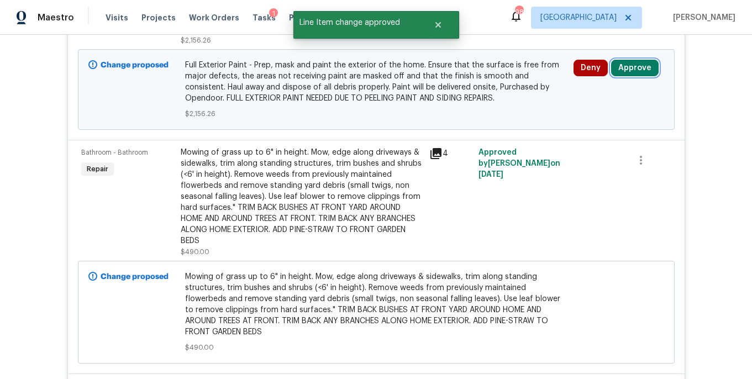
click at [629, 60] on button "Approve" at bounding box center [635, 68] width 48 height 17
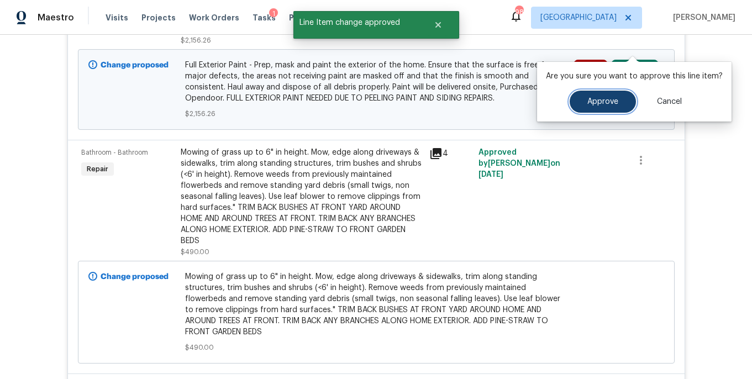
click at [602, 98] on span "Approve" at bounding box center [602, 102] width 31 height 8
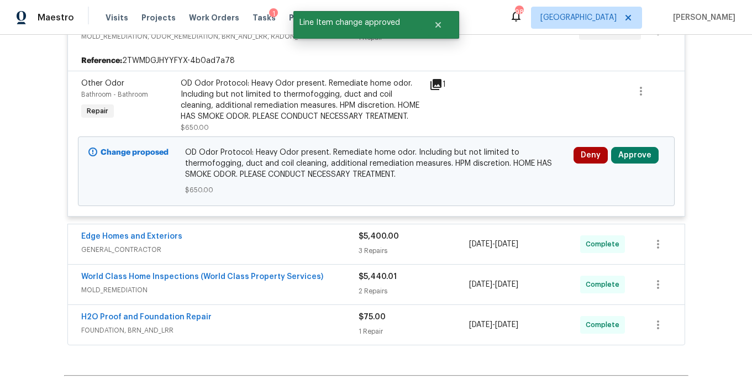
scroll to position [6028, 0]
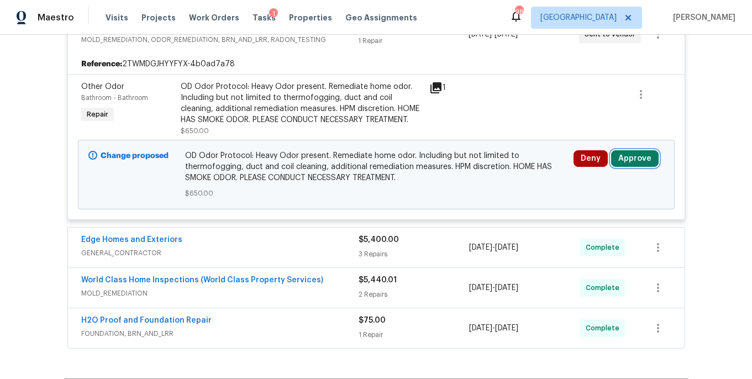
click at [629, 150] on button "Approve" at bounding box center [635, 158] width 48 height 17
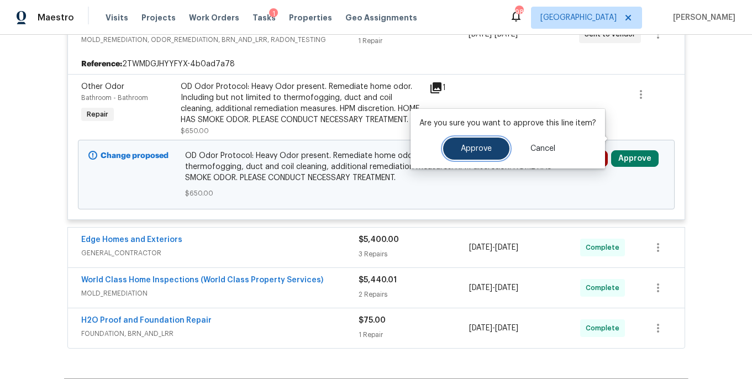
click at [483, 151] on span "Approve" at bounding box center [476, 149] width 31 height 8
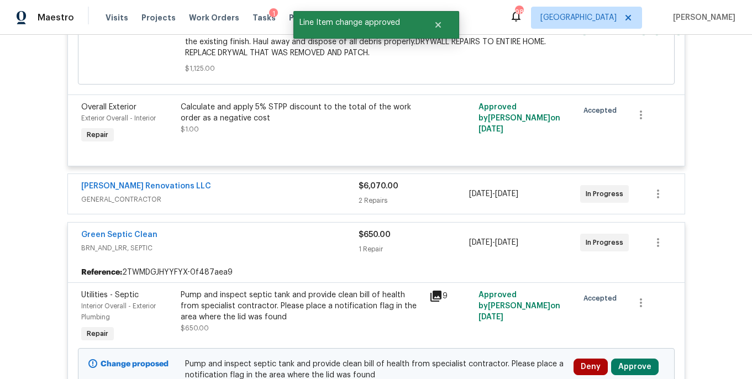
scroll to position [3744, 0]
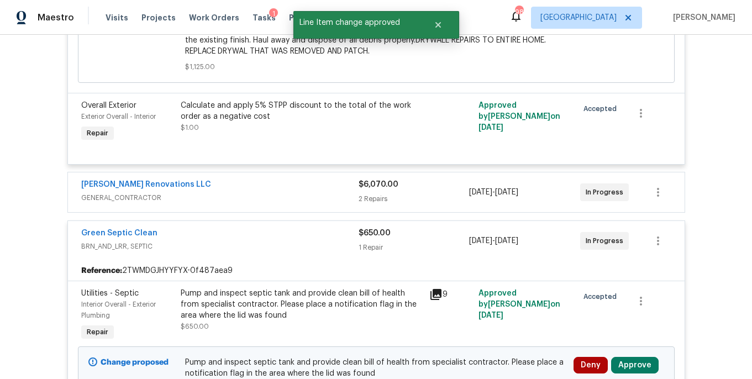
click at [628, 357] on button "Approve" at bounding box center [635, 365] width 48 height 17
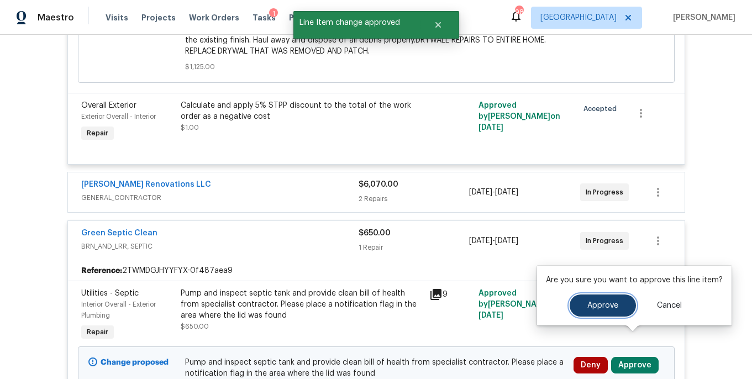
click at [572, 310] on button "Approve" at bounding box center [603, 305] width 66 height 22
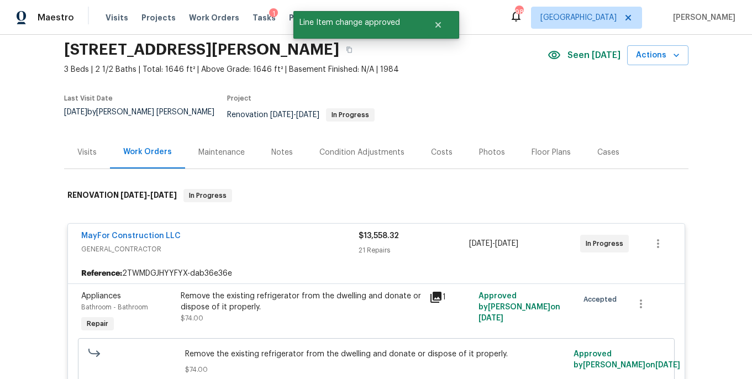
scroll to position [0, 0]
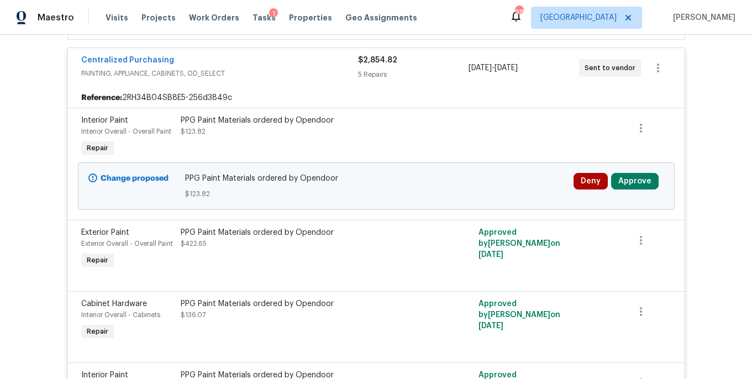
scroll to position [409, 0]
click at [623, 180] on button "Approve" at bounding box center [635, 180] width 48 height 17
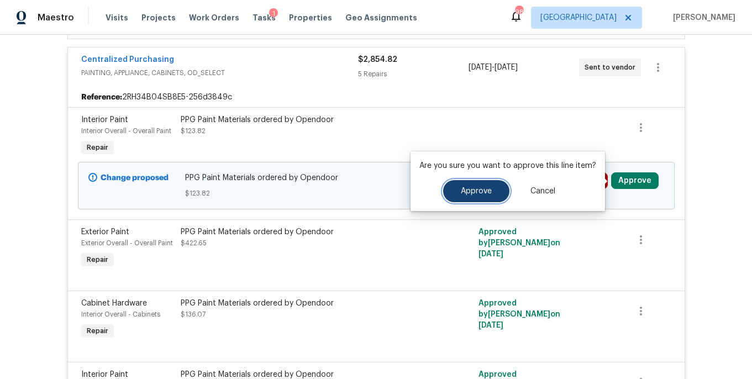
click at [471, 184] on button "Approve" at bounding box center [476, 191] width 66 height 22
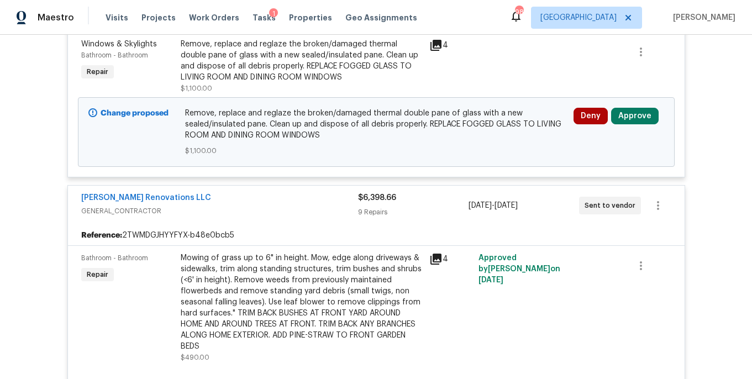
scroll to position [3169, 0]
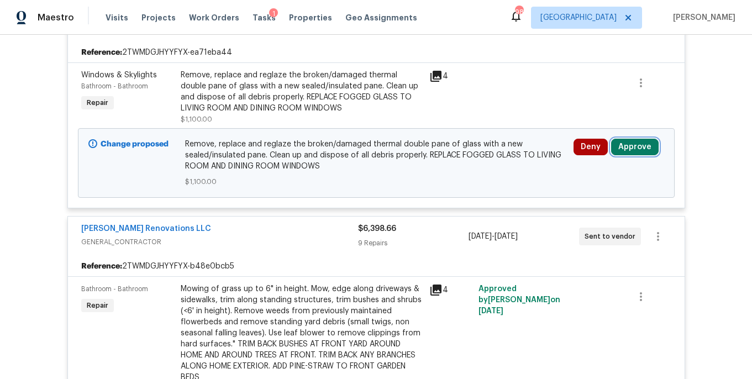
click at [630, 139] on button "Approve" at bounding box center [635, 147] width 48 height 17
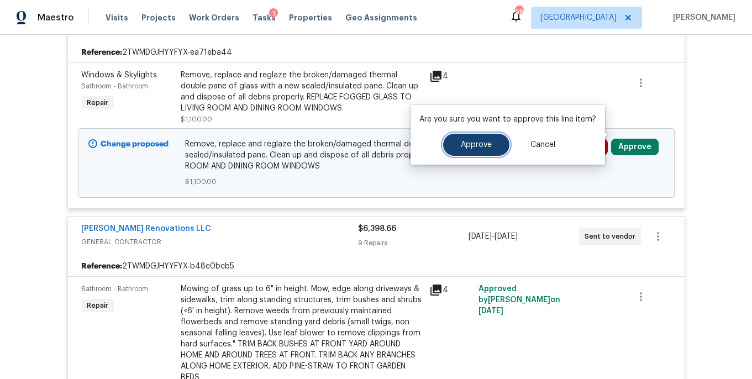
click at [467, 148] on span "Approve" at bounding box center [476, 145] width 31 height 8
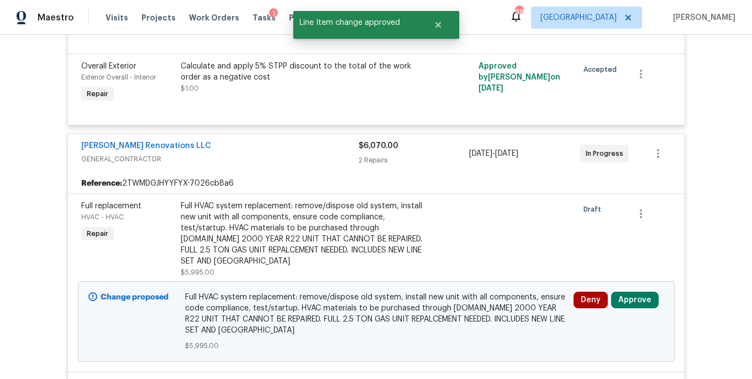
scroll to position [2718, 0]
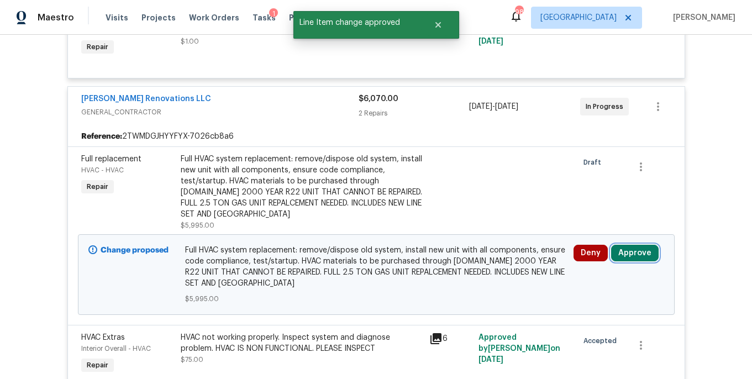
click at [633, 245] on button "Approve" at bounding box center [635, 253] width 48 height 17
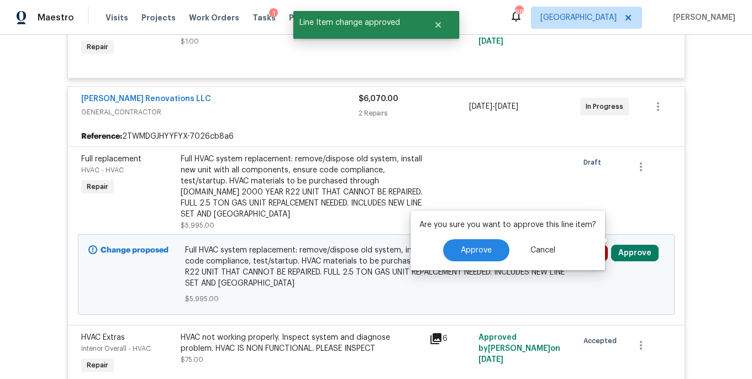
click at [488, 238] on div "Are you sure you want to approve this line item? Approve Cancel" at bounding box center [508, 241] width 194 height 60
click at [481, 246] on span "Approve" at bounding box center [476, 250] width 31 height 8
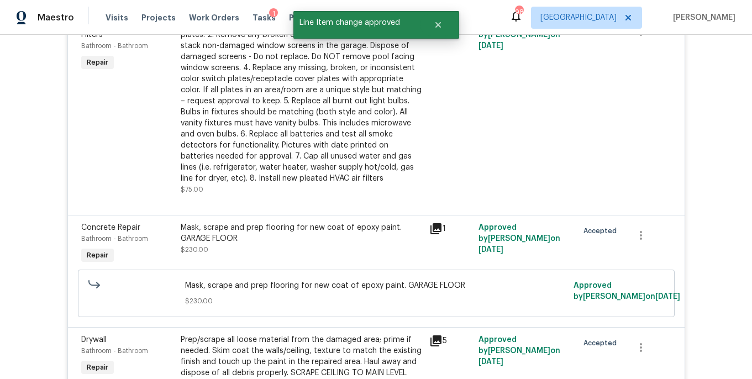
scroll to position [0, 0]
